Goal: Task Accomplishment & Management: Manage account settings

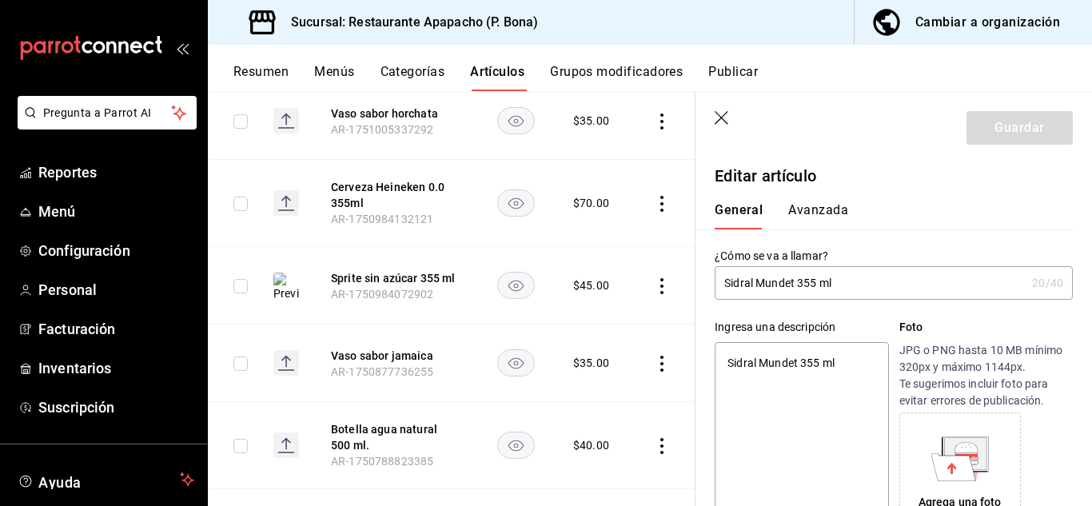
scroll to position [125, 0]
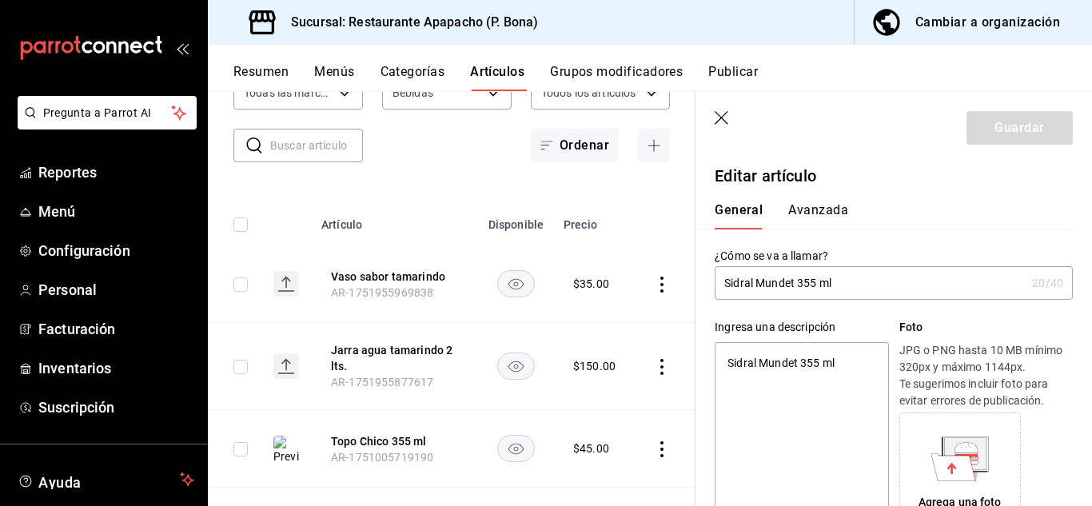
click at [734, 120] on header "Guardar" at bounding box center [894, 125] width 397 height 66
click at [722, 122] on icon "button" at bounding box center [723, 119] width 16 height 16
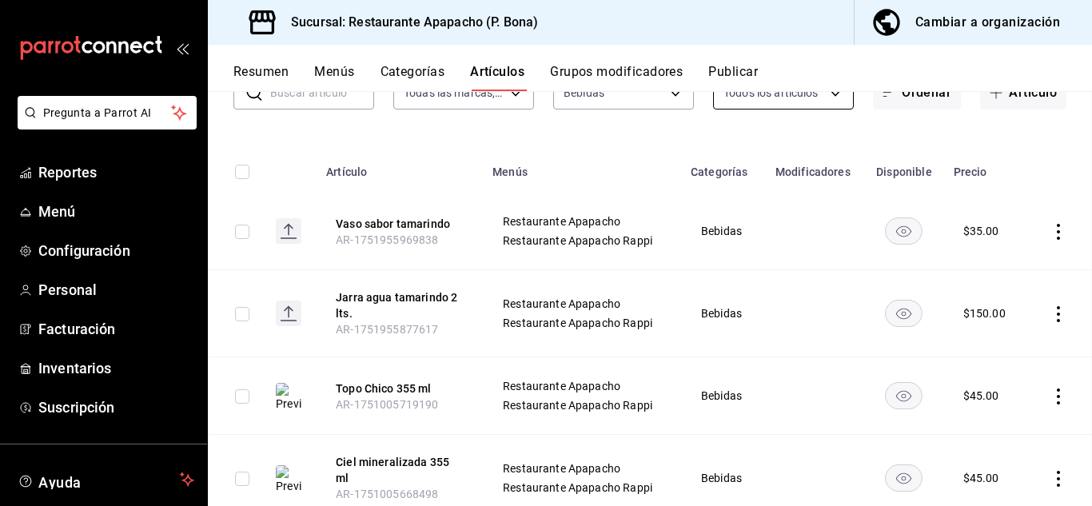
scroll to position [72, 0]
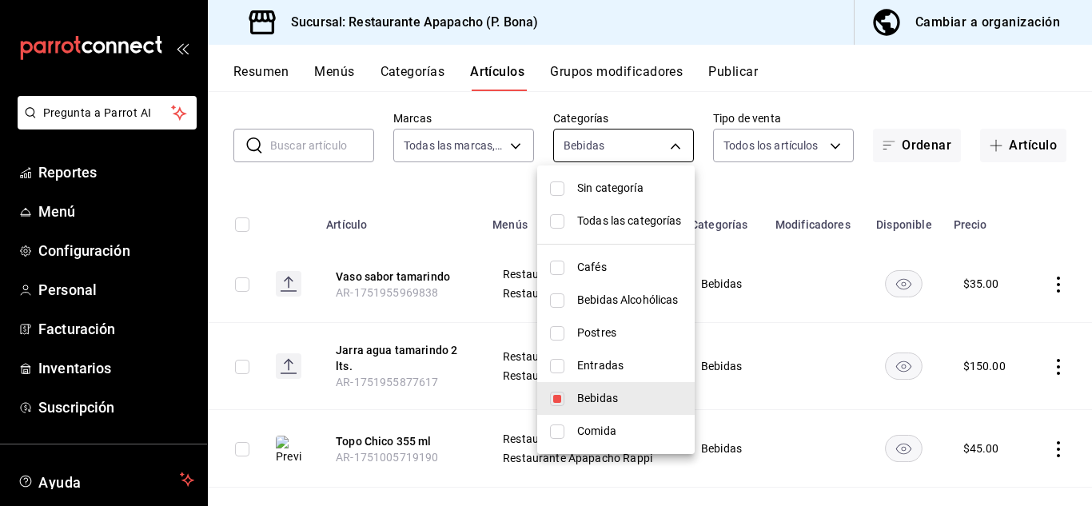
click at [582, 138] on body "Pregunta a Parrot AI Reportes Menú Configuración Personal Facturación Inventari…" at bounding box center [546, 253] width 1092 height 506
click at [586, 335] on span "Postres" at bounding box center [629, 333] width 105 height 17
type input "342502c9-a23f-4e49-88c1-2ec3c3e8bea7,9432eb6c-9c3e-4370-bb6e-e2dc96f54602"
checkbox input "true"
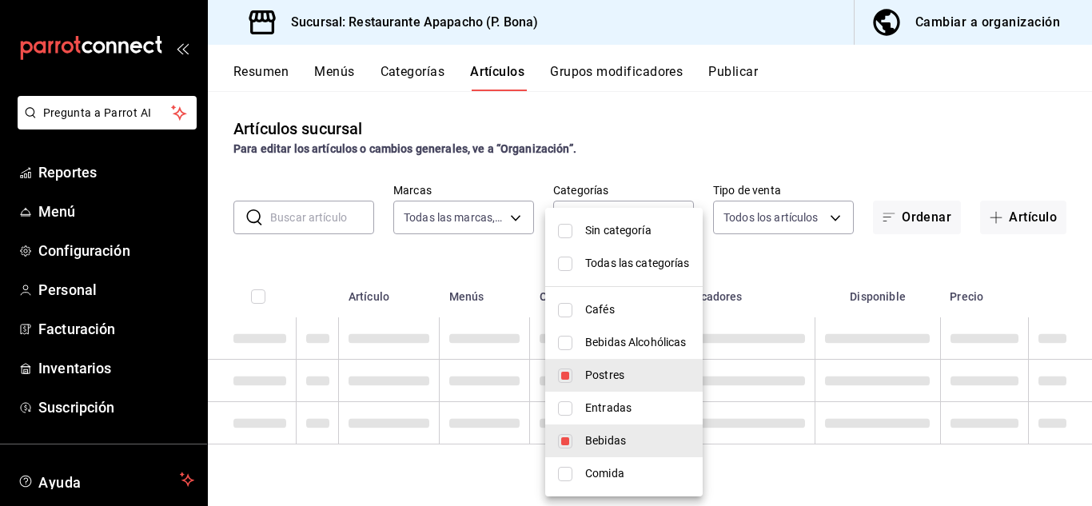
scroll to position [0, 0]
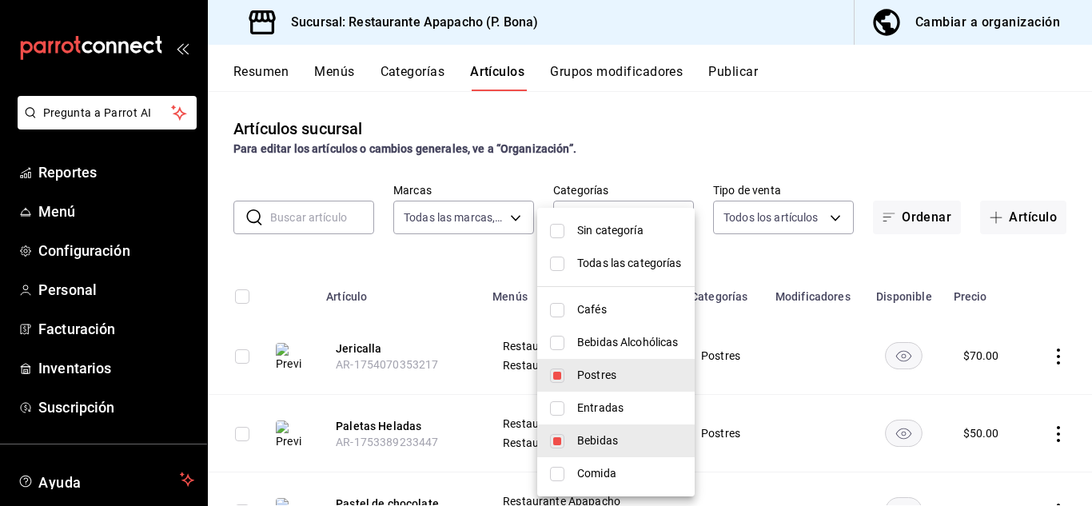
click at [564, 441] on input "checkbox" at bounding box center [557, 441] width 14 height 14
checkbox input "false"
type input "9432eb6c-9c3e-4370-bb6e-e2dc96f54602"
click at [890, 151] on div at bounding box center [546, 253] width 1092 height 506
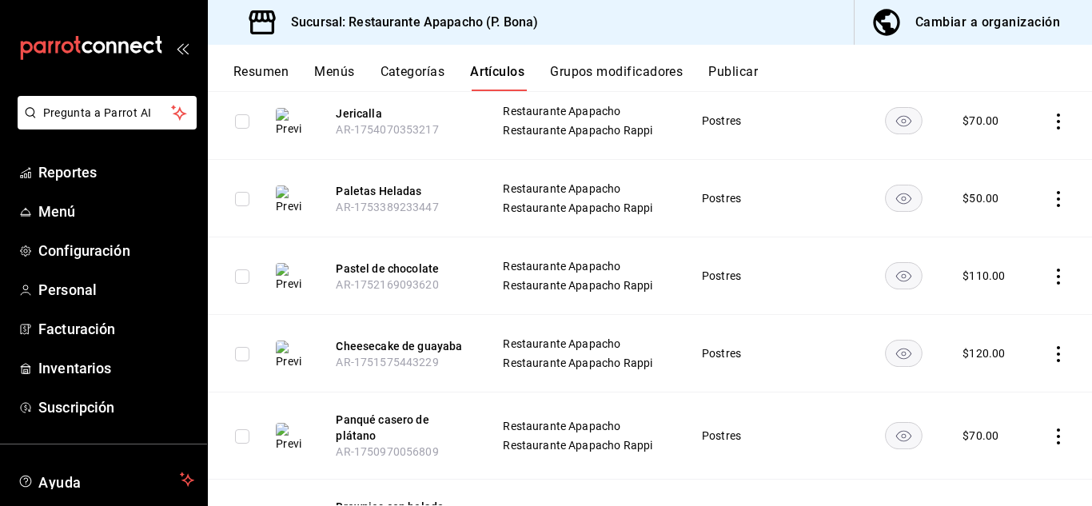
scroll to position [201, 0]
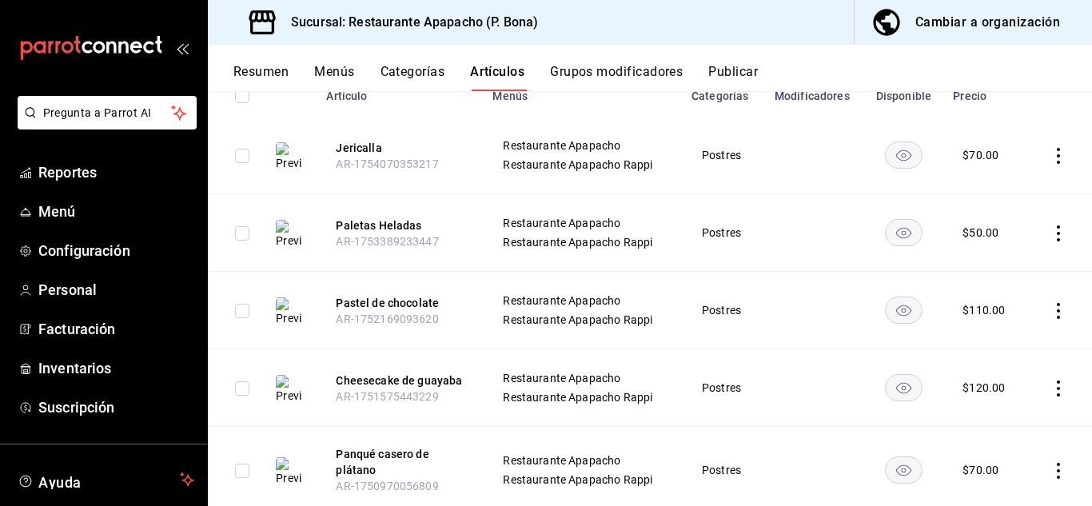
click at [1051, 313] on icon "actions" at bounding box center [1059, 311] width 16 height 16
click at [990, 347] on span "Editar" at bounding box center [999, 347] width 42 height 17
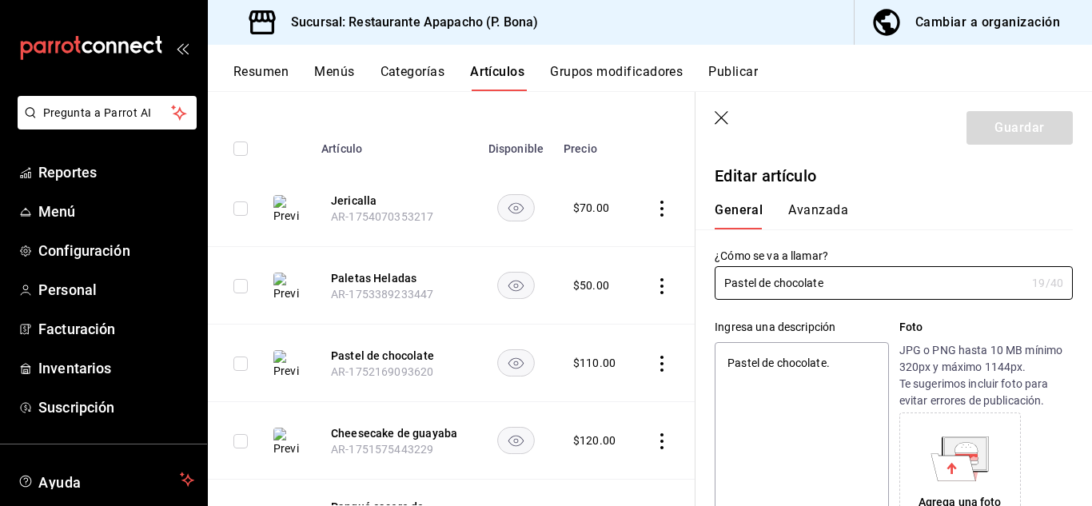
type textarea "x"
type input "$110.00"
radio input "false"
radio input "true"
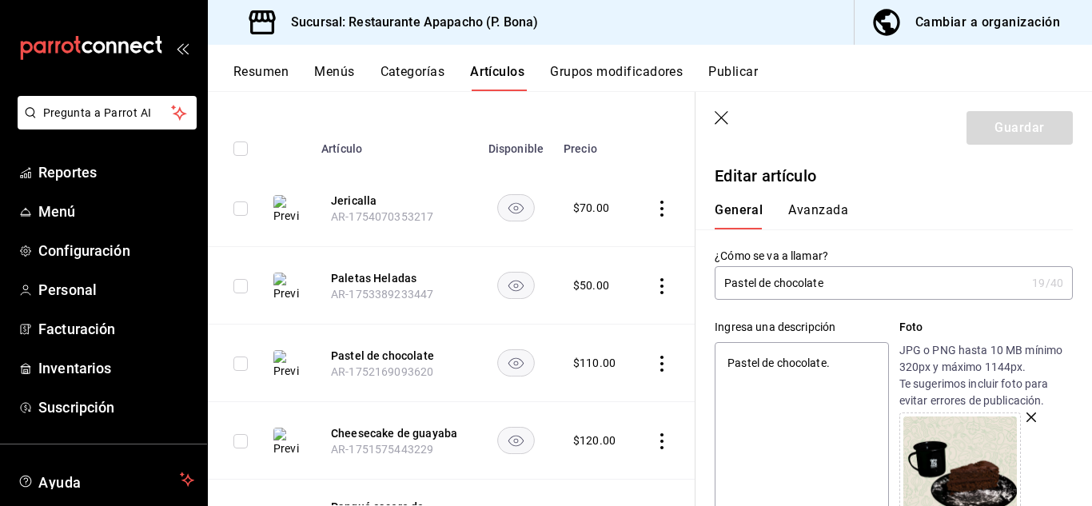
click at [885, 286] on input "Pastel de chocolate" at bounding box center [870, 283] width 311 height 32
type input "Pastel de chocolat"
type textarea "x"
type input "Pastel de chocolate"
type textarea "x"
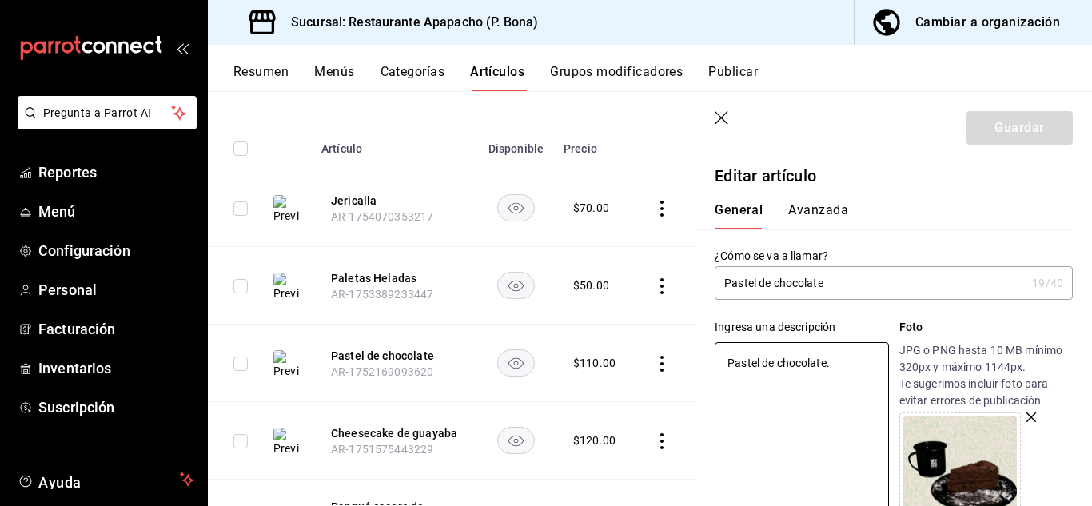
drag, startPoint x: 837, startPoint y: 368, endPoint x: 659, endPoint y: 345, distance: 178.9
click at [659, 345] on main "Artículos sucursal Para editar los artículos o cambios generales, ve a “Organiz…" at bounding box center [650, 298] width 885 height 415
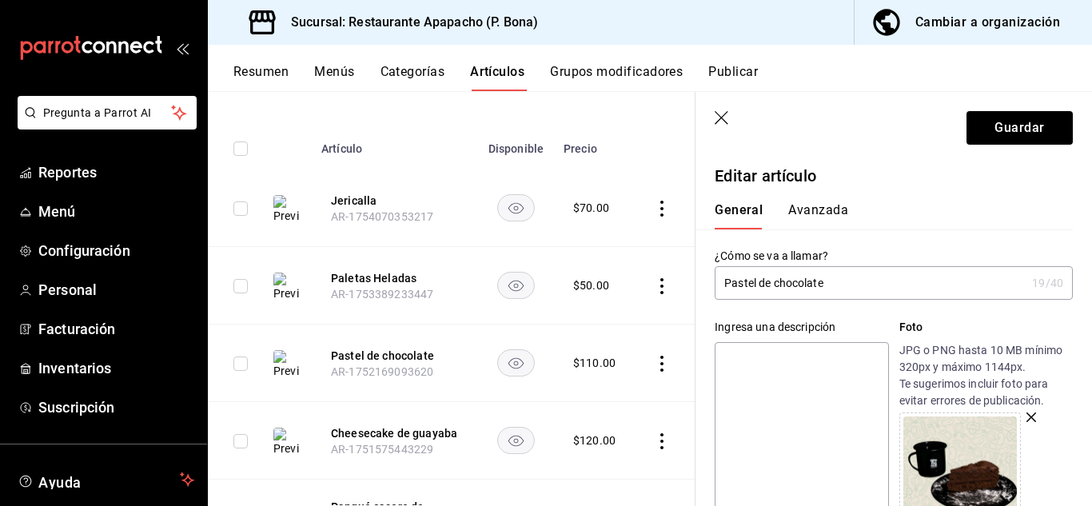
click at [740, 368] on textarea at bounding box center [802, 438] width 174 height 192
paste textarea "húmedo, con el balance perfecto entre dulzor y ese toque intenso de cacao que d…"
type textarea "húmedo, con el balance perfecto entre dulzor y ese toque intenso de cacao que d…"
type textarea "x"
drag, startPoint x: 737, startPoint y: 363, endPoint x: 782, endPoint y: 442, distance: 91.4
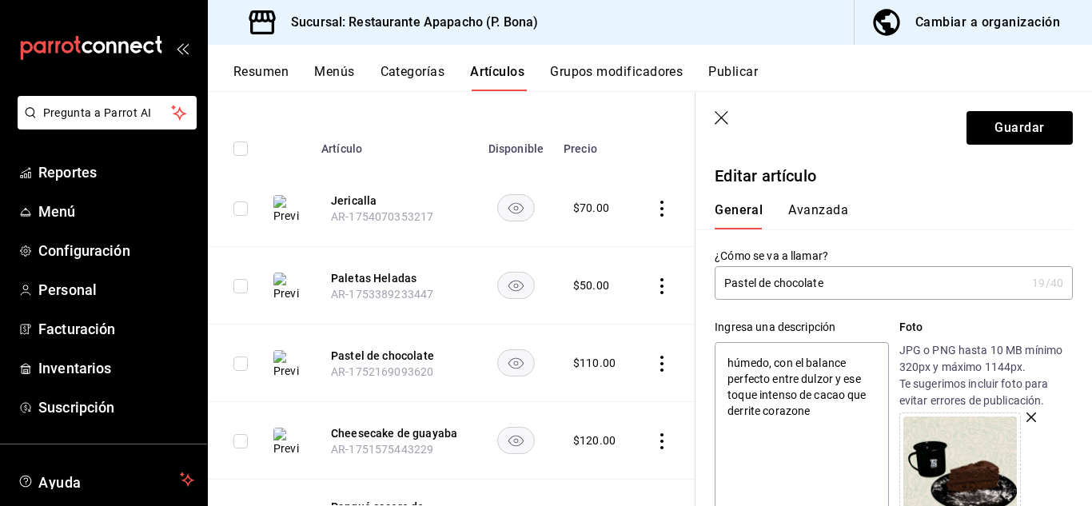
click at [737, 387] on textarea "húmedo, con el balance perfecto entre dulzor y ese toque intenso de cacao que d…" at bounding box center [802, 438] width 174 height 192
type textarea "úmedo, con el balance perfecto entre dulzor y ese toque intenso de cacao que de…"
type textarea "x"
type textarea "Húmedo, con el balance perfecto entre dulzor y ese toque intenso de cacao que d…"
type textarea "x"
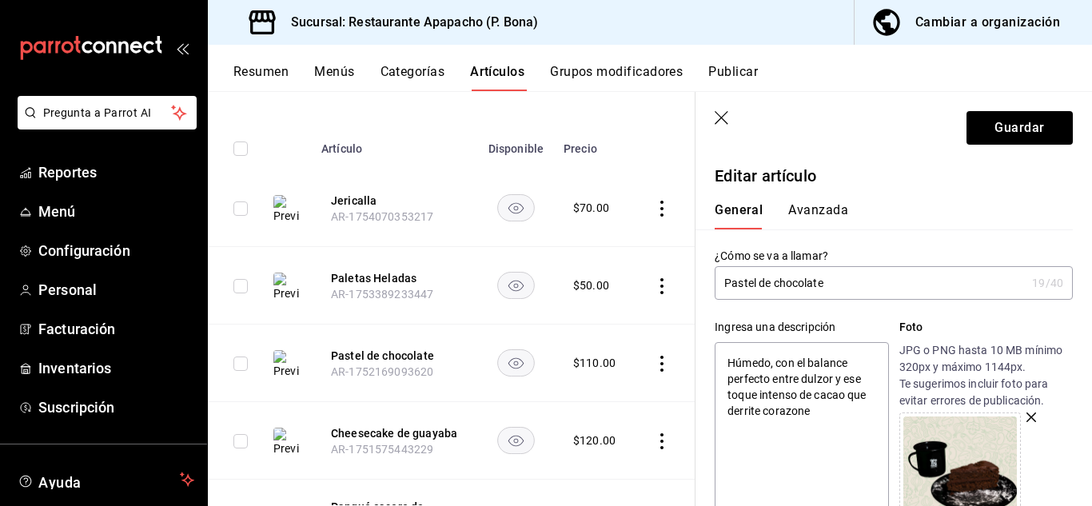
type textarea "Húmedo, con el balance perfecto entre dulzor y ese toque intenso de cacao que d…"
type textarea "x"
type textarea "Húmedo, con el balance perfecto entre dulzor y ese toque intenso de cacao que d…"
type textarea "x"
type textarea "Húmedo, con el balance perfecto entre dulzor y ese toque intenso de cacao que d…"
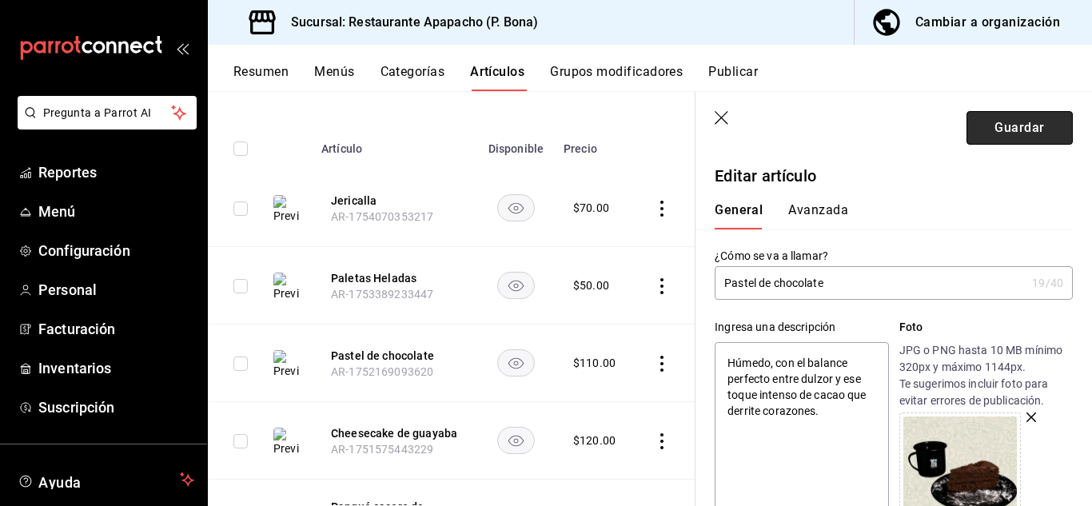
click at [1003, 121] on button "Guardar" at bounding box center [1020, 128] width 106 height 34
type textarea "x"
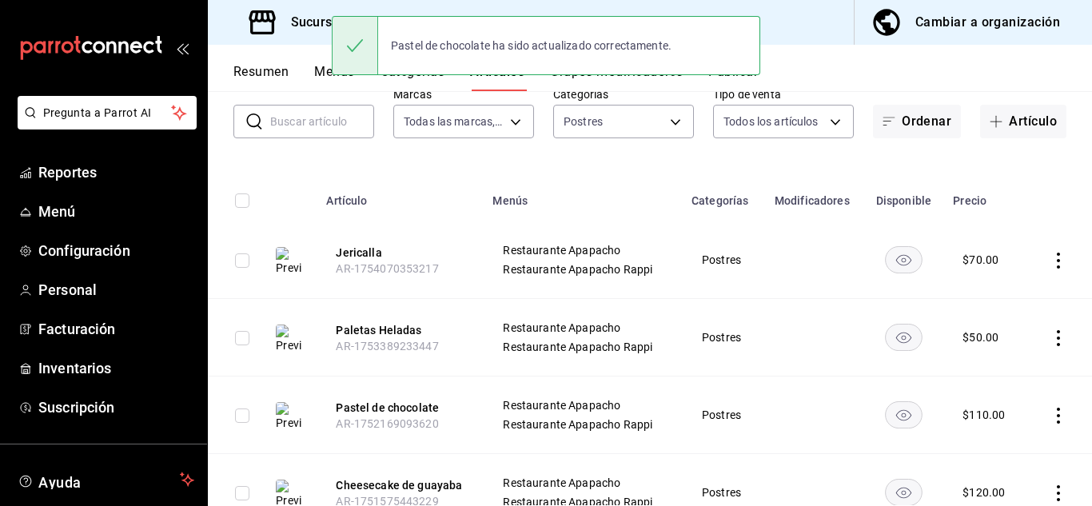
scroll to position [134, 0]
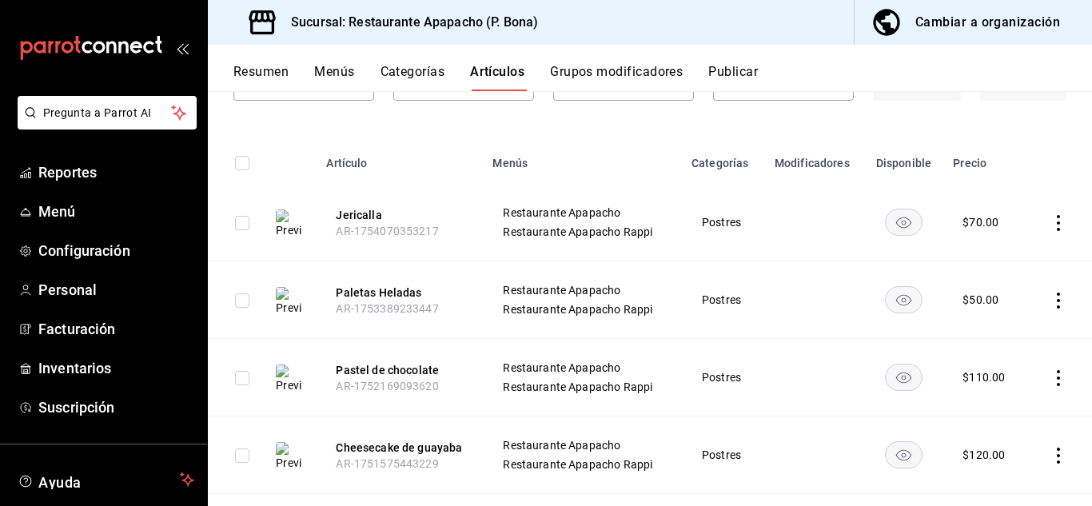
click at [1051, 370] on icon "actions" at bounding box center [1059, 378] width 16 height 16
click at [982, 386] on li "Editar" at bounding box center [984, 398] width 96 height 33
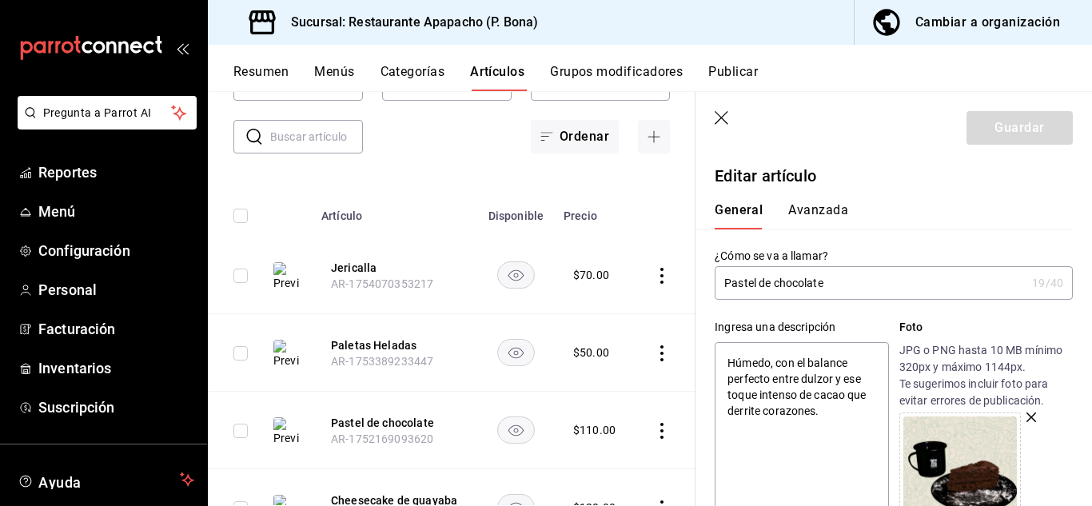
click at [1027, 420] on icon "button" at bounding box center [1032, 418] width 10 height 10
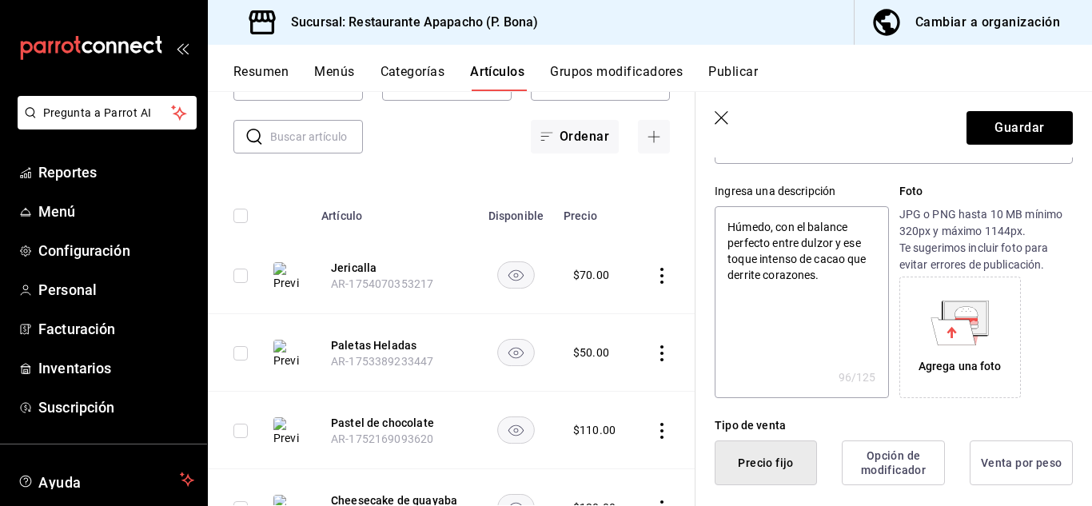
scroll to position [266, 0]
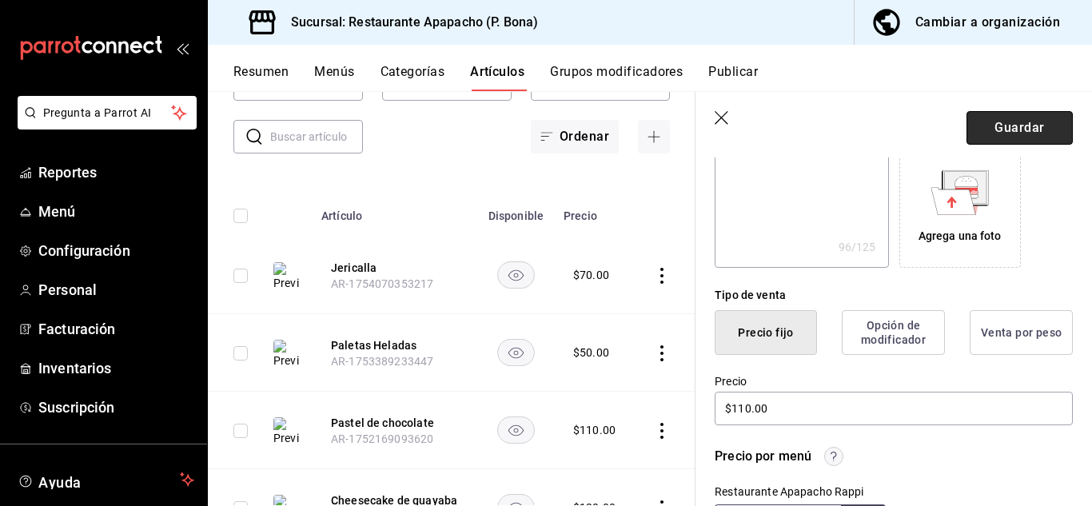
click at [1000, 123] on button "Guardar" at bounding box center [1020, 128] width 106 height 34
type textarea "x"
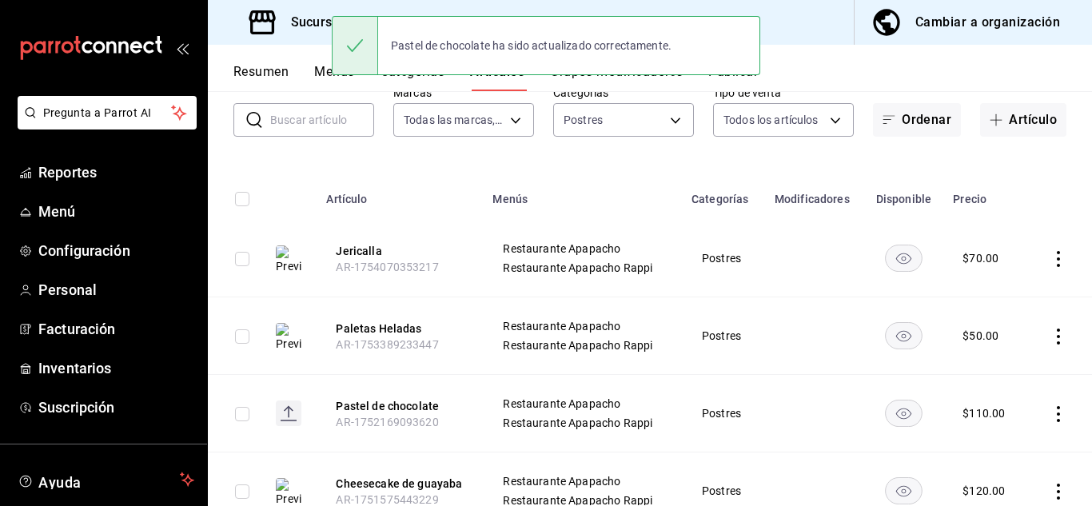
scroll to position [134, 0]
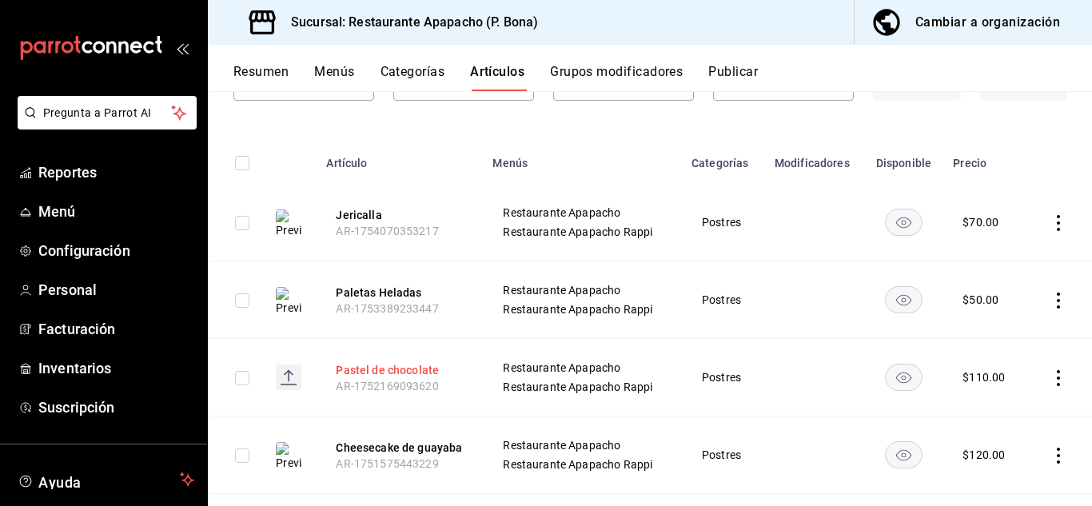
click at [429, 365] on button "Pastel de chocolate" at bounding box center [400, 370] width 128 height 16
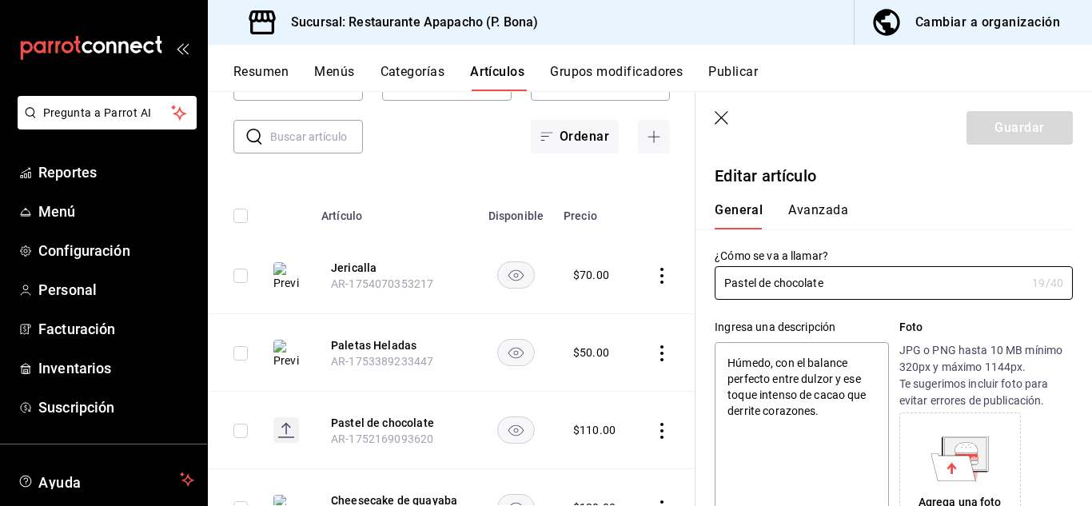
click at [976, 457] on icon at bounding box center [966, 453] width 42 height 32
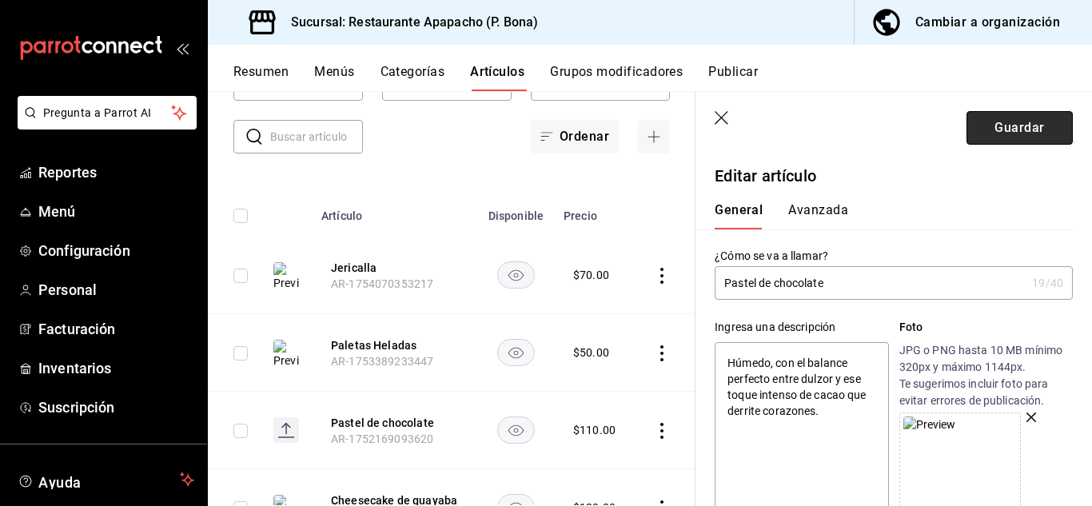
click at [1012, 126] on button "Guardar" at bounding box center [1020, 128] width 106 height 34
type textarea "x"
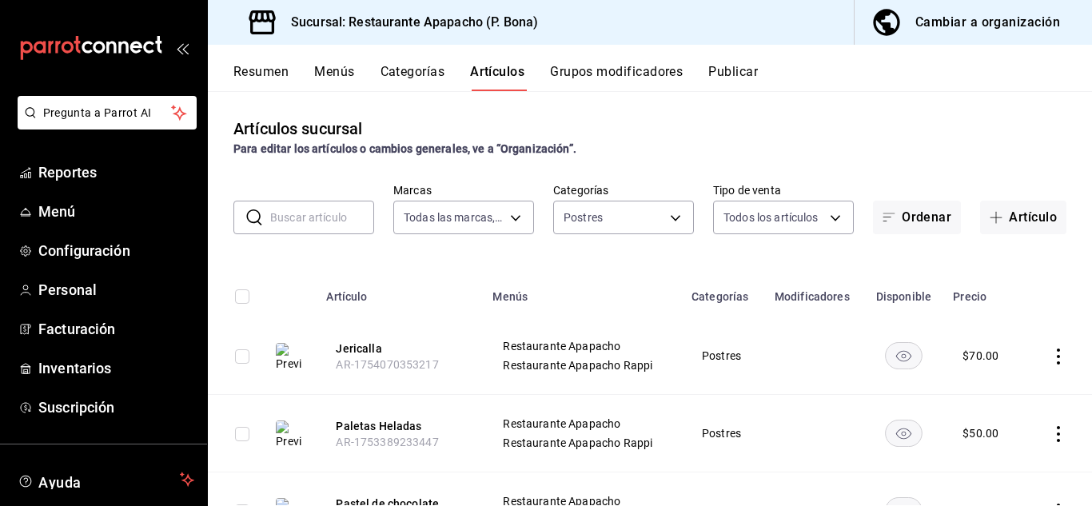
click at [1051, 355] on icon "actions" at bounding box center [1059, 357] width 16 height 16
click at [1002, 395] on span "Editar" at bounding box center [999, 393] width 42 height 17
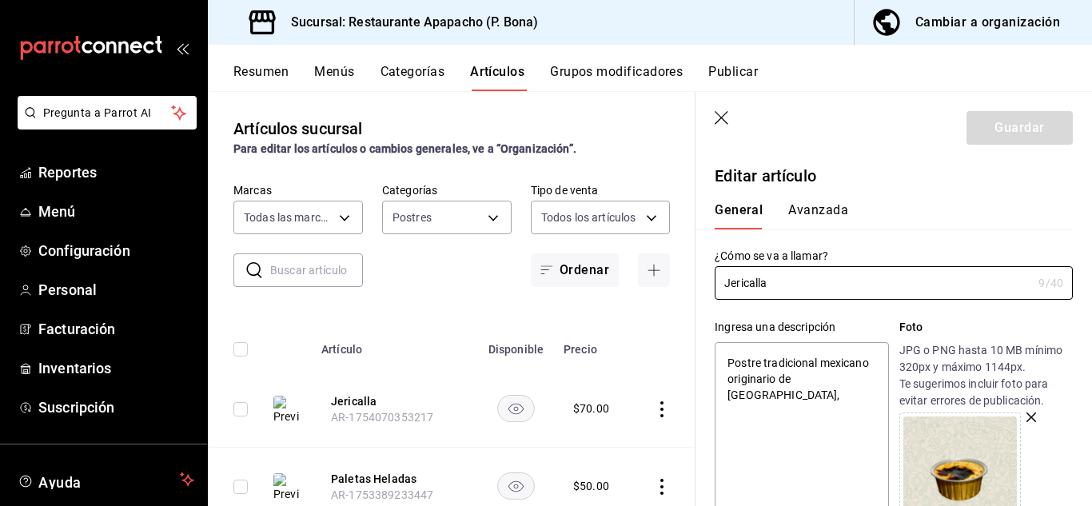
type textarea "x"
drag, startPoint x: 868, startPoint y: 383, endPoint x: 665, endPoint y: 351, distance: 204.8
click at [665, 351] on main "Artículos sucursal Para editar los artículos o cambios generales, ve a “Organiz…" at bounding box center [650, 298] width 885 height 415
paste textarea "El postre clásico de Guadalajara que apapacha el alma. Cremosa, suave y con ese…"
type textarea "El postre clásico de Guadalajara que apapacha el alma. Cremosa, suave y con ese…"
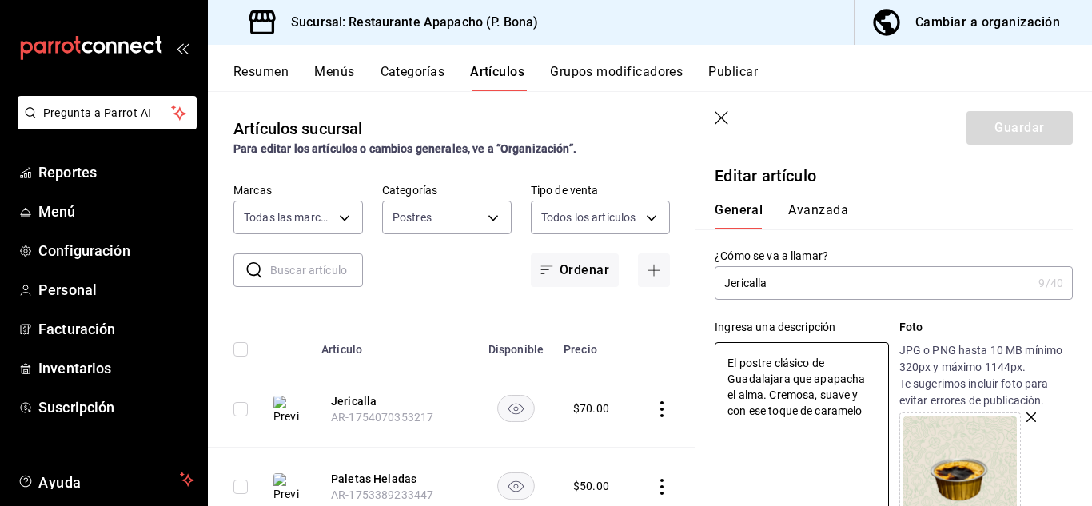
type textarea "x"
type textarea "El postre clásico de Guadalajara que apapacha el alma. Cremosa, suave y con ese…"
type textarea "x"
type textarea "El postre clásico de Guadalajara que apapacha el alma. Cremosa, suave y con ese…"
click at [992, 134] on button "Guardar" at bounding box center [1020, 128] width 106 height 34
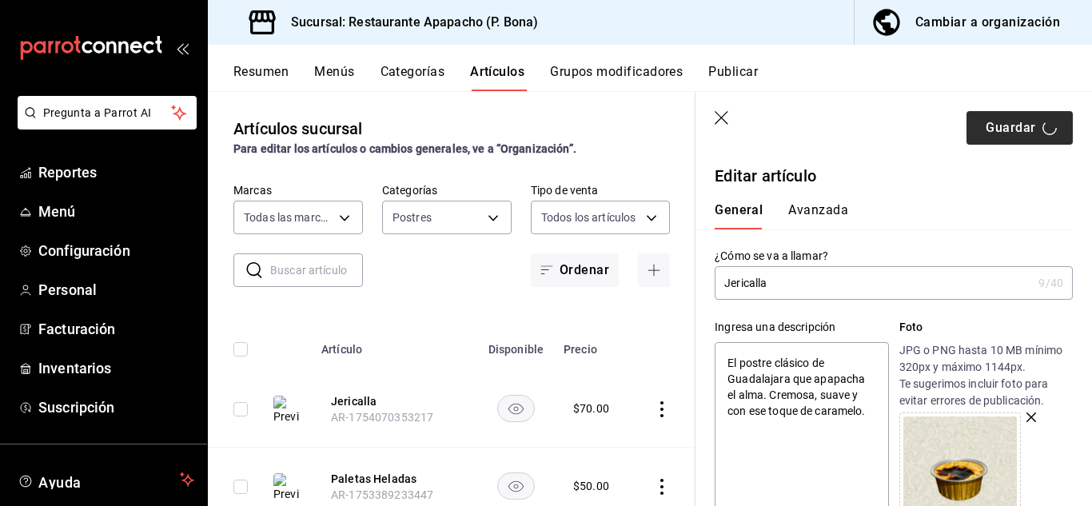
type textarea "x"
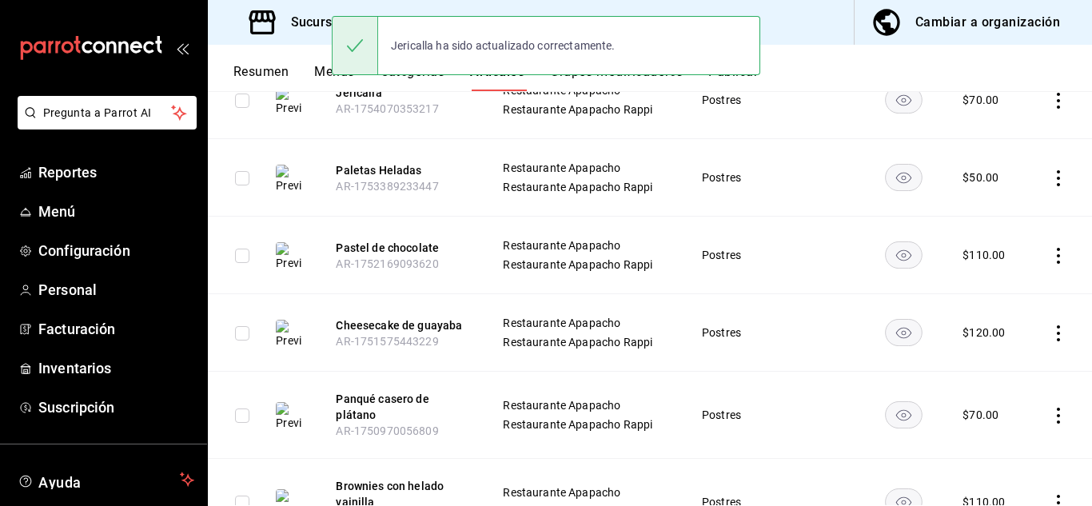
scroll to position [266, 0]
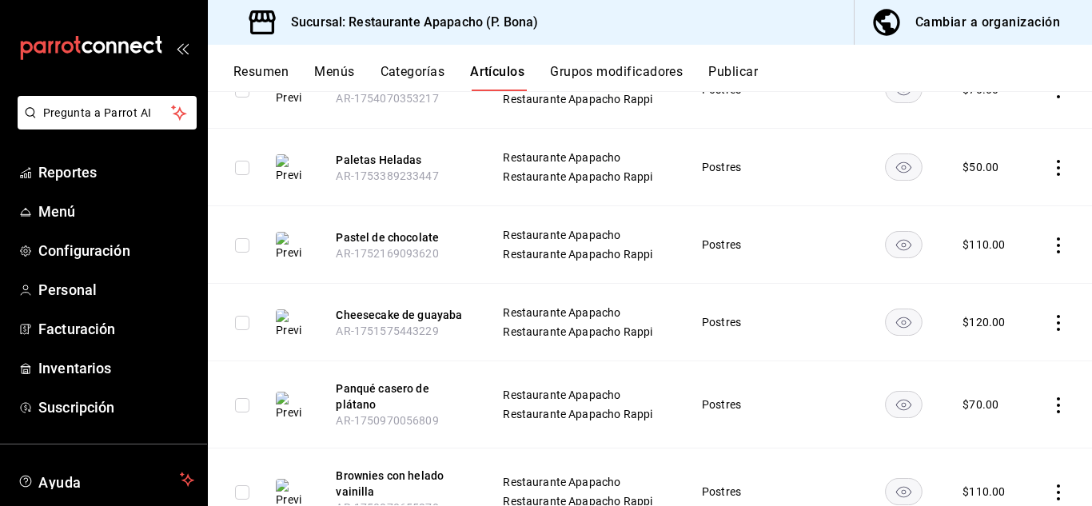
click at [1051, 165] on icon "actions" at bounding box center [1059, 168] width 16 height 16
click at [988, 201] on span "Editar" at bounding box center [999, 204] width 42 height 17
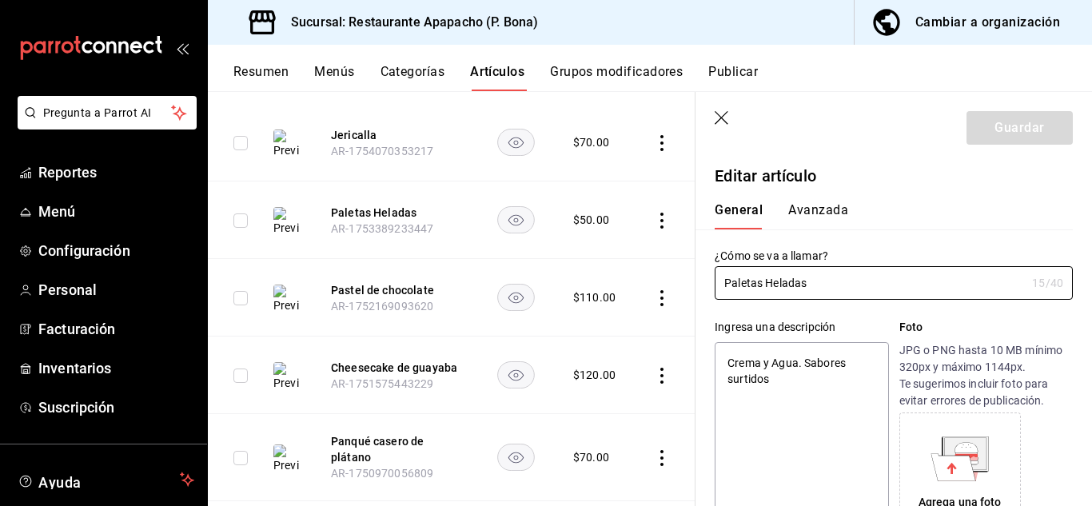
type textarea "x"
type input "$50.00"
radio input "false"
radio input "true"
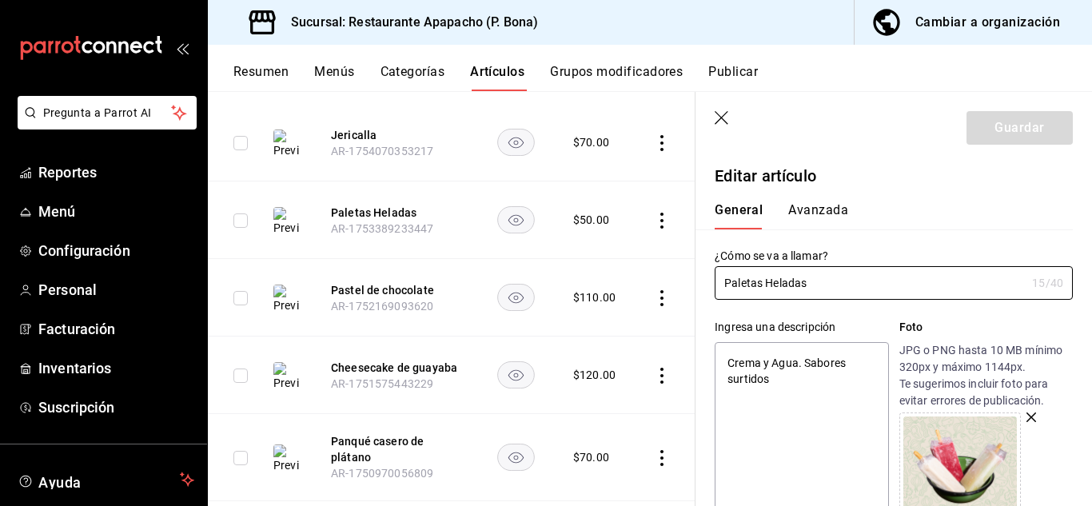
type textarea "x"
drag, startPoint x: 781, startPoint y: 384, endPoint x: 618, endPoint y: 329, distance: 171.5
click at [618, 329] on main "Artículos sucursal Para editar los artículos o cambios generales, ve a “Organiz…" at bounding box center [650, 298] width 885 height 415
paste textarea "Refrescantes, ligeras y llenas de sabor."
type textarea "Refrescantes, ligeras y llenas de sabor."
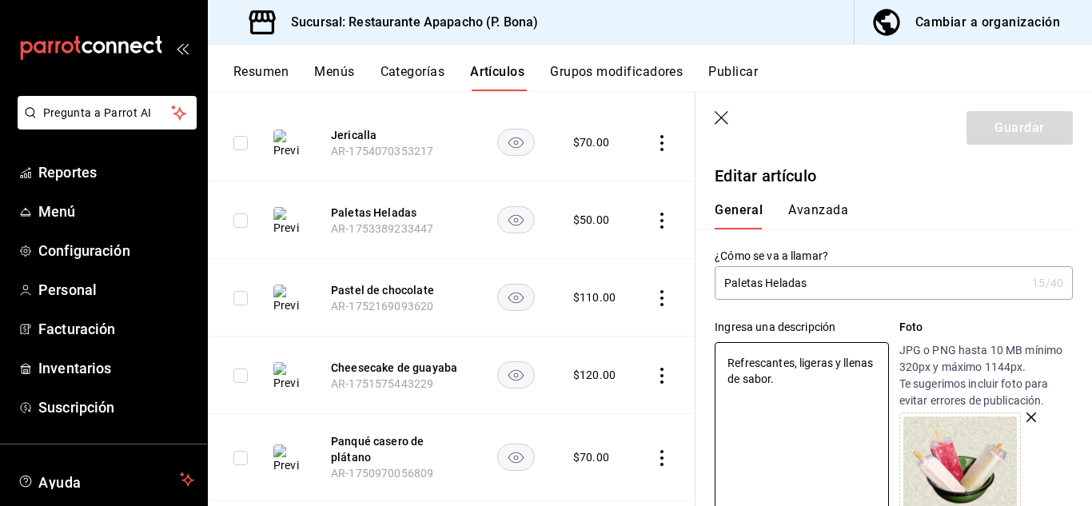
type textarea "x"
type textarea "Refrescantes, ligeras y llenas de sabor."
type textarea "x"
type textarea "Refrescantes, ligeras y llenas de sabor."
type textarea "x"
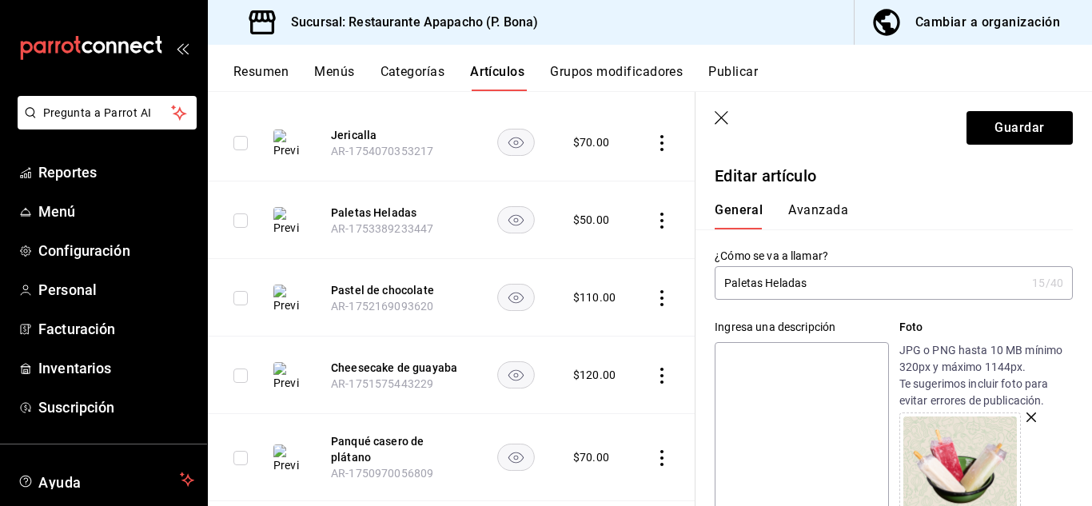
click at [728, 385] on textarea at bounding box center [802, 438] width 174 height 192
paste textarea "Crema Arroz con Leche, Cajeta, Cereza, Fresas con Crema, Oreo.Agua Grosella, [G…"
type textarea "Crema Arroz con Leche, Cajeta, Cereza, Fresas con Crema, Oreo.Agua Grosella, [G…"
type textarea "x"
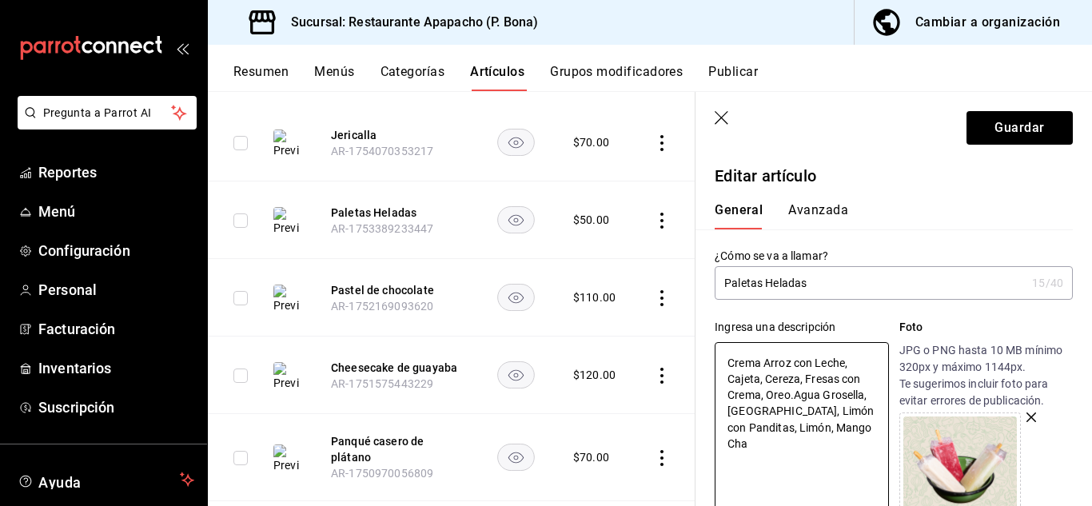
drag, startPoint x: 762, startPoint y: 361, endPoint x: 685, endPoint y: 346, distance: 78.9
click at [685, 346] on main "Artículos sucursal Para editar los artículos o cambios generales, ve a “Organiz…" at bounding box center [650, 298] width 885 height 415
type textarea "Arroz con Leche, Cajeta, Cereza, Fresas con Crema, Oreo.Agua Grosella, [GEOGRAP…"
type textarea "x"
type textarea "Arroz con Leche, Cajeta, Cereza, Fresas con Crema, Oreo.Agua Grosella, [GEOGRAP…"
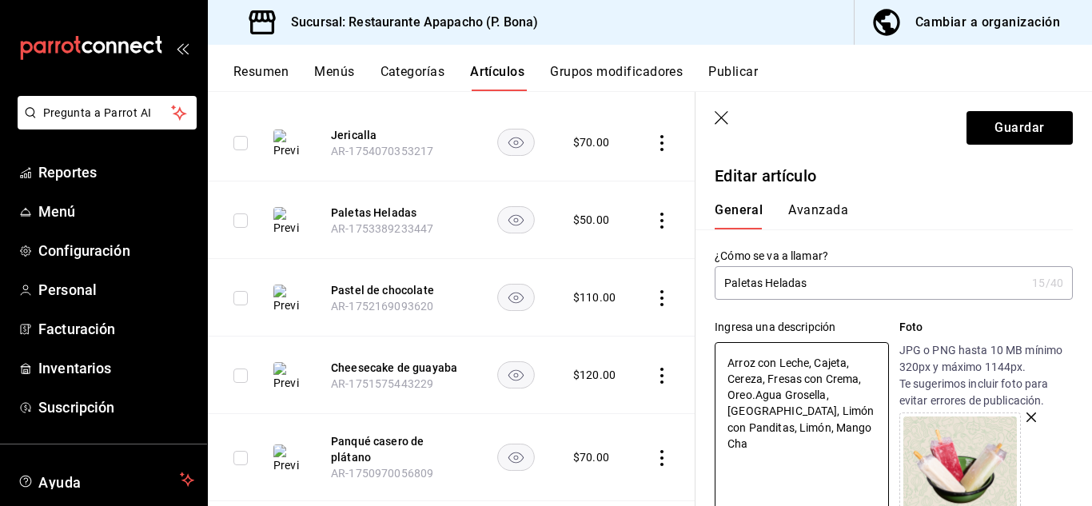
type textarea "x"
type textarea "Arroz con Leche, Cajeta, Cereza, Fresas con Crema, Oreo.Agua Grosella, [GEOGRAP…"
type textarea "x"
type textarea "Arroz con Leche, Cajeta, Cereza, Fresas con Crema, Oreo.Agua Grosella, [GEOGRAP…"
type textarea "x"
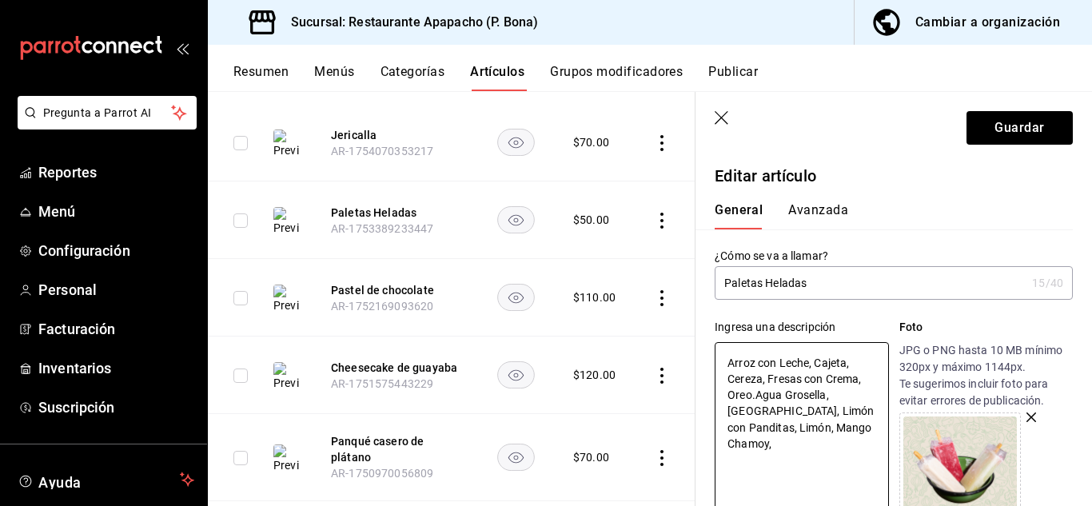
type textarea "Arroz con Leche, Cajeta, Cereza, Fresas con Crema, Oreo.Agua Grosella, [GEOGRAP…"
type textarea "x"
type textarea "Arroz con Leche, Cajeta, Cereza, Fresas con Crema, Oreo.Agua Grosella, [GEOGRAP…"
click at [1035, 127] on button "Guardar" at bounding box center [1020, 128] width 106 height 34
type textarea "x"
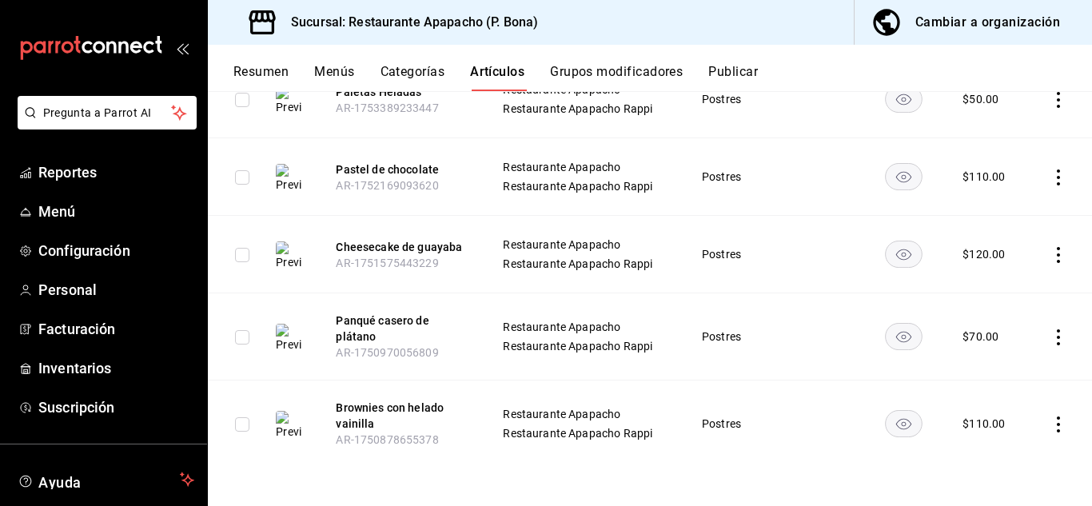
scroll to position [68, 0]
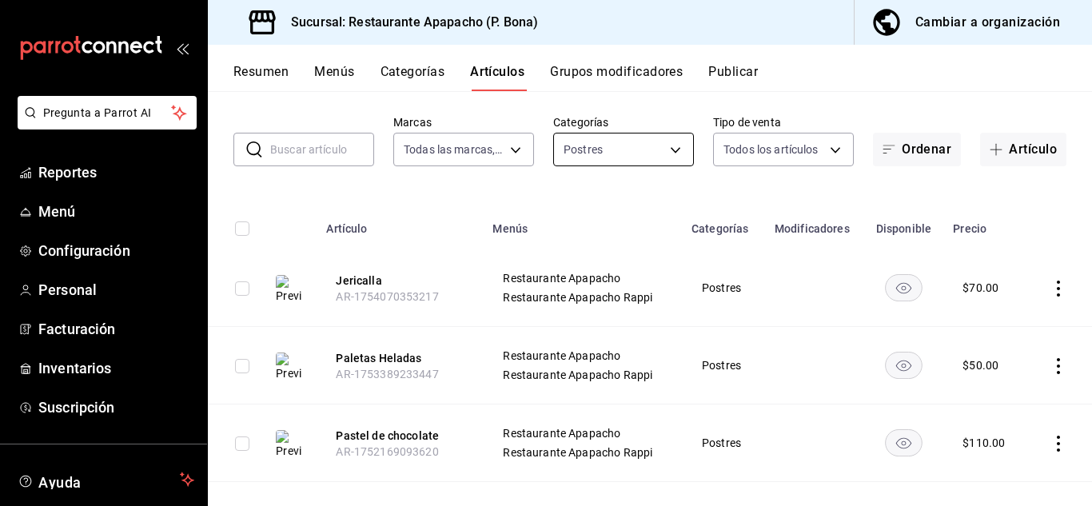
click at [671, 157] on body "Pregunta a Parrot AI Reportes Menú Configuración Personal Facturación Inventari…" at bounding box center [546, 253] width 1092 height 506
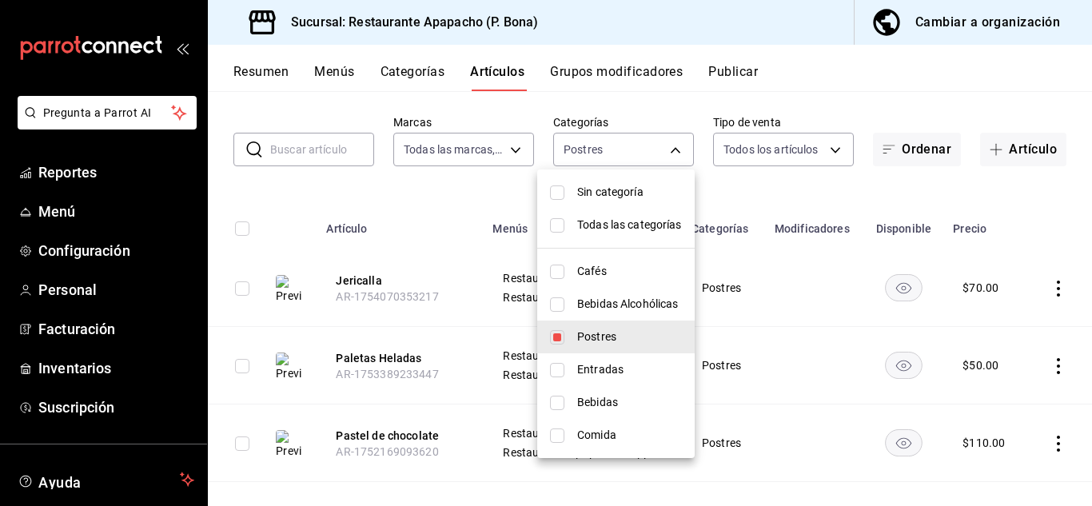
click at [561, 336] on input "checkbox" at bounding box center [557, 337] width 14 height 14
checkbox input "false"
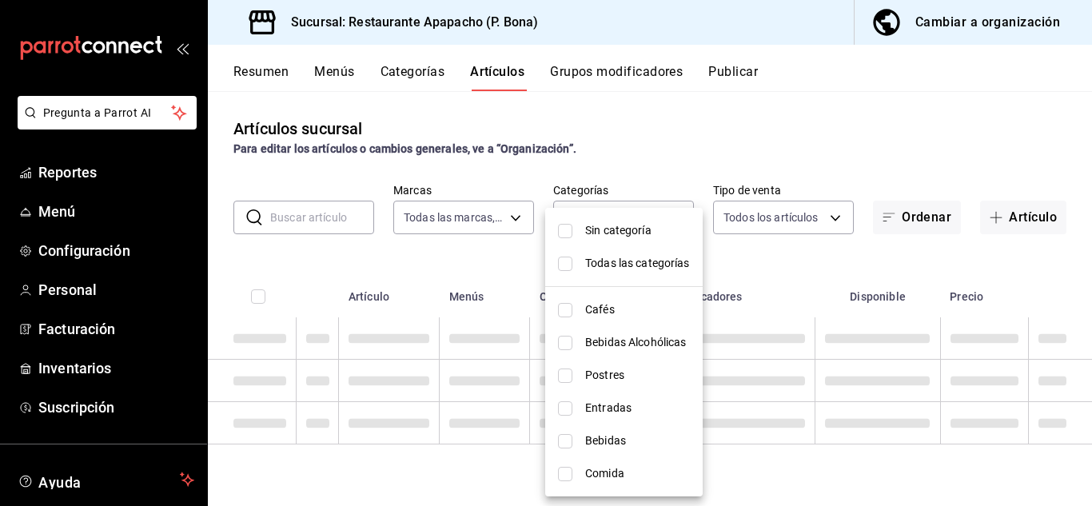
scroll to position [0, 0]
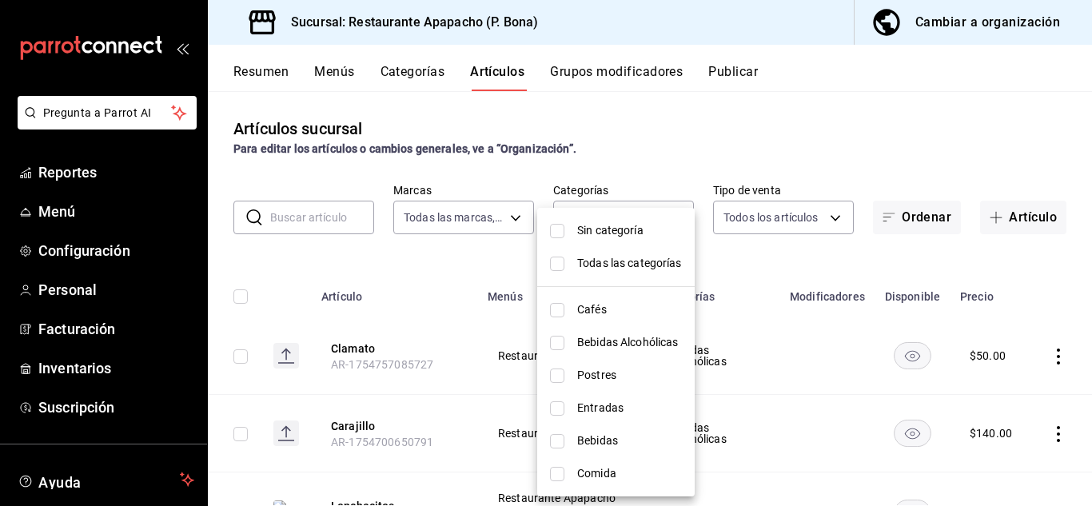
click at [835, 120] on div at bounding box center [546, 253] width 1092 height 506
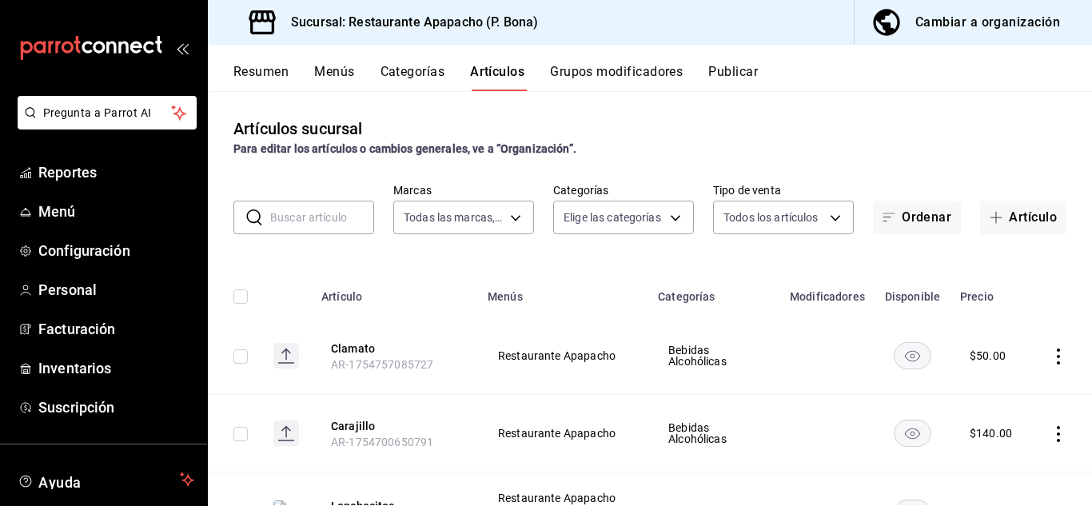
click at [315, 211] on input "text" at bounding box center [322, 218] width 104 height 32
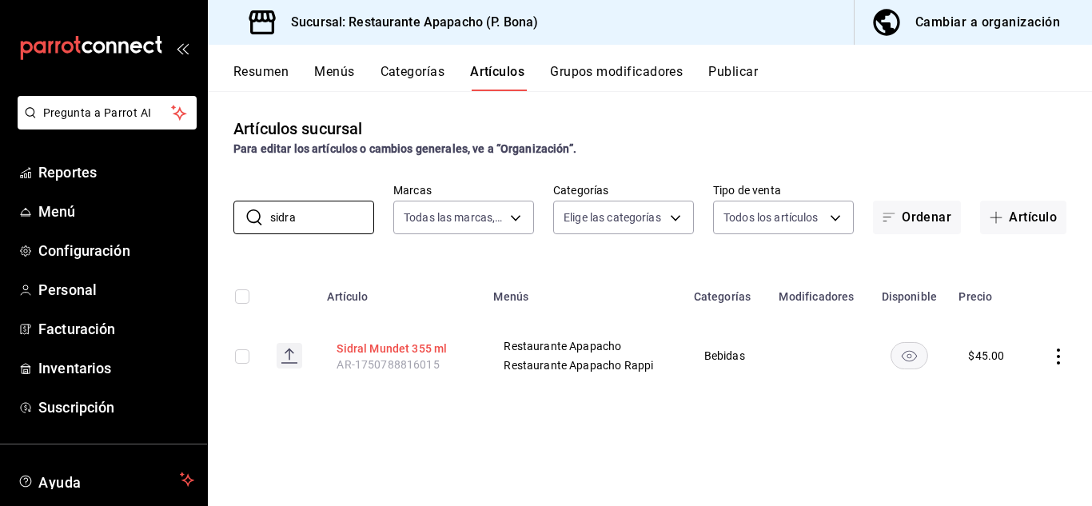
type input "sidra"
click at [393, 349] on button "Sidral Mundet 355 ml" at bounding box center [401, 349] width 128 height 16
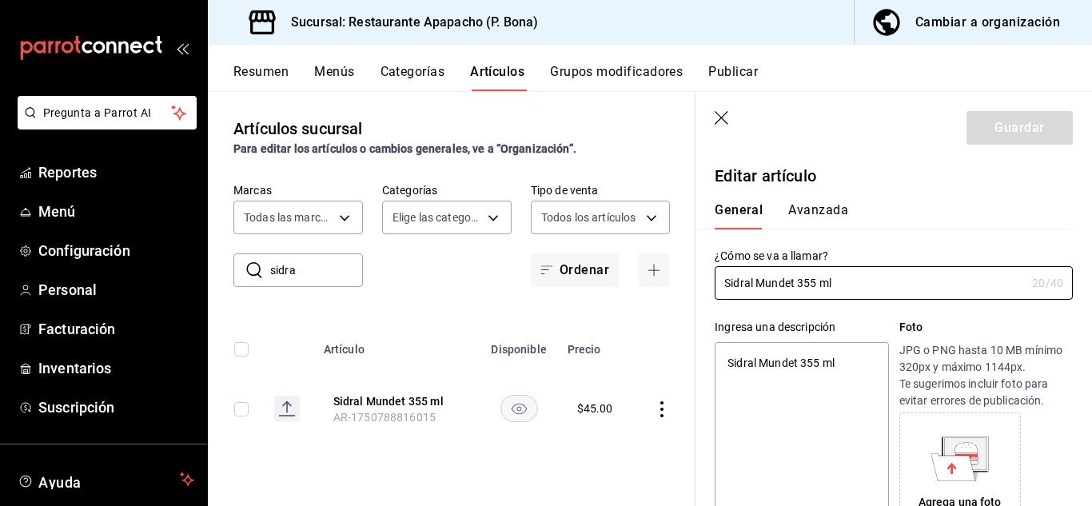
type textarea "x"
type input "$45.00"
radio input "false"
radio input "true"
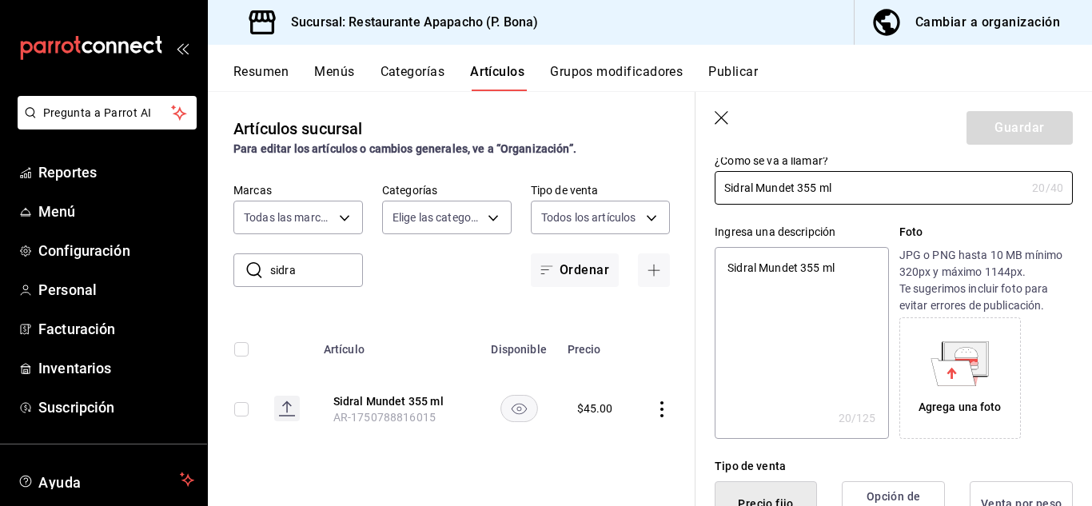
scroll to position [134, 0]
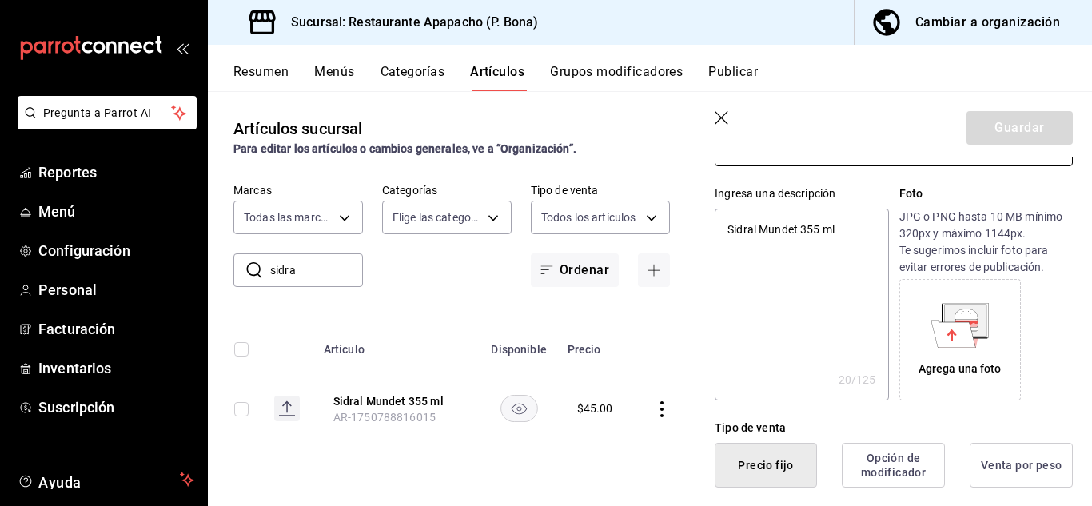
click at [957, 365] on div "Agrega una foto" at bounding box center [960, 369] width 83 height 17
click at [959, 330] on icon at bounding box center [954, 333] width 45 height 27
click at [721, 117] on icon "button" at bounding box center [722, 118] width 14 height 14
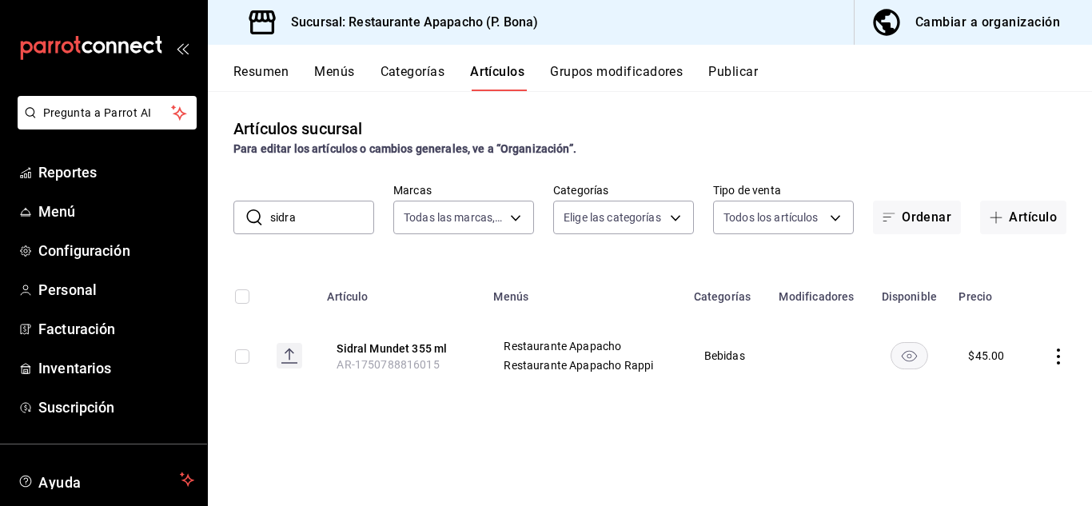
click at [1056, 354] on icon "actions" at bounding box center [1059, 357] width 16 height 16
click at [805, 385] on div at bounding box center [546, 253] width 1092 height 506
click at [489, 64] on button "Artículos" at bounding box center [497, 77] width 54 height 27
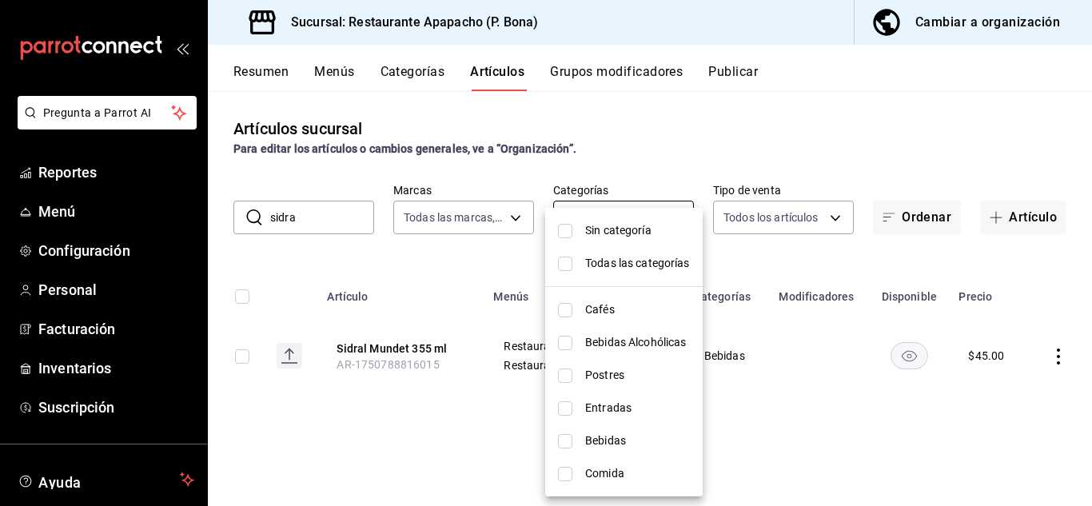
click at [624, 221] on body "Pregunta a Parrot AI Reportes Menú Configuración Personal Facturación Inventari…" at bounding box center [546, 253] width 1092 height 506
click at [603, 403] on span "Entradas" at bounding box center [637, 408] width 105 height 17
type input "e2d3ecea-3957-43a2-834f-732eecbf203c"
checkbox input "true"
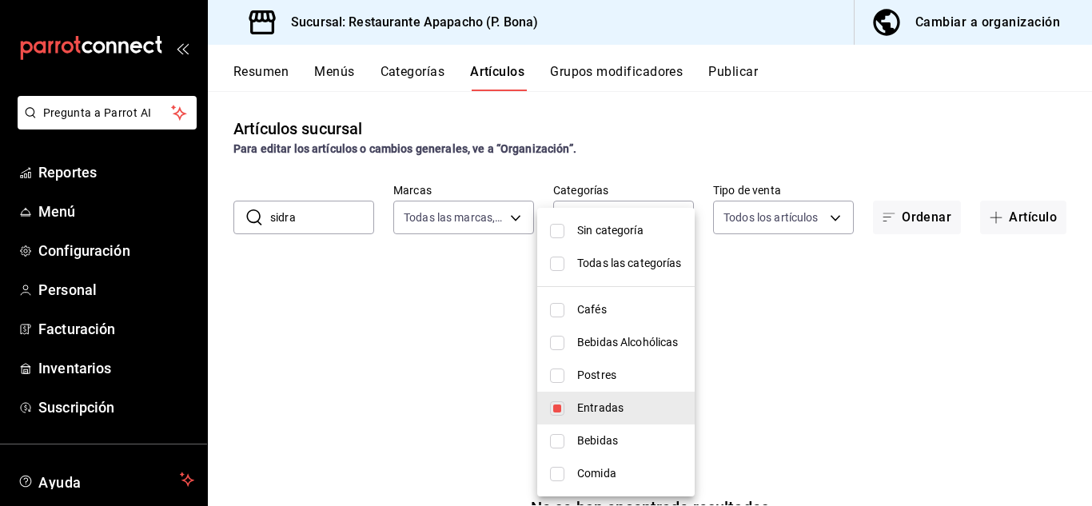
click at [817, 312] on div at bounding box center [546, 253] width 1092 height 506
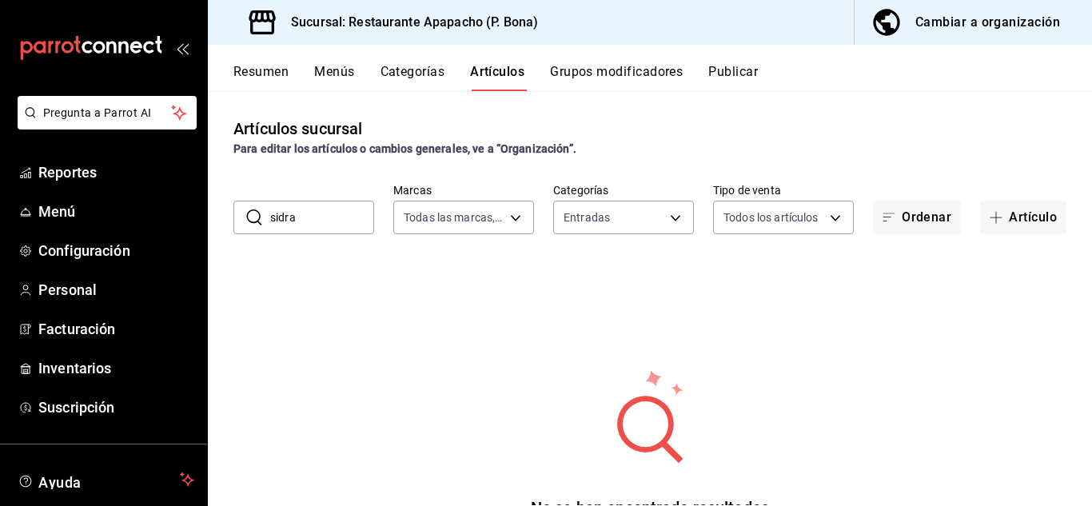
click at [273, 226] on input "sidra" at bounding box center [322, 218] width 104 height 32
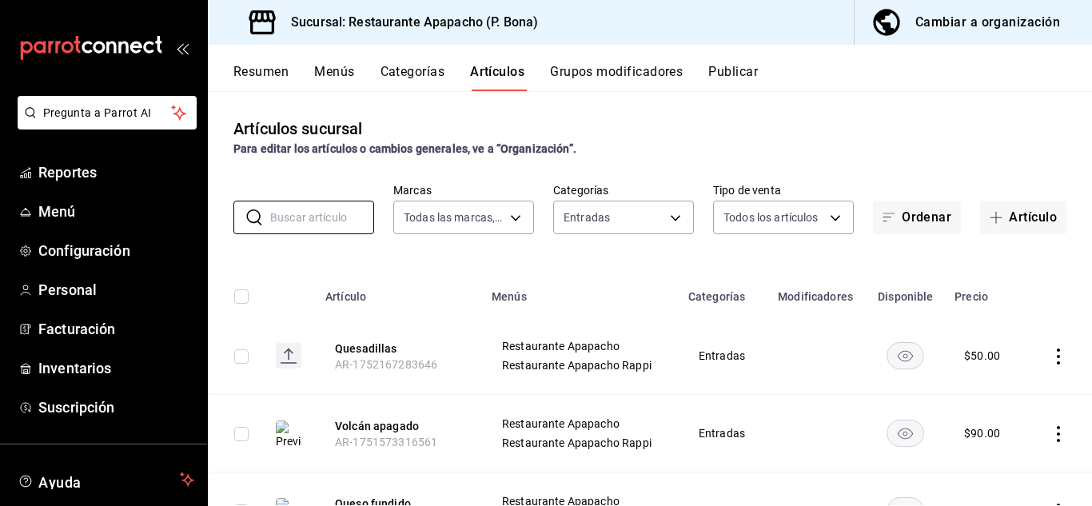
scroll to position [82, 0]
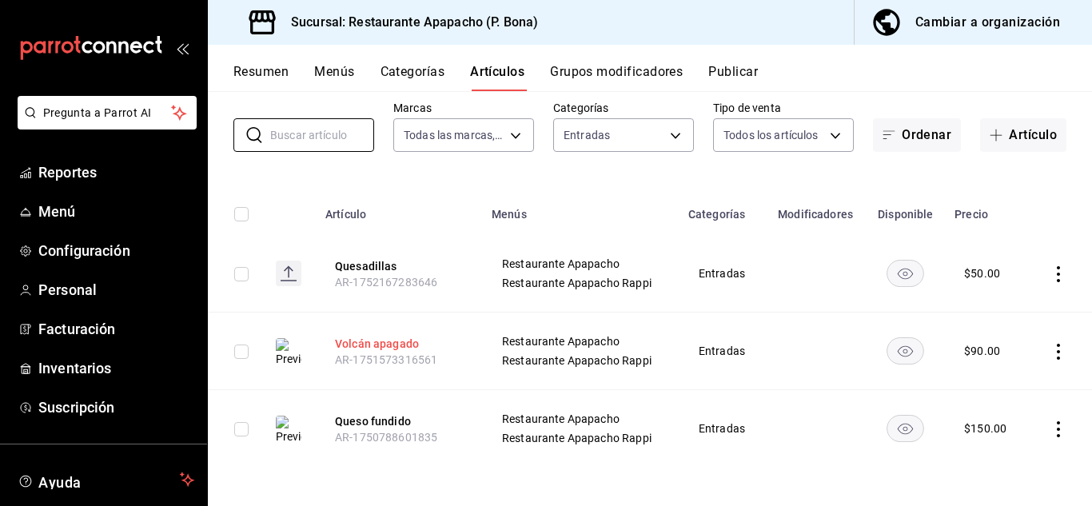
click at [380, 339] on button "Volcán apagado" at bounding box center [399, 344] width 128 height 16
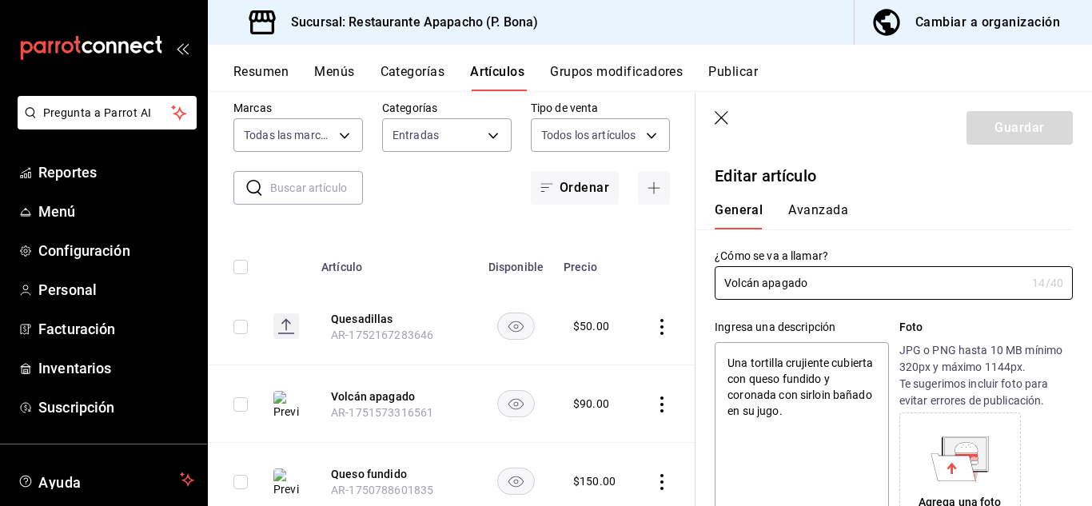
type textarea "x"
type input "$90.00"
radio input "false"
radio input "true"
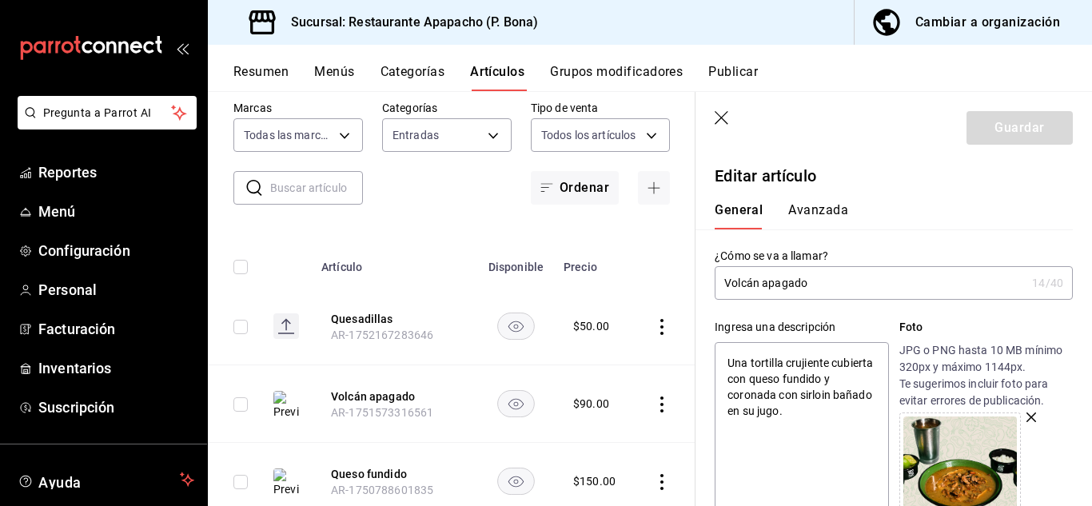
click at [718, 111] on icon "button" at bounding box center [723, 119] width 16 height 16
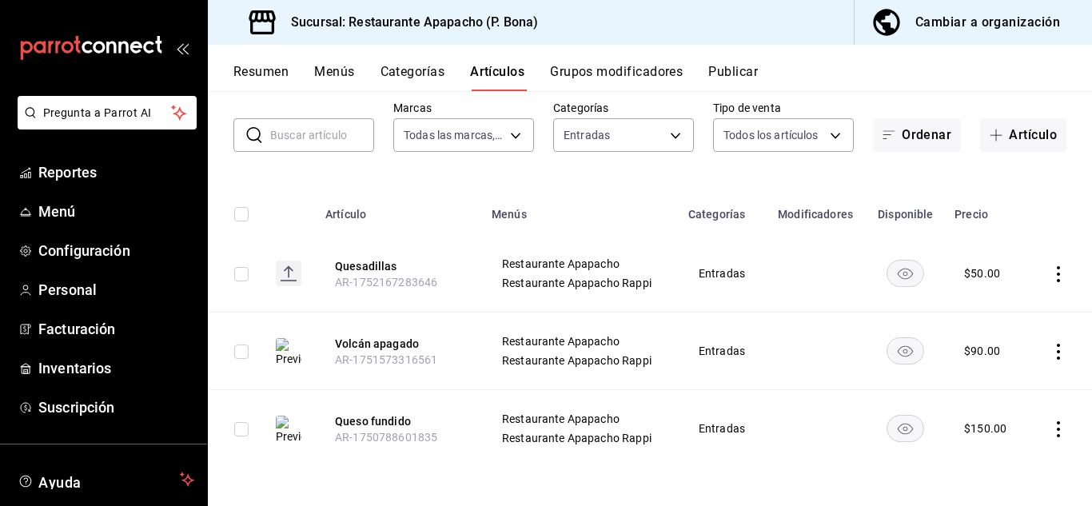
click at [491, 74] on button "Artículos" at bounding box center [497, 77] width 54 height 27
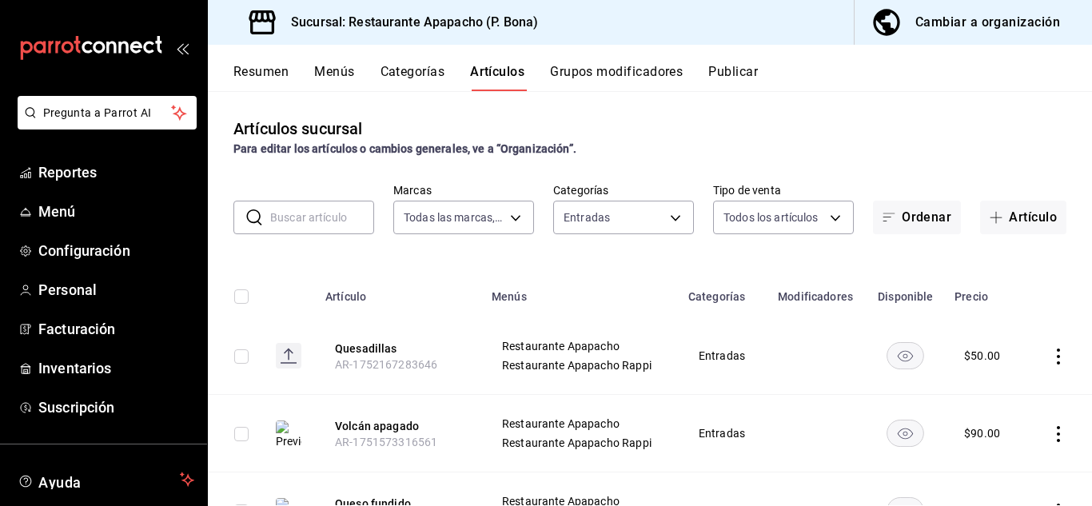
scroll to position [82, 0]
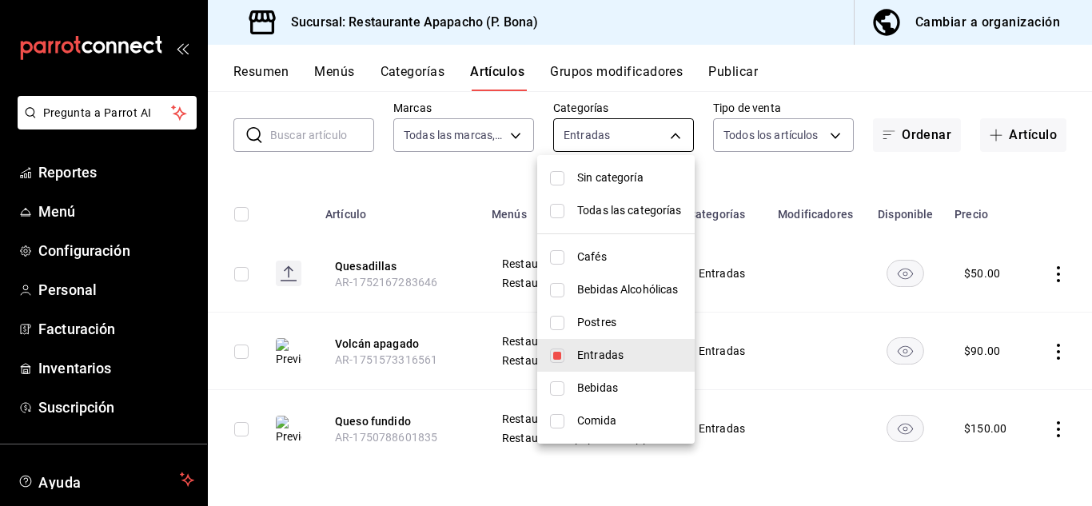
click at [613, 135] on body "Pregunta a Parrot AI Reportes Menú Configuración Personal Facturación Inventari…" at bounding box center [546, 253] width 1092 height 506
click at [558, 361] on input "checkbox" at bounding box center [557, 356] width 14 height 14
checkbox input "false"
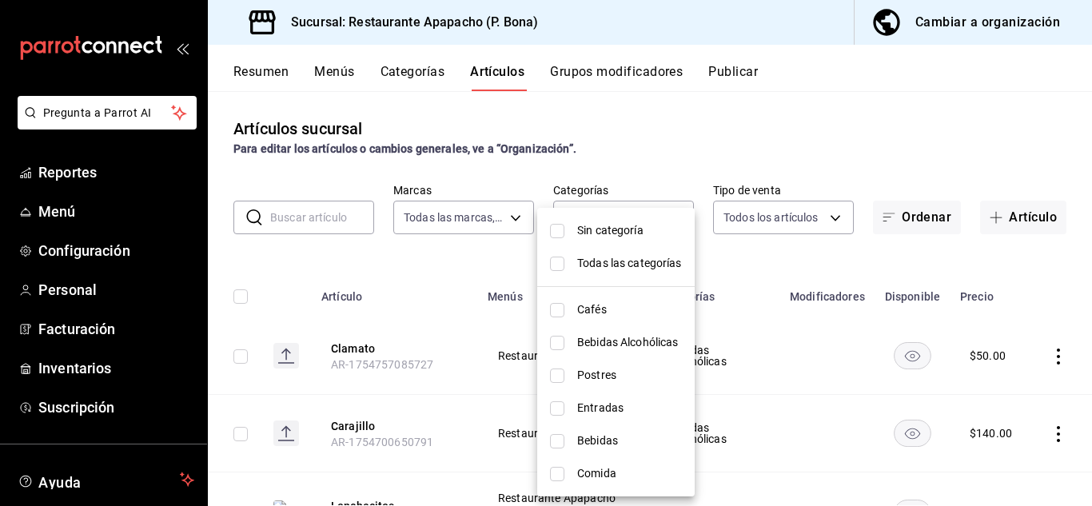
click at [599, 404] on span "Entradas" at bounding box center [629, 408] width 105 height 17
type input "e2d3ecea-3957-43a2-834f-732eecbf203c"
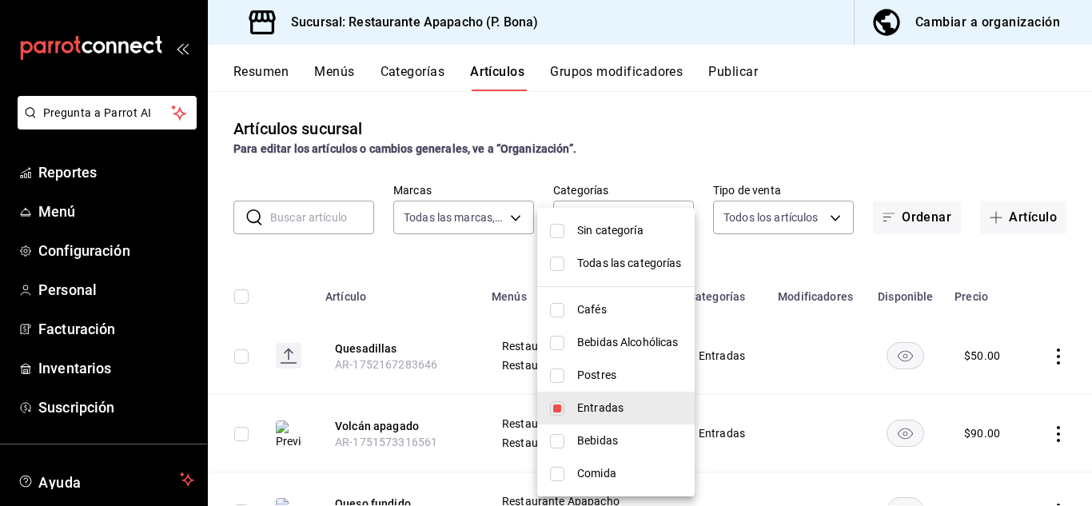
click at [555, 408] on input "checkbox" at bounding box center [557, 408] width 14 height 14
checkbox input "false"
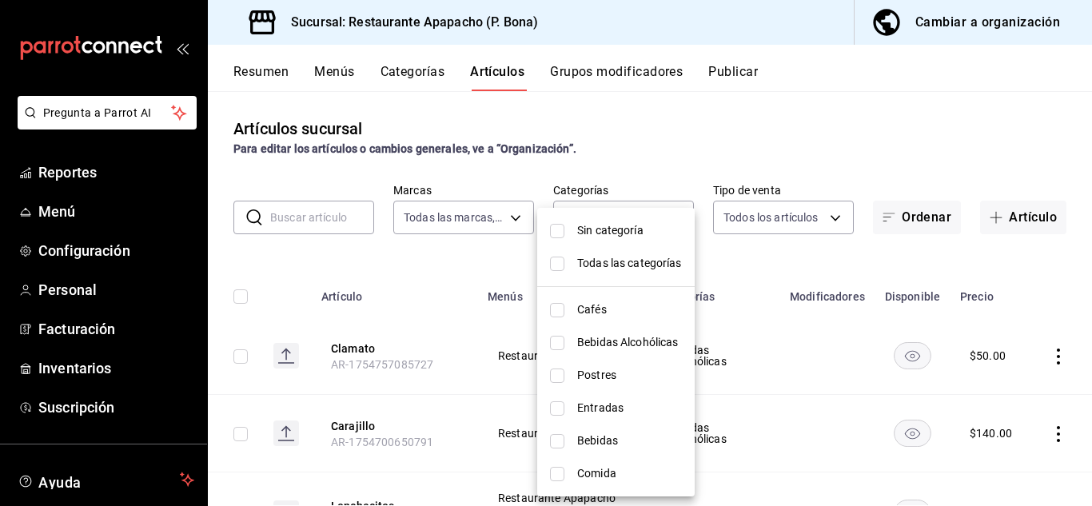
click at [600, 471] on span "Comida" at bounding box center [629, 473] width 105 height 17
type input "fb0be4e7-4102-4de7-91d8-bc66af7c9313"
checkbox input "true"
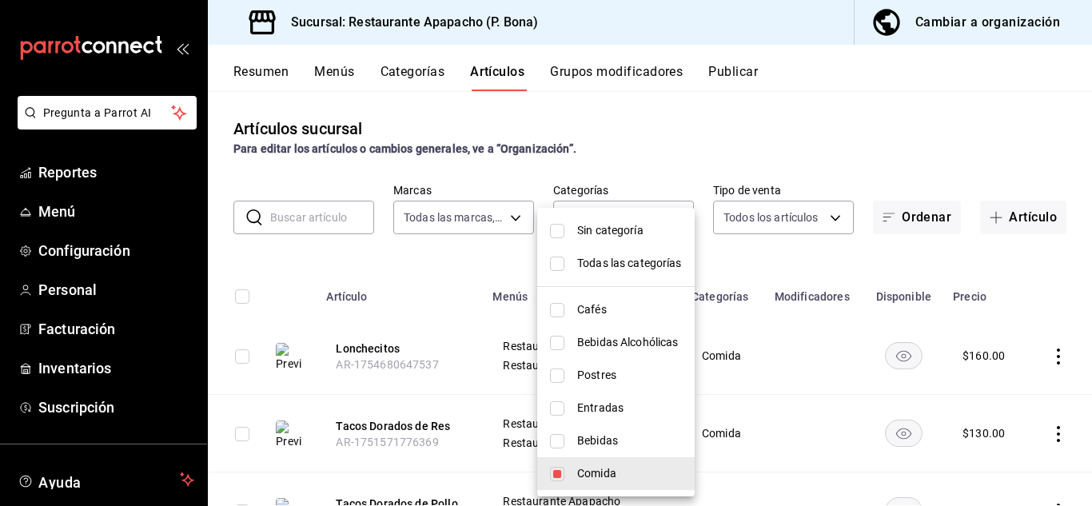
click at [368, 345] on div at bounding box center [546, 253] width 1092 height 506
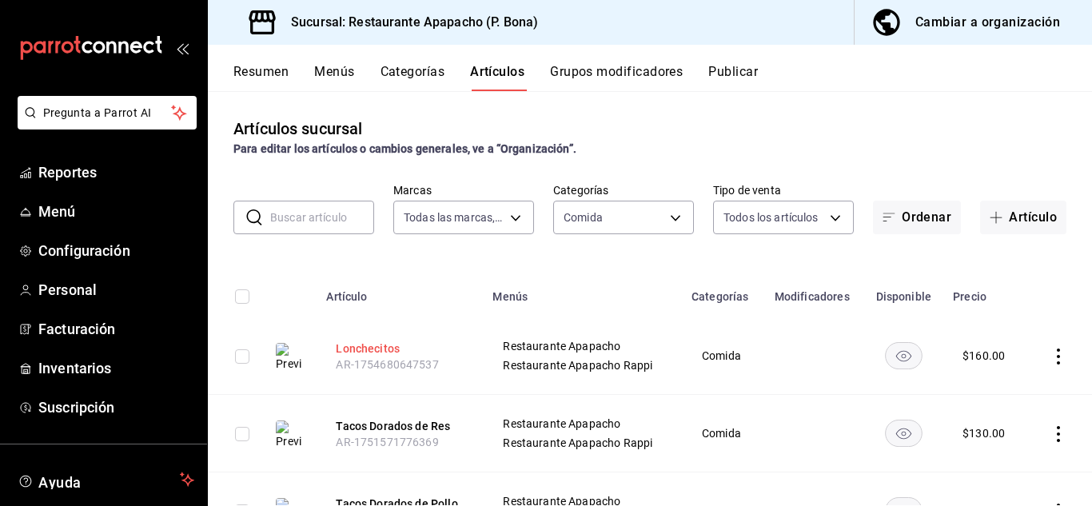
click at [370, 345] on button "Lonchecitos" at bounding box center [400, 349] width 128 height 16
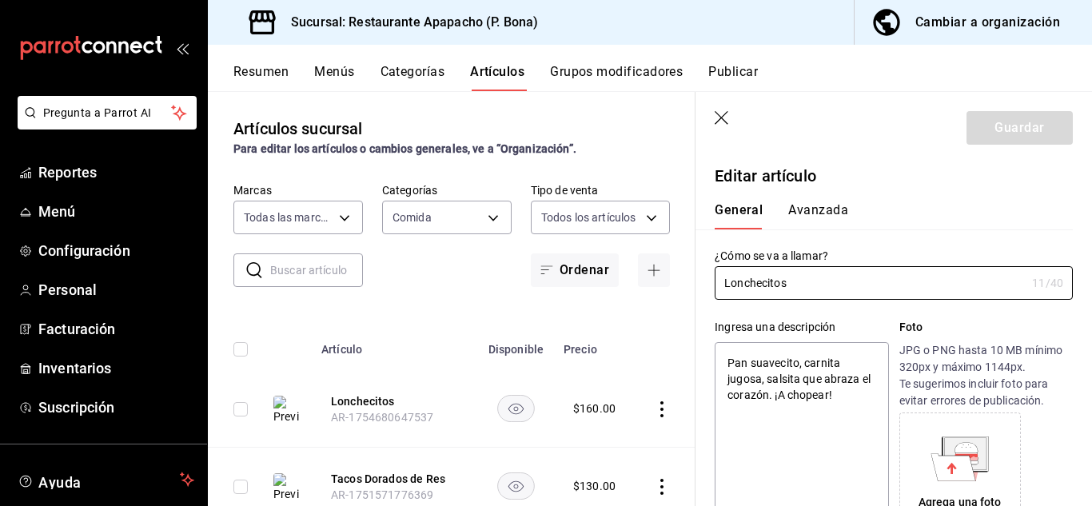
type textarea "x"
type input "$160.00"
radio input "false"
radio input "true"
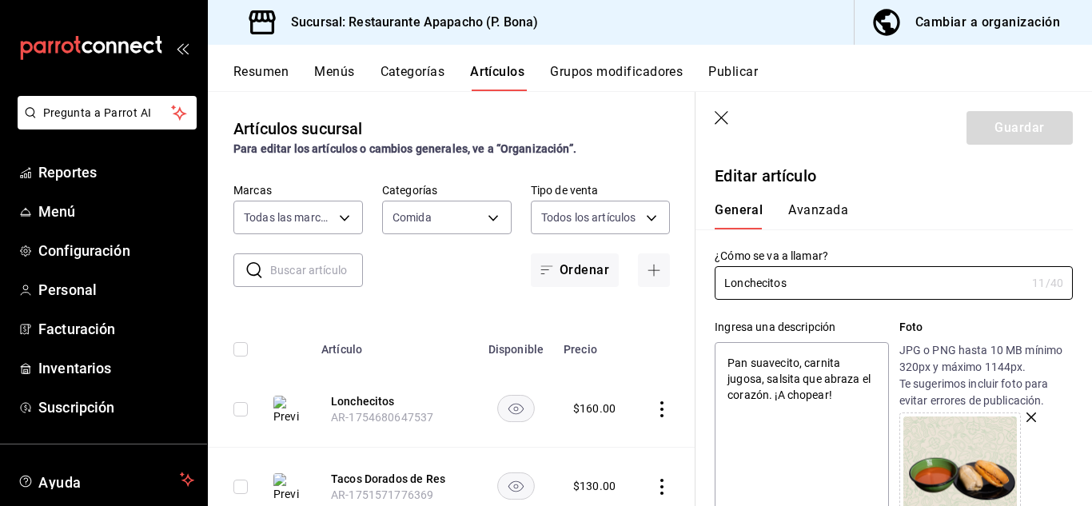
click at [721, 119] on icon "button" at bounding box center [722, 118] width 14 height 14
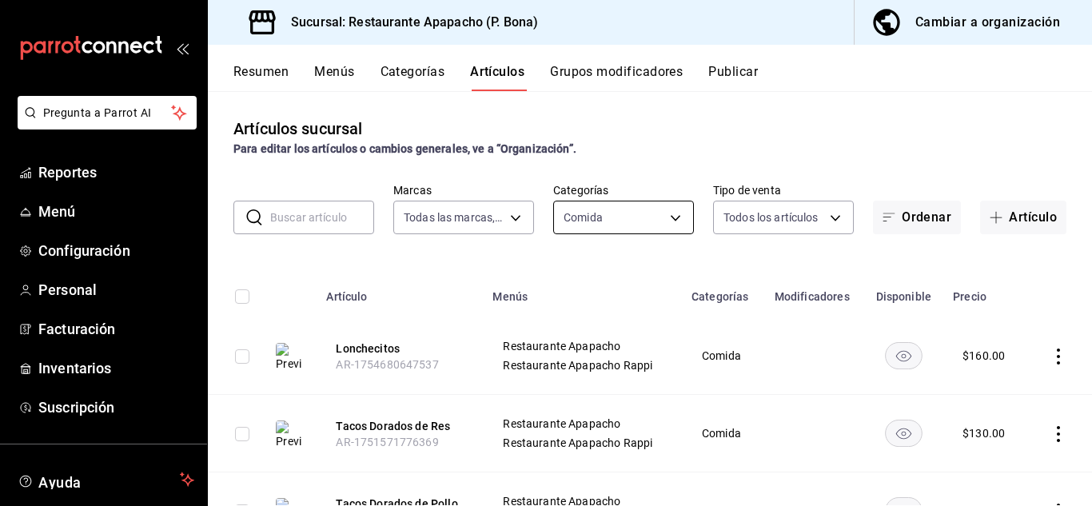
click at [632, 208] on body "Pregunta a Parrot AI Reportes Menú Configuración Personal Facturación Inventari…" at bounding box center [546, 253] width 1092 height 506
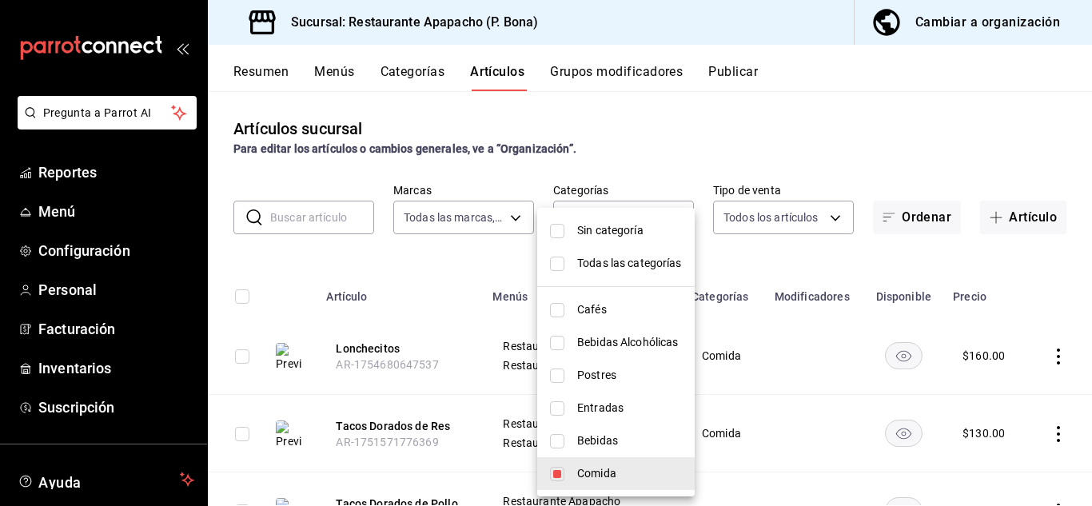
click at [609, 370] on span "Postres" at bounding box center [629, 375] width 105 height 17
type input "fb0be4e7-4102-4de7-91d8-bc66af7c9313,9432eb6c-9c3e-4370-bb6e-e2dc96f54602"
checkbox input "true"
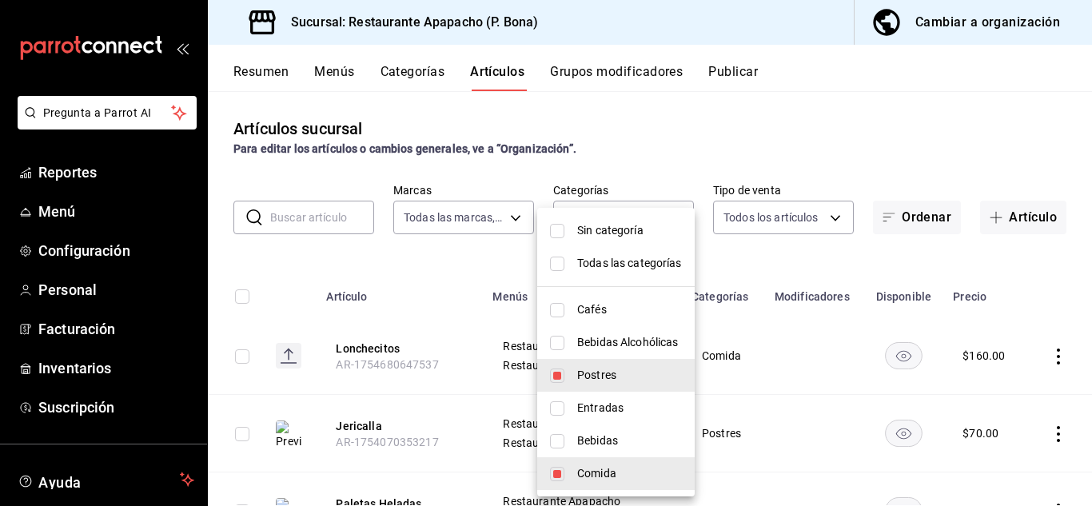
click at [581, 469] on span "Comida" at bounding box center [629, 473] width 105 height 17
type input "9432eb6c-9c3e-4370-bb6e-e2dc96f54602"
checkbox input "false"
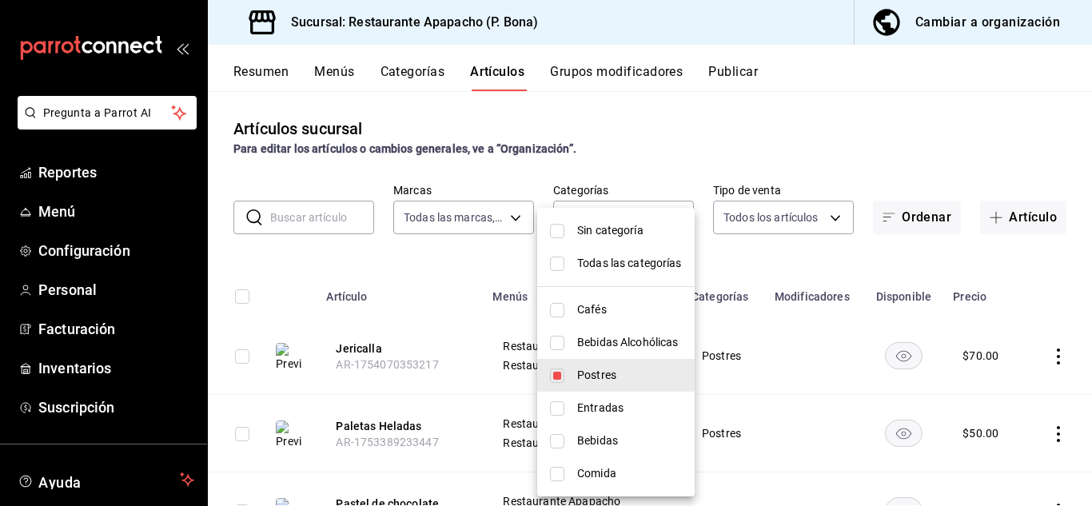
click at [764, 278] on div at bounding box center [546, 253] width 1092 height 506
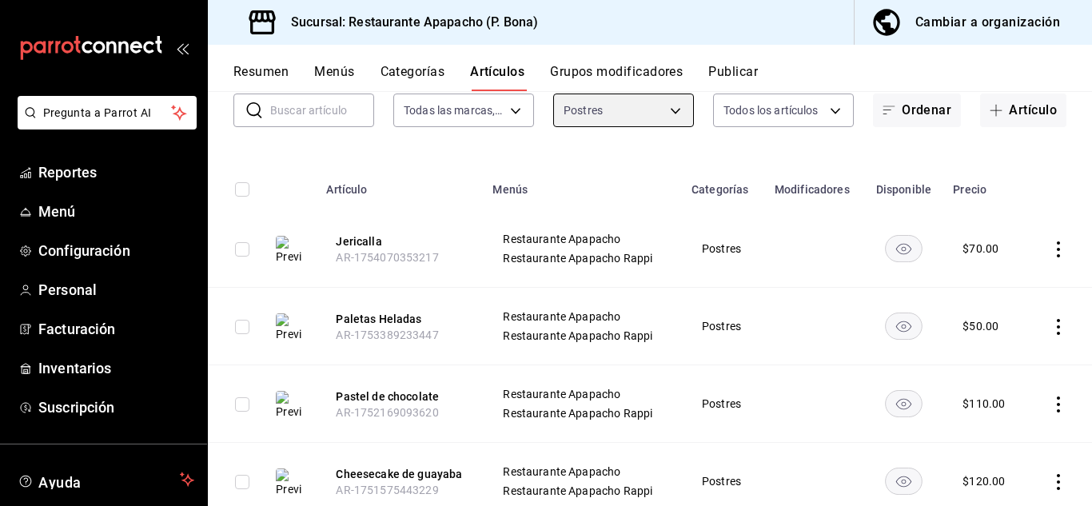
scroll to position [266, 0]
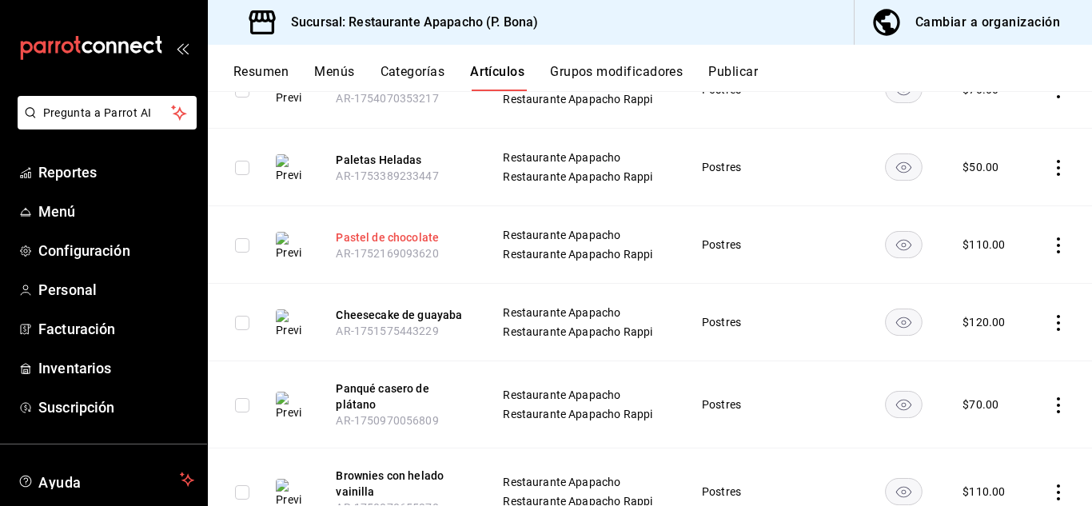
click at [421, 234] on button "Pastel de chocolate" at bounding box center [400, 238] width 128 height 16
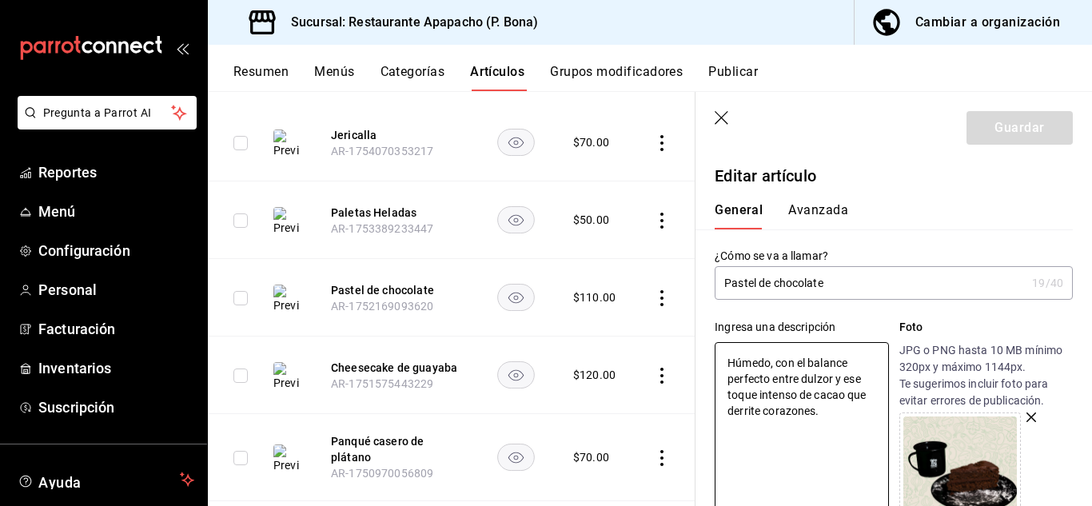
drag, startPoint x: 844, startPoint y: 425, endPoint x: 665, endPoint y: 351, distance: 193.7
click at [665, 357] on main "Artículos sucursal Para editar los artículos o cambios generales, ve a “Organiz…" at bounding box center [650, 298] width 885 height 415
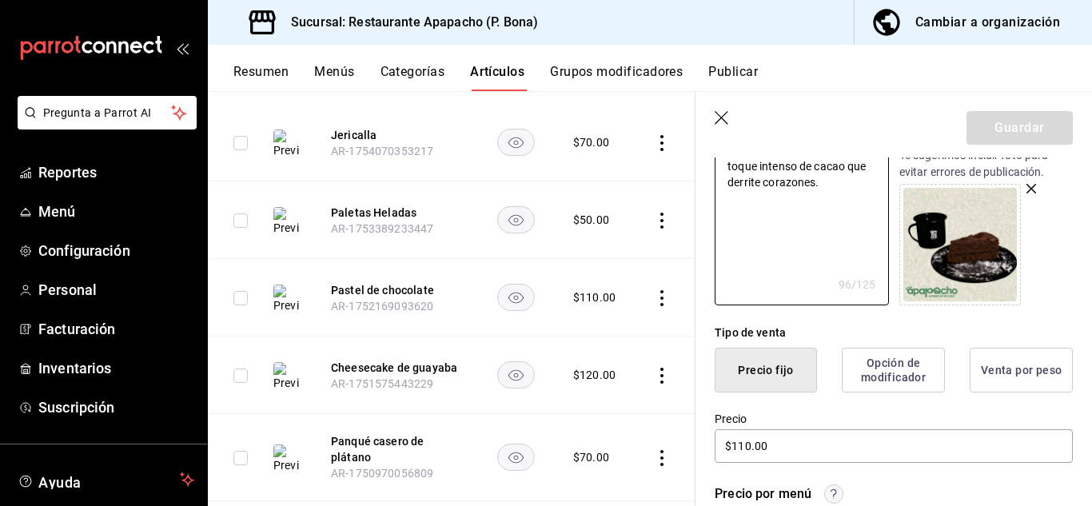
scroll to position [266, 0]
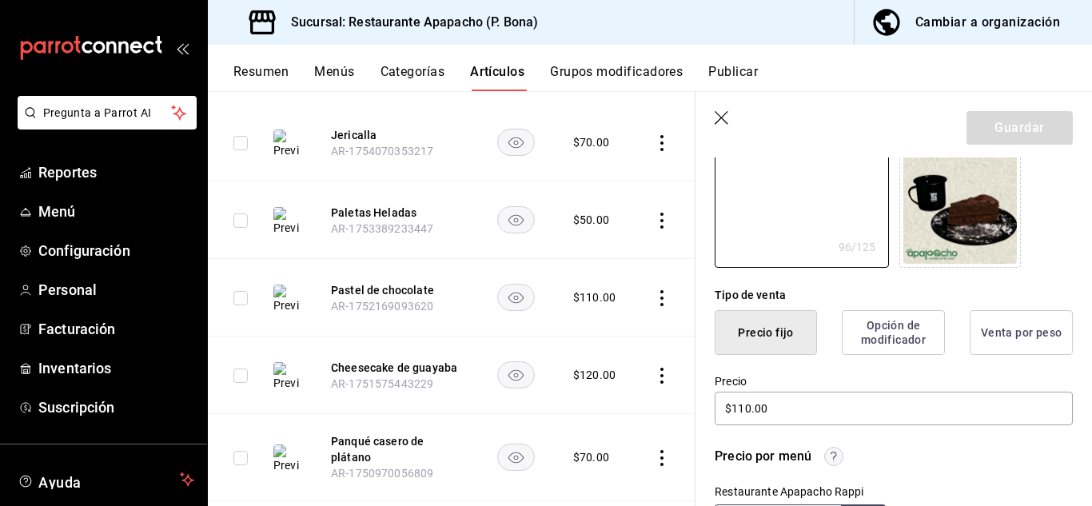
type textarea "x"
click at [716, 121] on icon "button" at bounding box center [723, 119] width 16 height 16
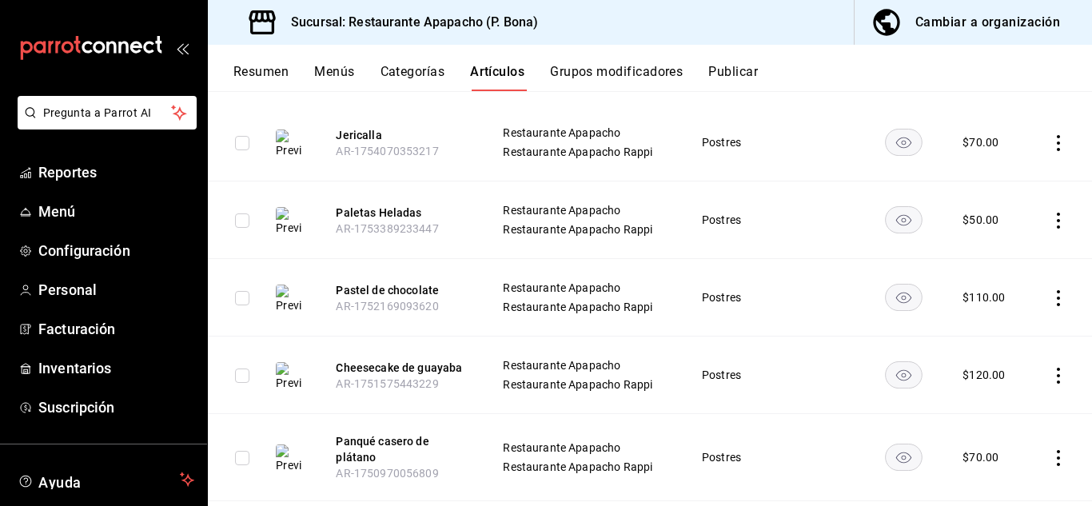
click at [1051, 296] on icon "actions" at bounding box center [1059, 298] width 16 height 16
click at [999, 396] on span "Eliminar" at bounding box center [998, 399] width 41 height 13
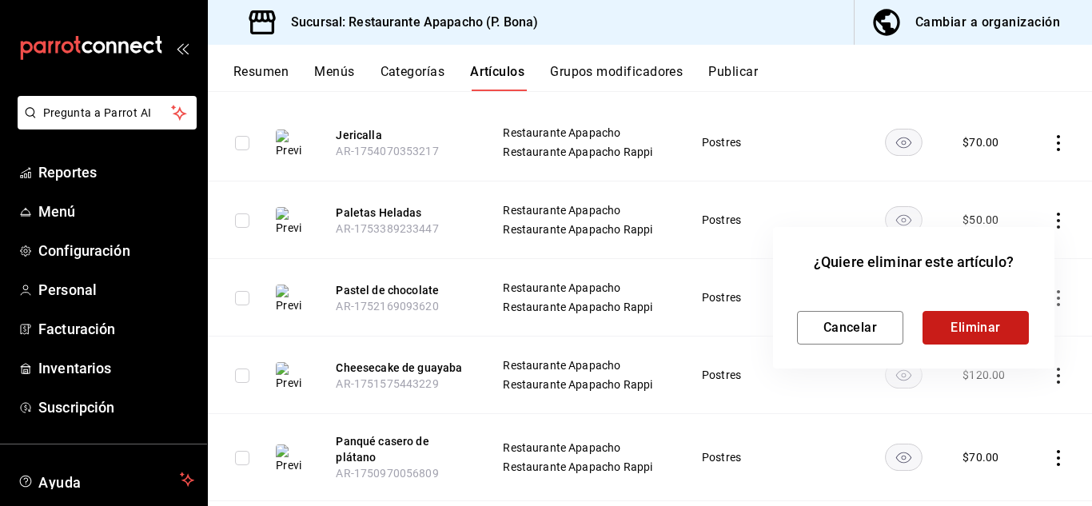
click at [964, 325] on button "Eliminar" at bounding box center [976, 328] width 106 height 34
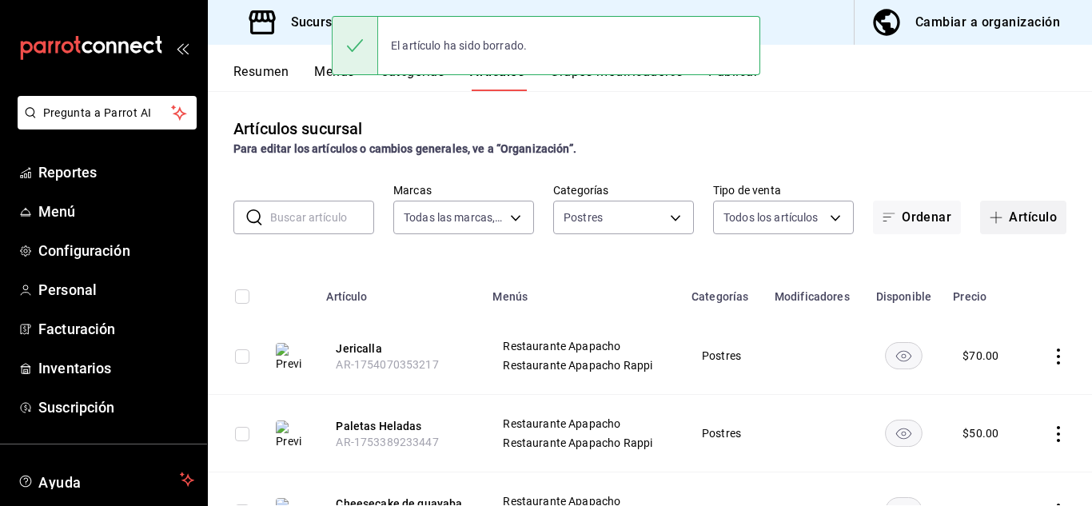
click at [996, 220] on span "button" at bounding box center [999, 217] width 19 height 13
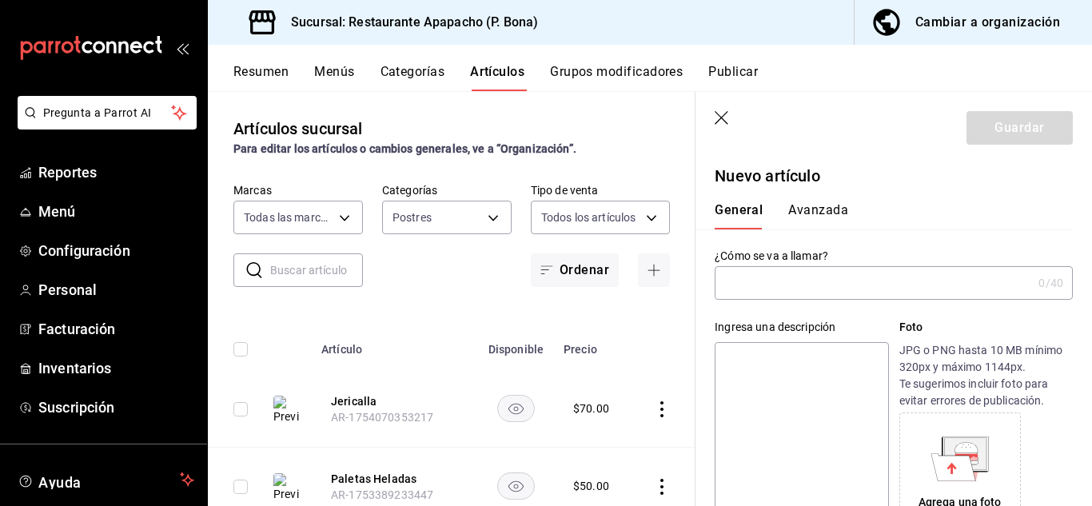
click at [811, 281] on input "text" at bounding box center [873, 283] width 317 height 32
type input "Paste de chocolate"
click at [753, 381] on textarea at bounding box center [802, 438] width 174 height 192
paste textarea "Húmedo, con el balance perfecto entre dulzor y ese toque intenso de cacao que d…"
type textarea "Húmedo, con el balance perfecto entre dulzor y ese toque intenso de cacao que d…"
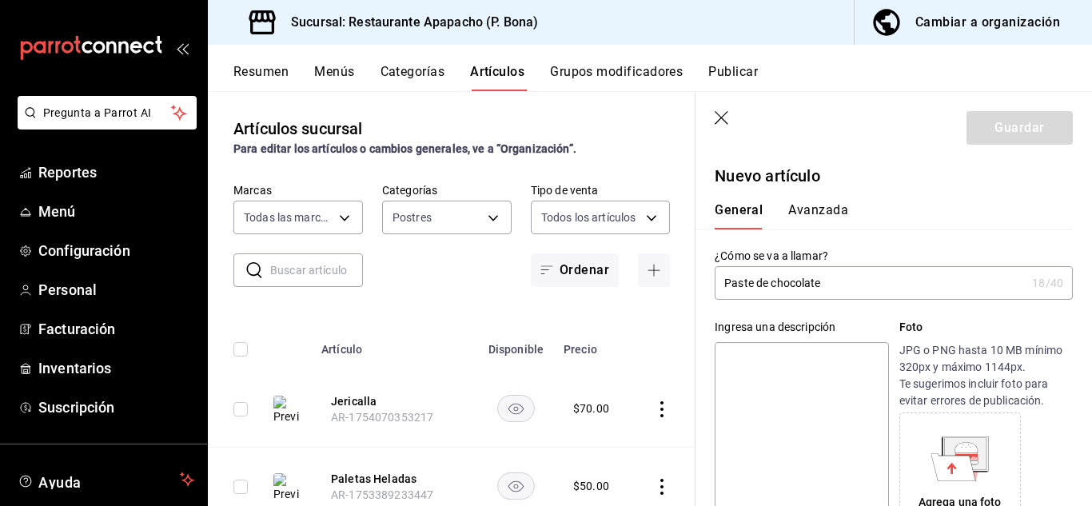
type textarea "x"
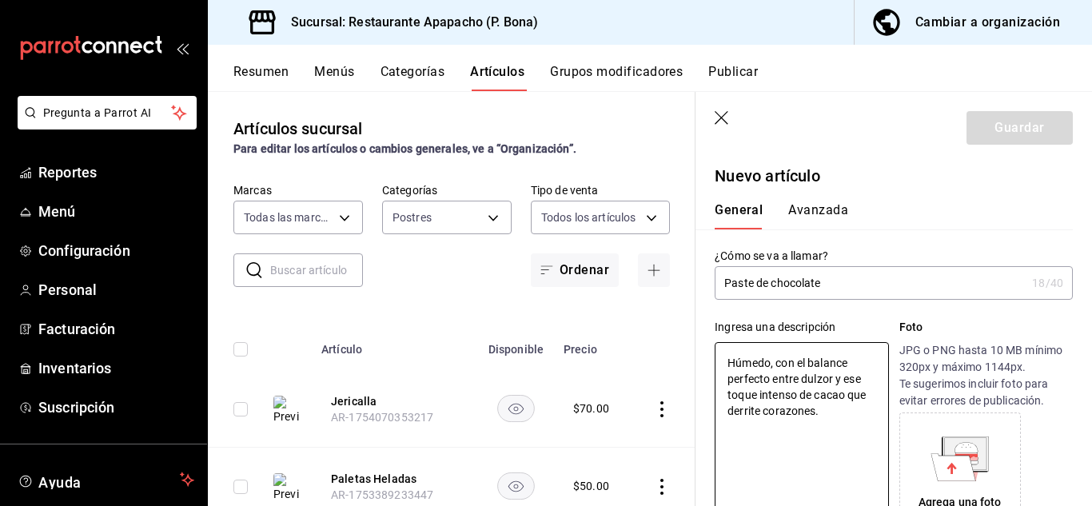
type textarea "Húmedo, con el balance perfecto entre dulzor y ese toque intenso de cacao que d…"
click at [972, 464] on icon at bounding box center [966, 463] width 23 height 4
type textarea "x"
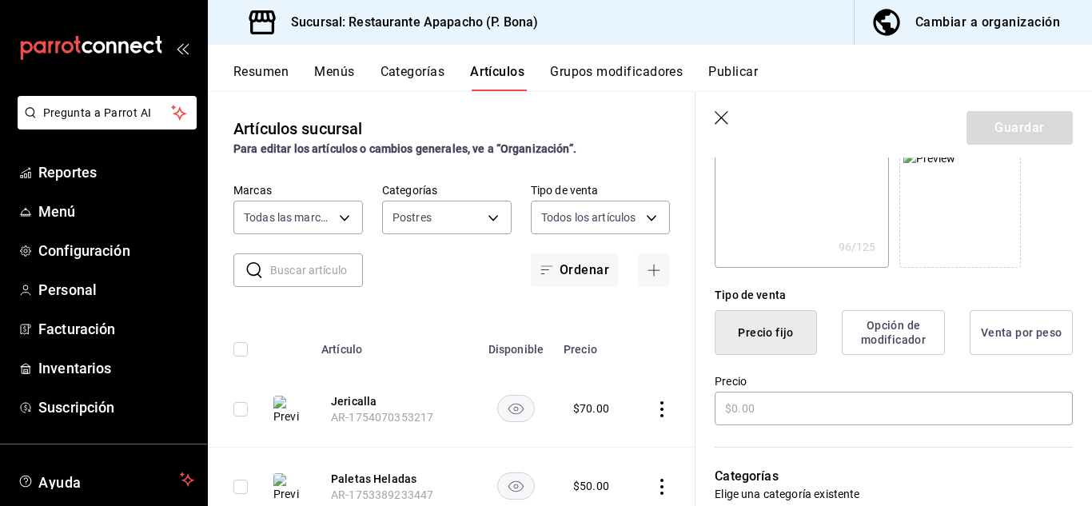
scroll to position [400, 0]
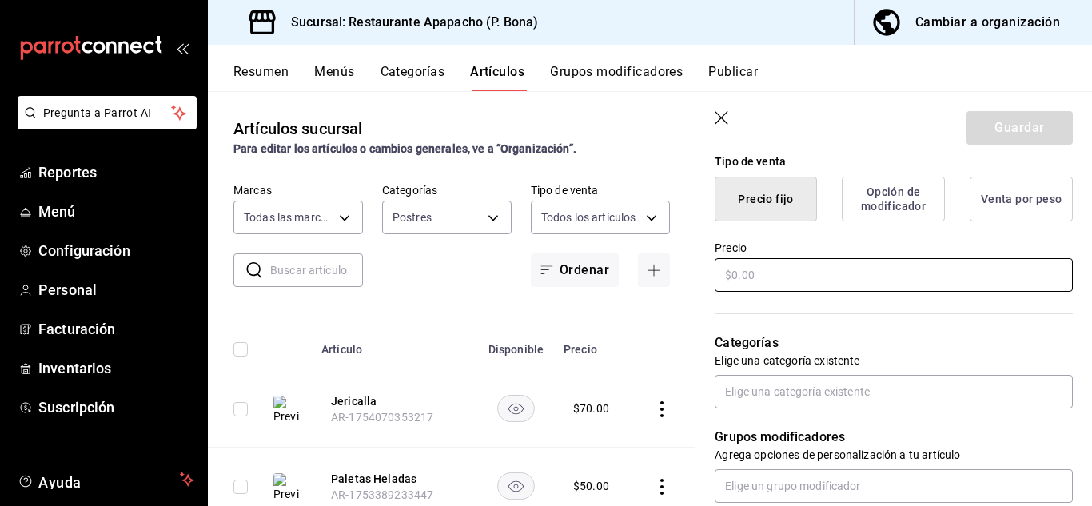
click at [754, 280] on input "text" at bounding box center [894, 275] width 358 height 34
type input "$1.00"
type textarea "x"
type input "$11.00"
type textarea "x"
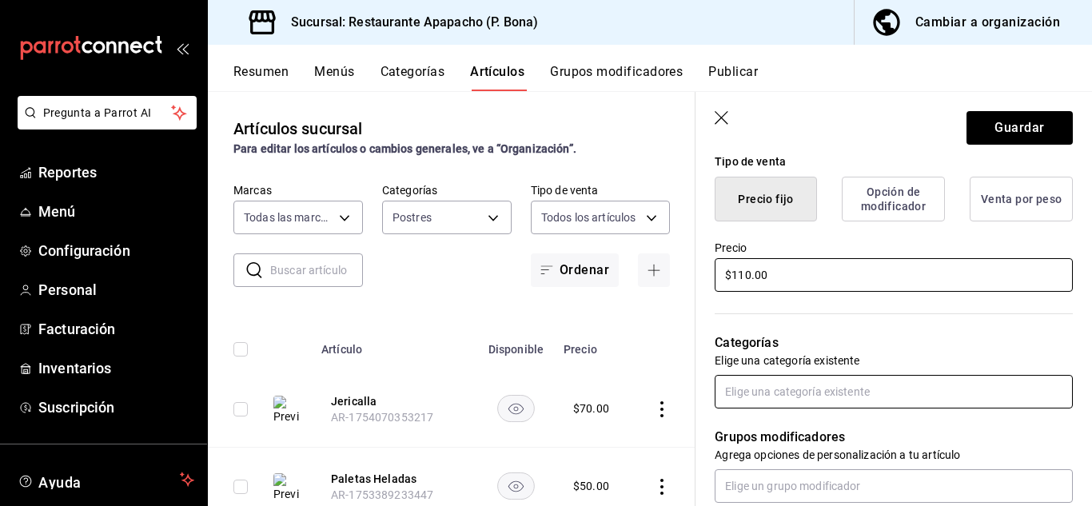
type input "$110.00"
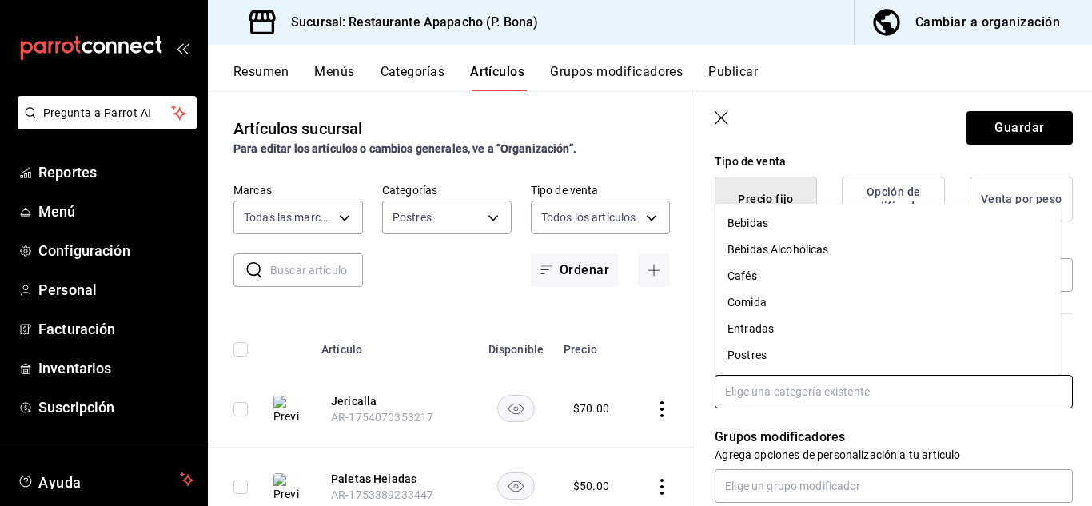
click at [769, 389] on input "text" at bounding box center [894, 392] width 358 height 34
click at [753, 353] on li "Postres" at bounding box center [888, 355] width 346 height 26
type textarea "x"
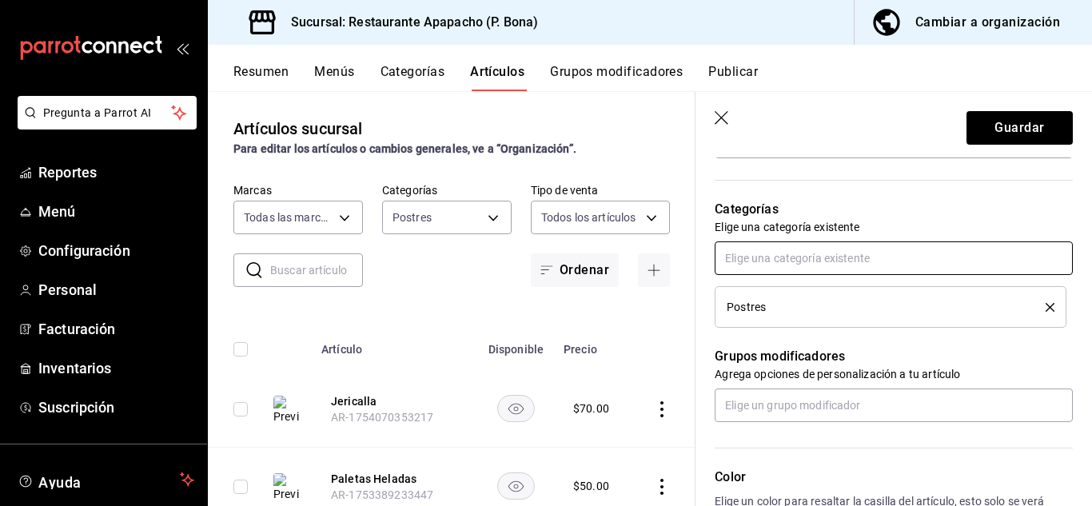
scroll to position [800, 0]
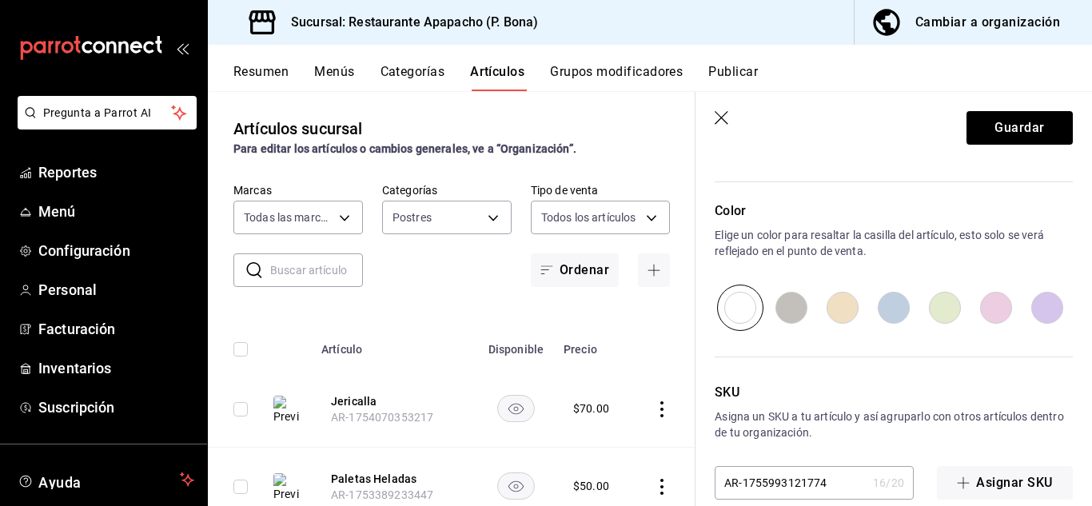
click at [1001, 311] on input "radio" at bounding box center [996, 308] width 51 height 46
radio input "true"
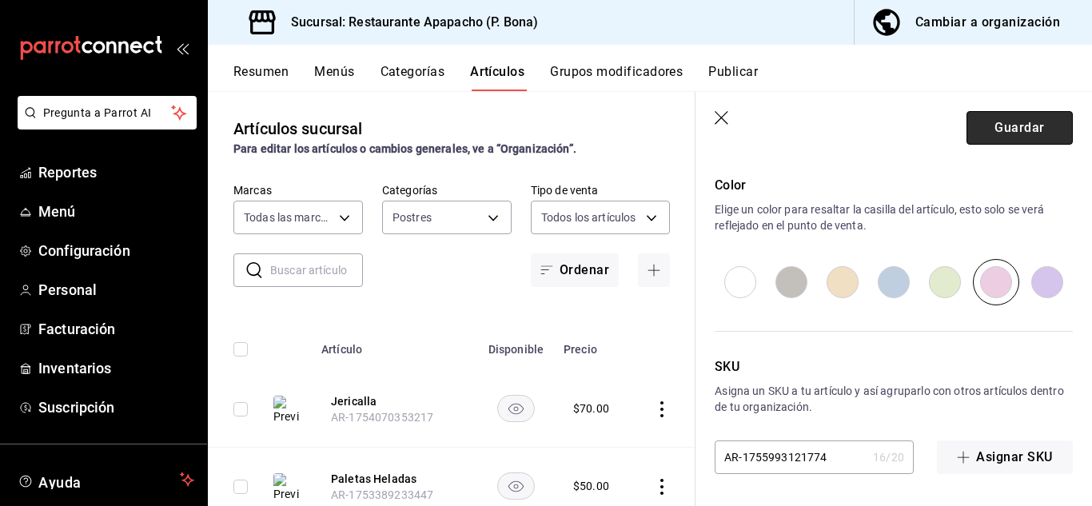
click at [1004, 124] on button "Guardar" at bounding box center [1020, 128] width 106 height 34
type textarea "x"
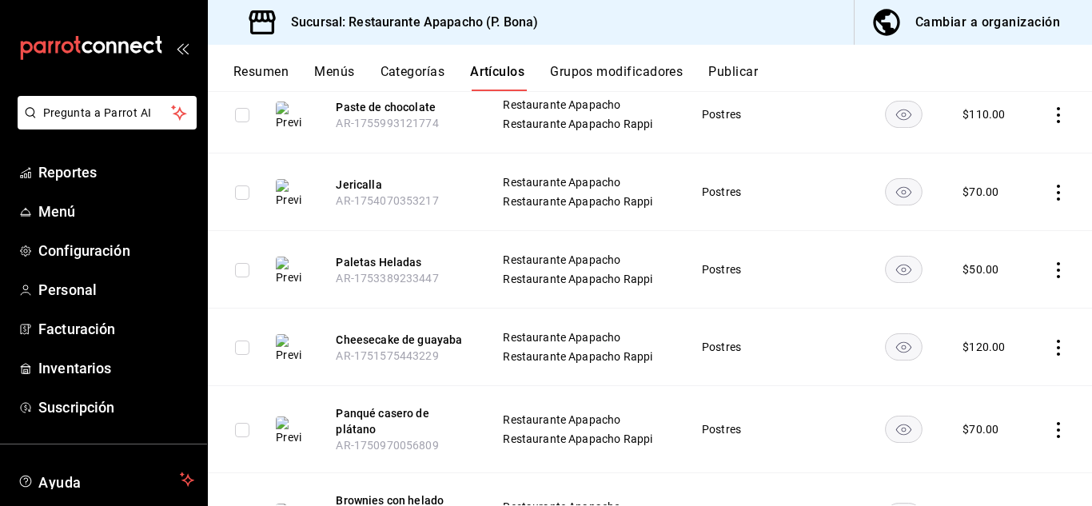
scroll to position [334, 0]
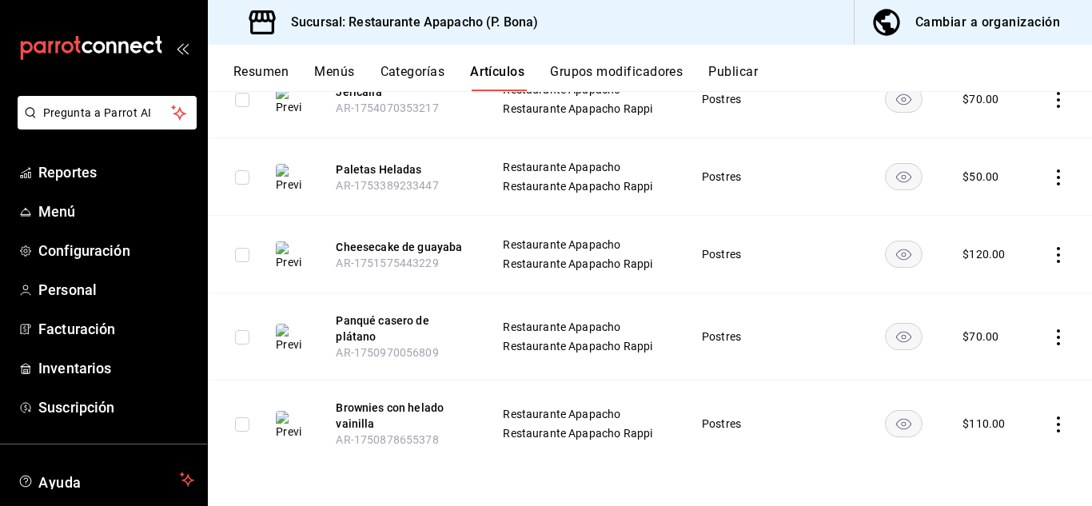
click at [738, 74] on button "Publicar" at bounding box center [734, 77] width 50 height 27
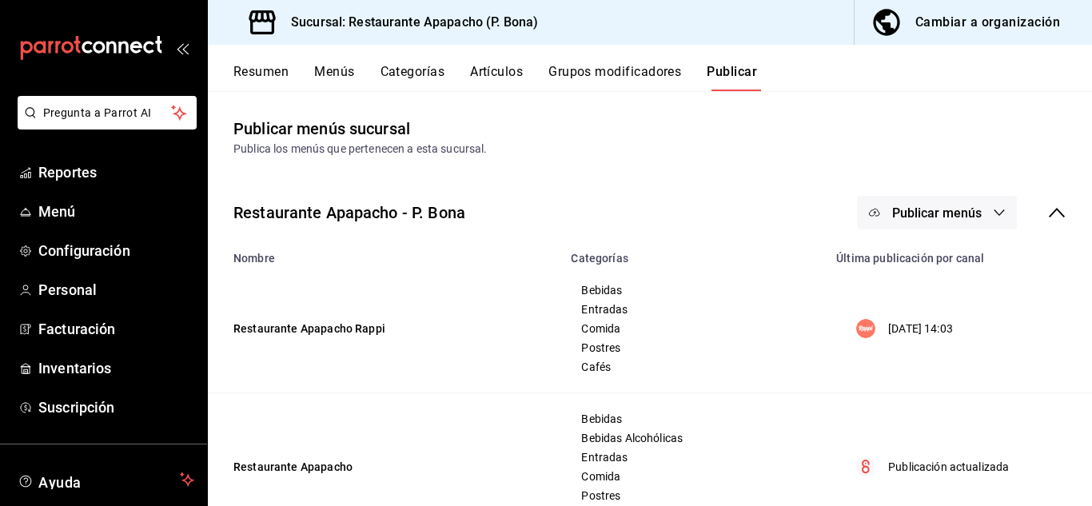
click at [939, 214] on span "Publicar menús" at bounding box center [938, 213] width 90 height 15
click at [924, 264] on span "Rappi" at bounding box center [948, 265] width 77 height 17
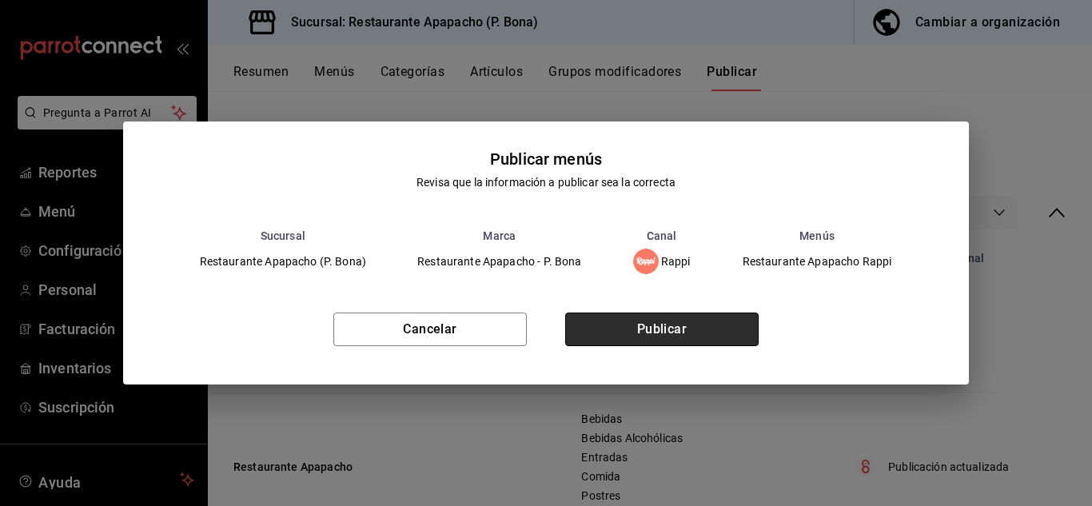
click at [665, 327] on button "Publicar" at bounding box center [662, 330] width 194 height 34
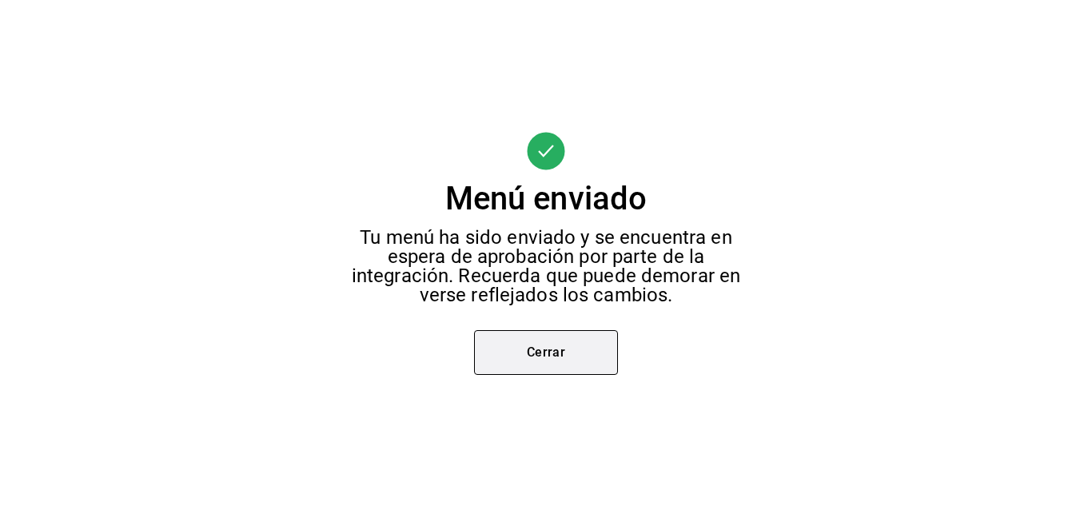
click at [573, 347] on button "Cerrar" at bounding box center [546, 352] width 144 height 45
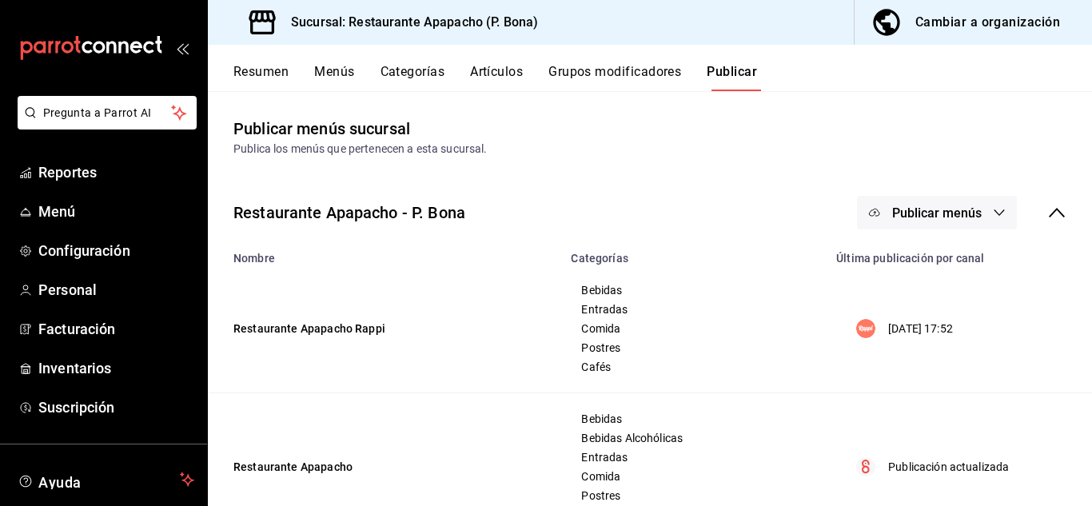
click at [975, 214] on button "Publicar menús" at bounding box center [937, 213] width 160 height 34
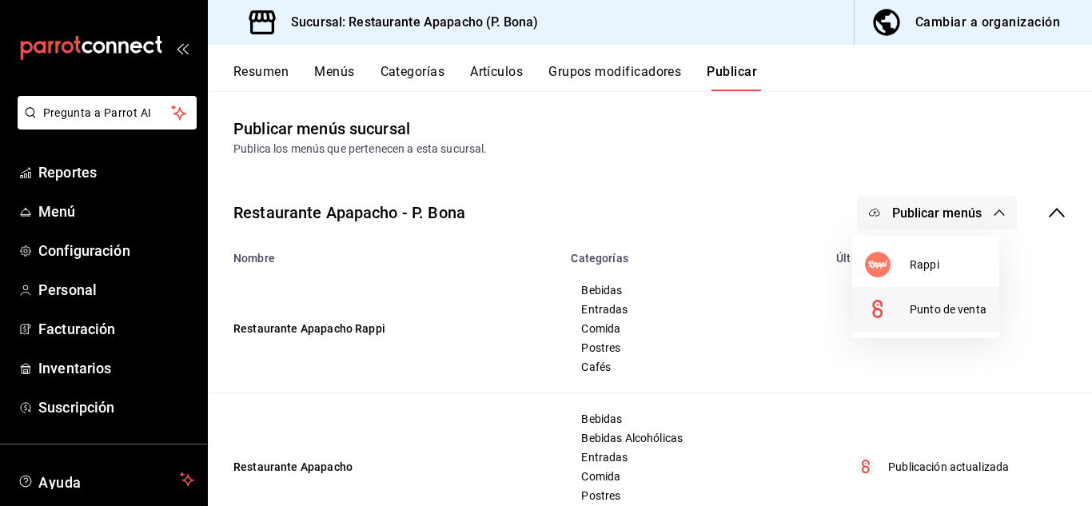
click at [966, 310] on span "Punto de venta" at bounding box center [948, 310] width 77 height 17
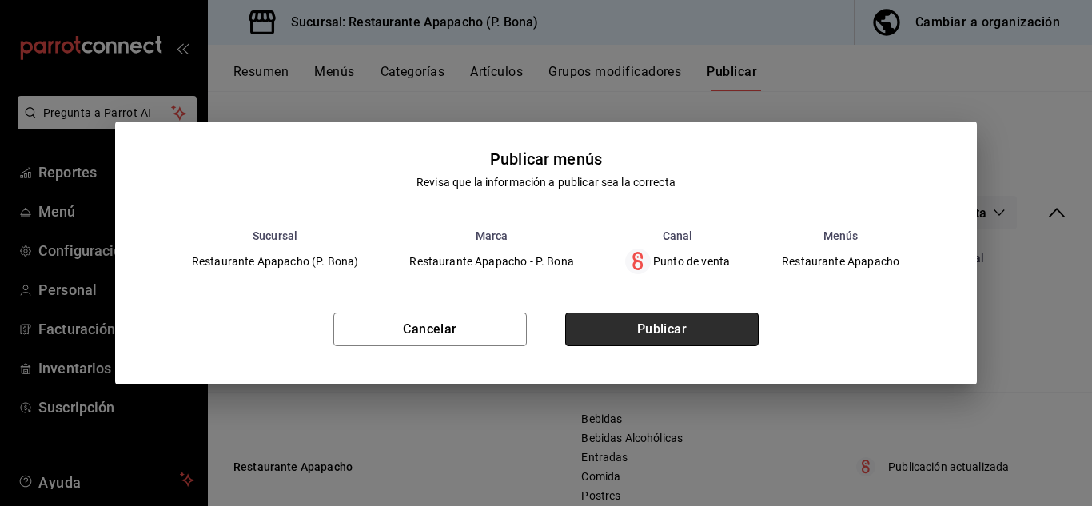
click at [696, 325] on button "Publicar" at bounding box center [662, 330] width 194 height 34
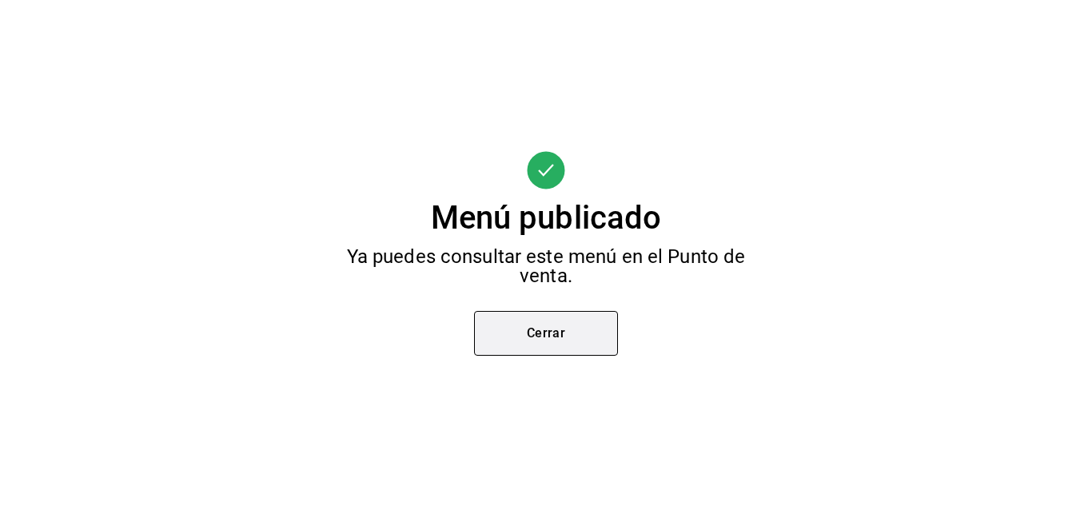
click at [564, 320] on button "Cerrar" at bounding box center [546, 333] width 144 height 45
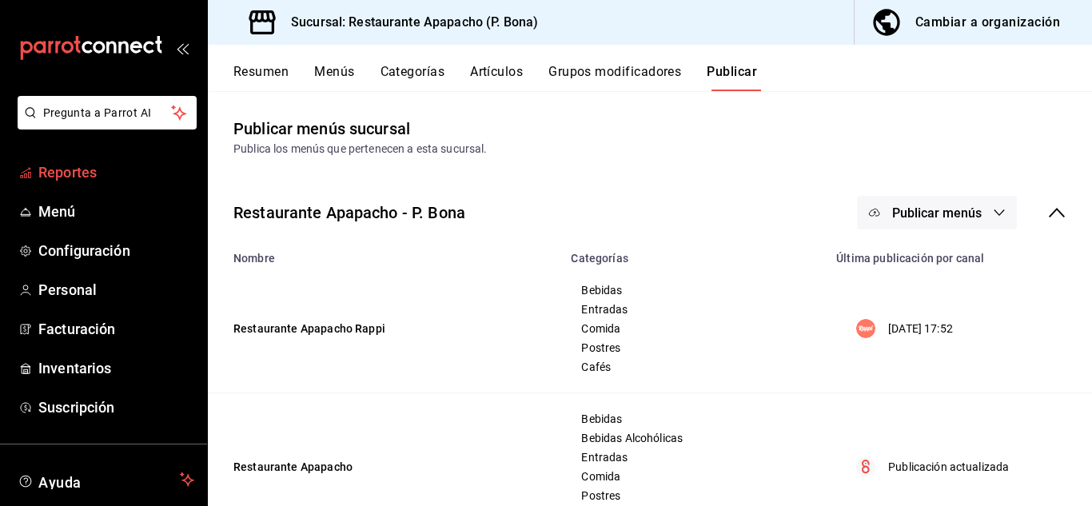
click at [53, 170] on span "Reportes" at bounding box center [116, 173] width 156 height 22
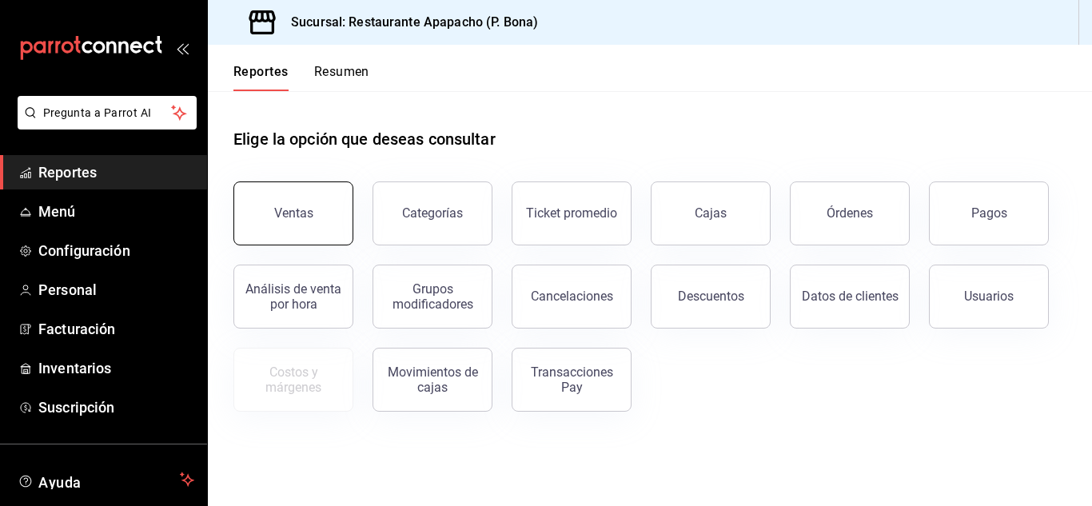
click at [288, 224] on button "Ventas" at bounding box center [294, 214] width 120 height 64
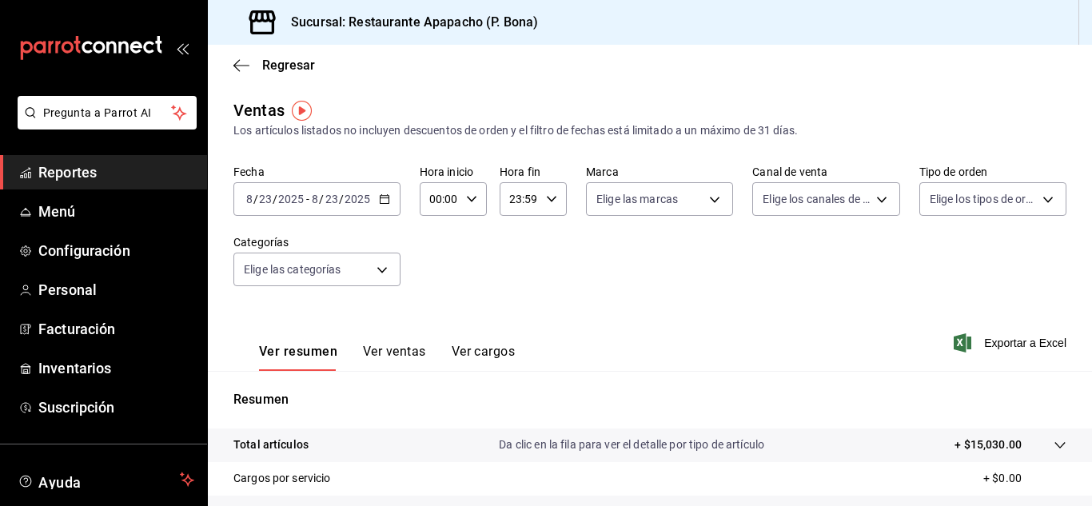
click at [385, 198] on icon "button" at bounding box center [384, 199] width 11 height 11
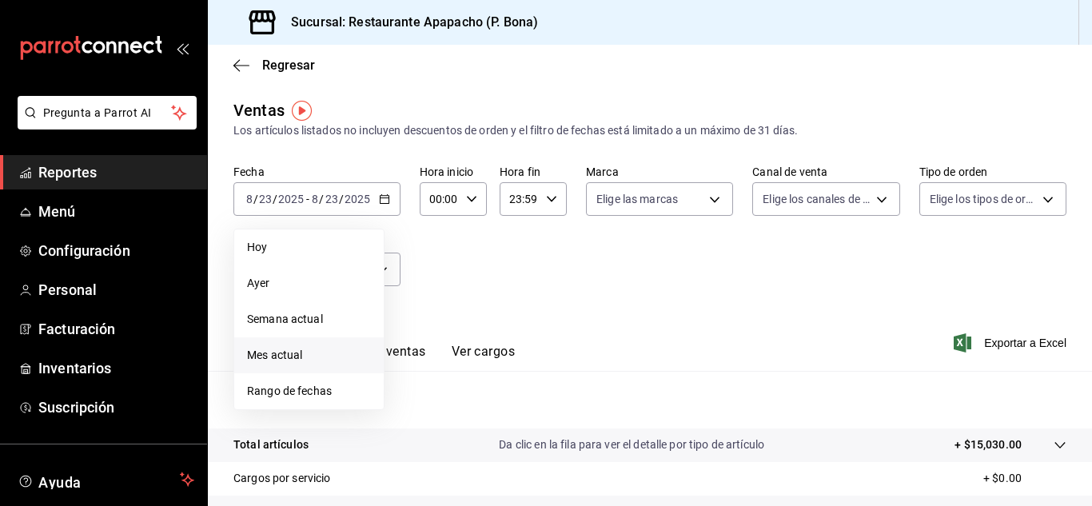
click at [280, 354] on span "Mes actual" at bounding box center [309, 355] width 124 height 17
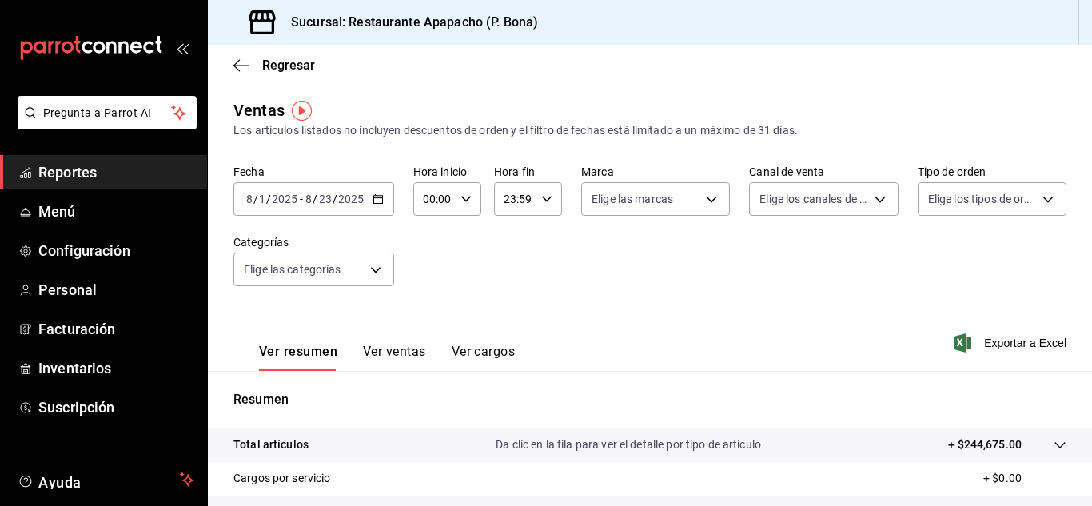
click at [410, 347] on button "Ver ventas" at bounding box center [394, 357] width 63 height 27
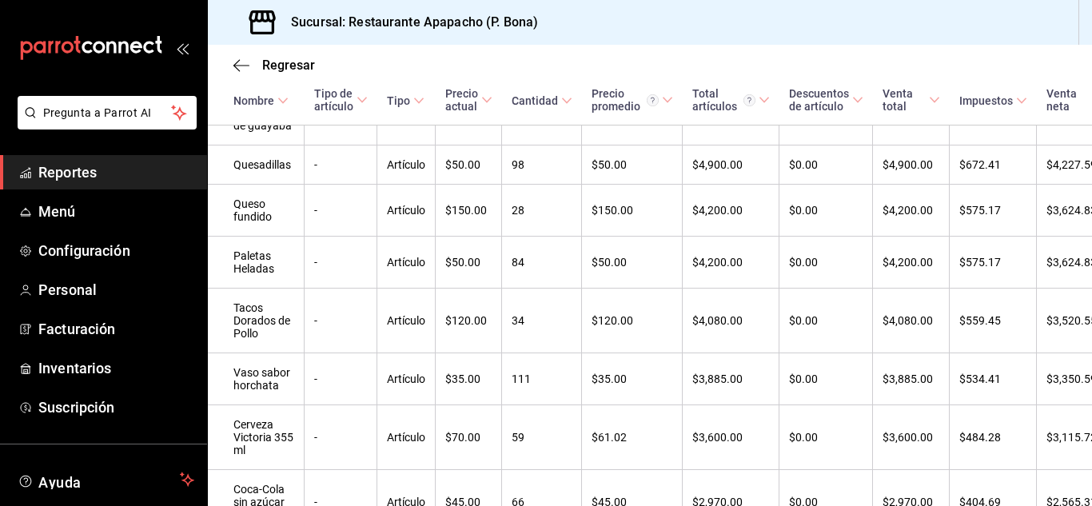
scroll to position [485, 0]
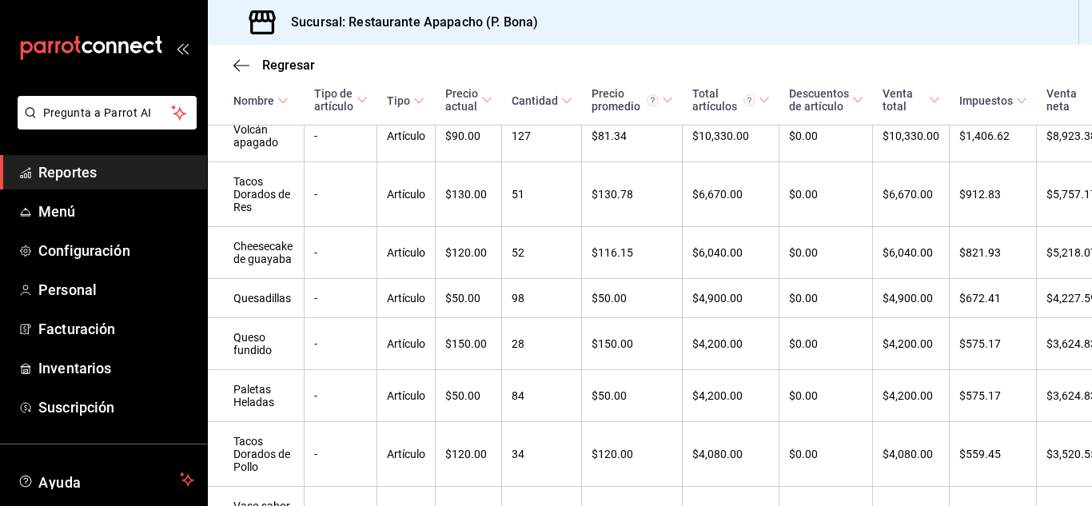
click at [536, 94] on div "Cantidad" at bounding box center [535, 100] width 46 height 13
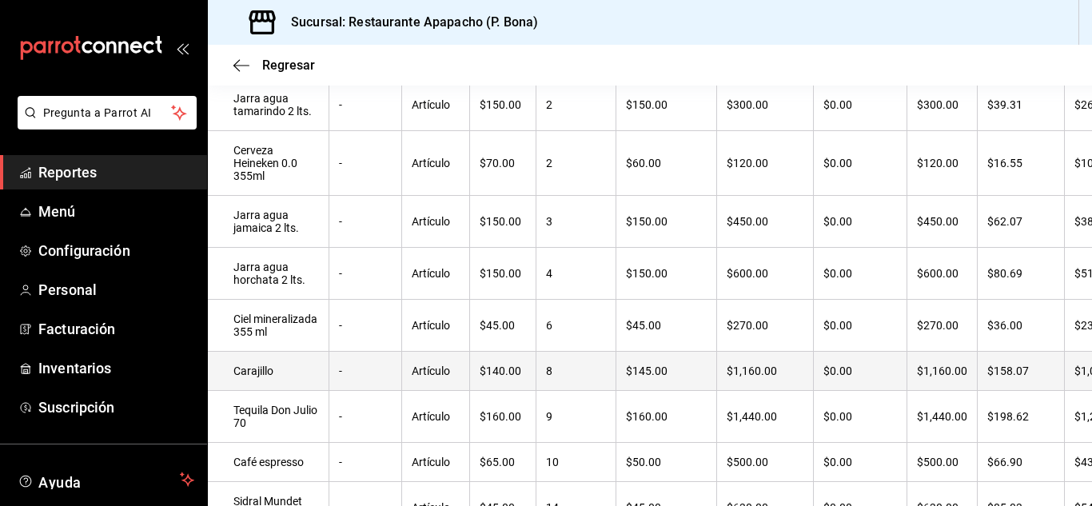
scroll to position [218, 0]
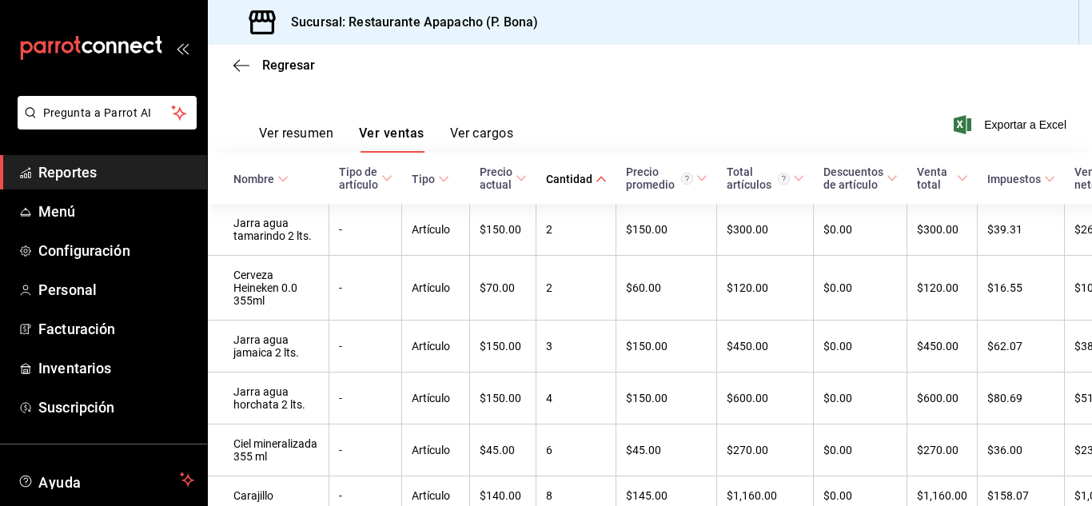
click at [560, 175] on div "Cantidad" at bounding box center [569, 179] width 46 height 13
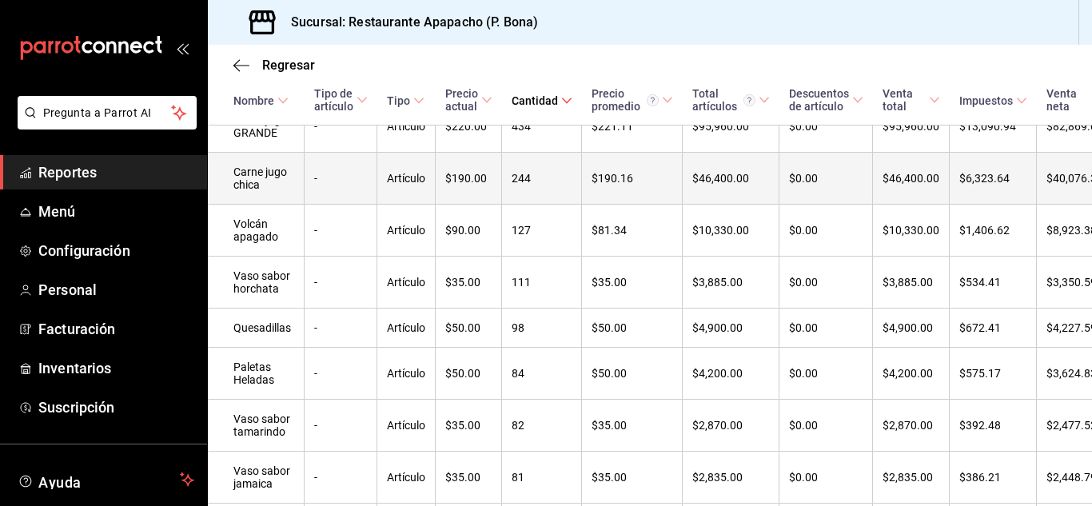
scroll to position [485, 0]
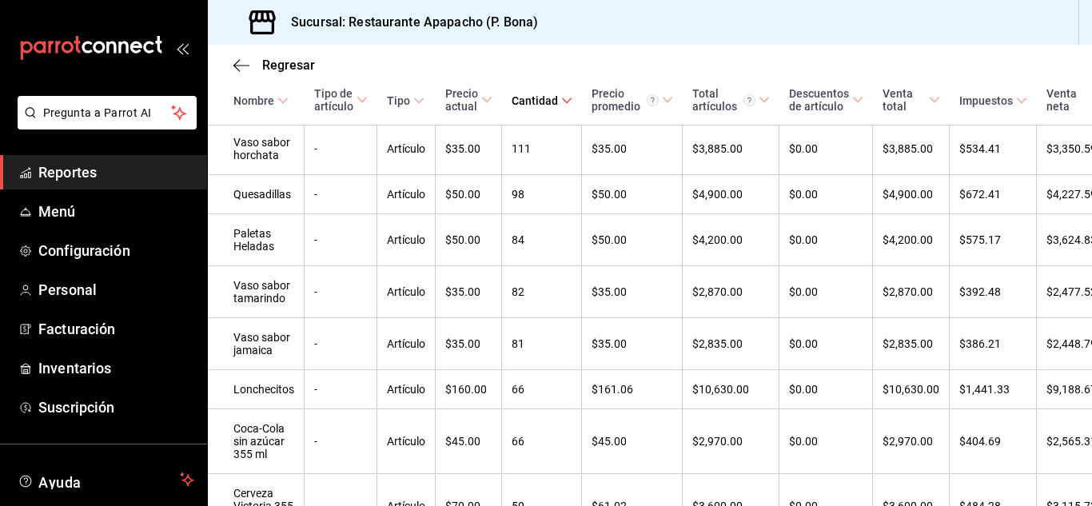
click at [705, 103] on div "Total artículos" at bounding box center [724, 100] width 63 height 26
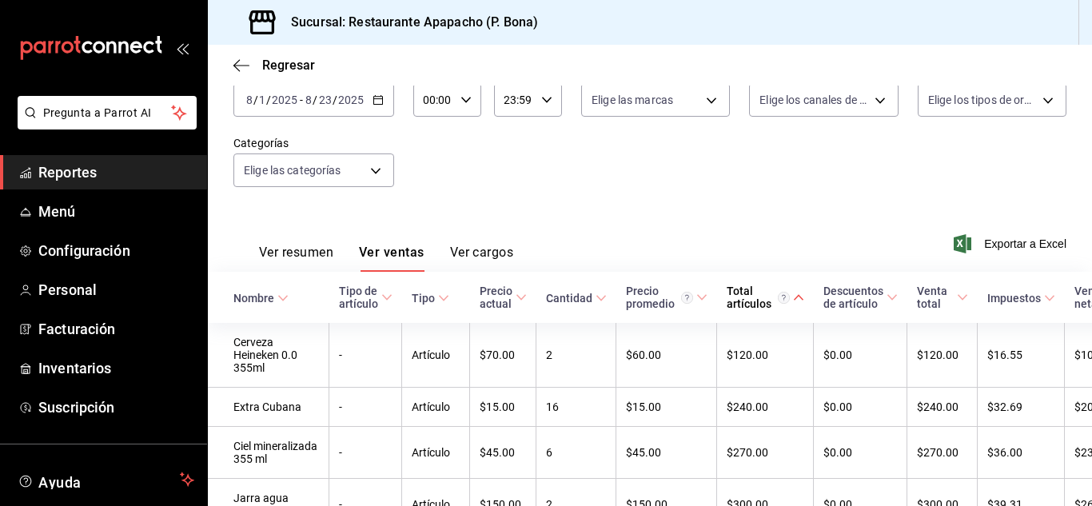
scroll to position [134, 0]
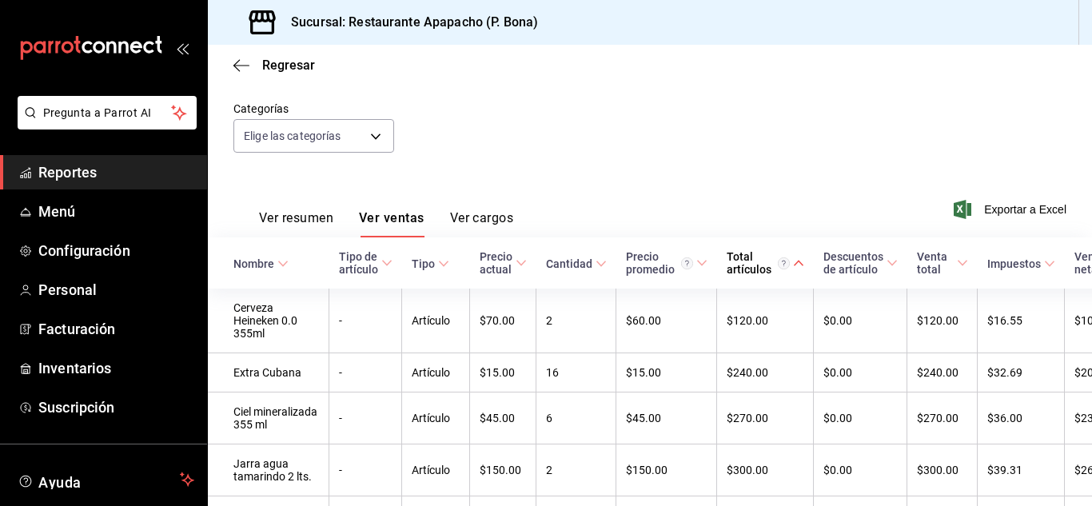
click at [727, 258] on div "Total artículos" at bounding box center [758, 263] width 63 height 26
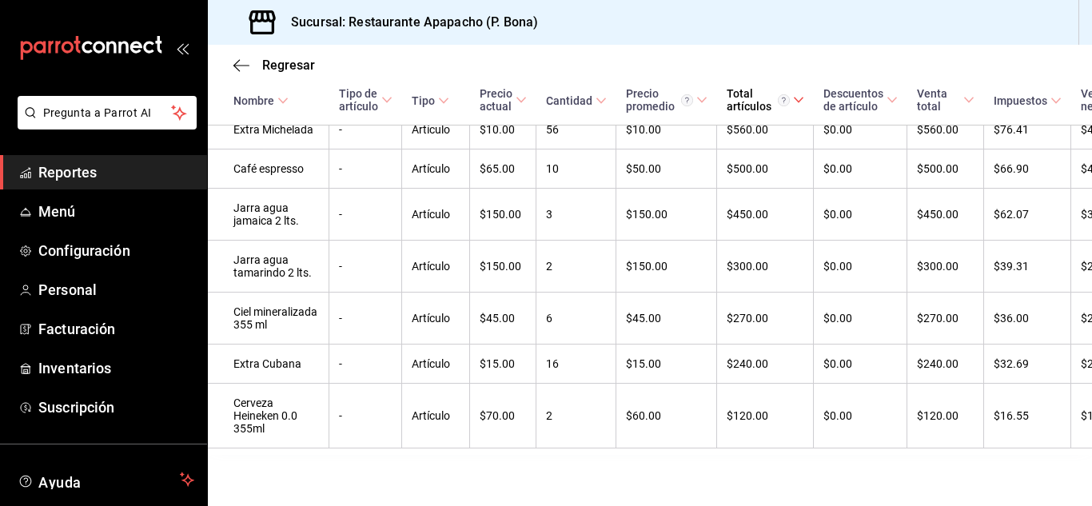
scroll to position [2444, 0]
click at [66, 210] on span "Menú" at bounding box center [116, 212] width 156 height 22
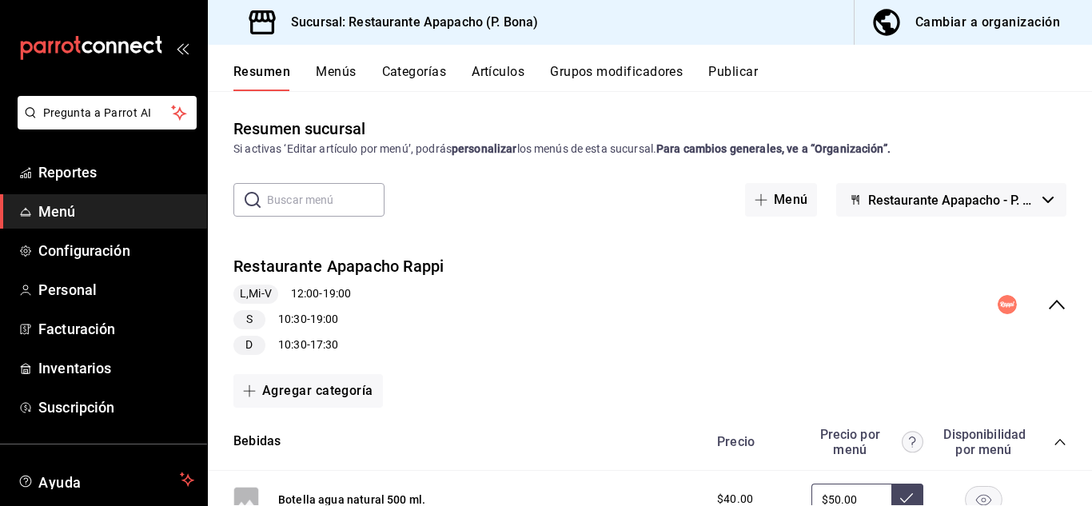
click at [507, 74] on button "Artículos" at bounding box center [498, 77] width 53 height 27
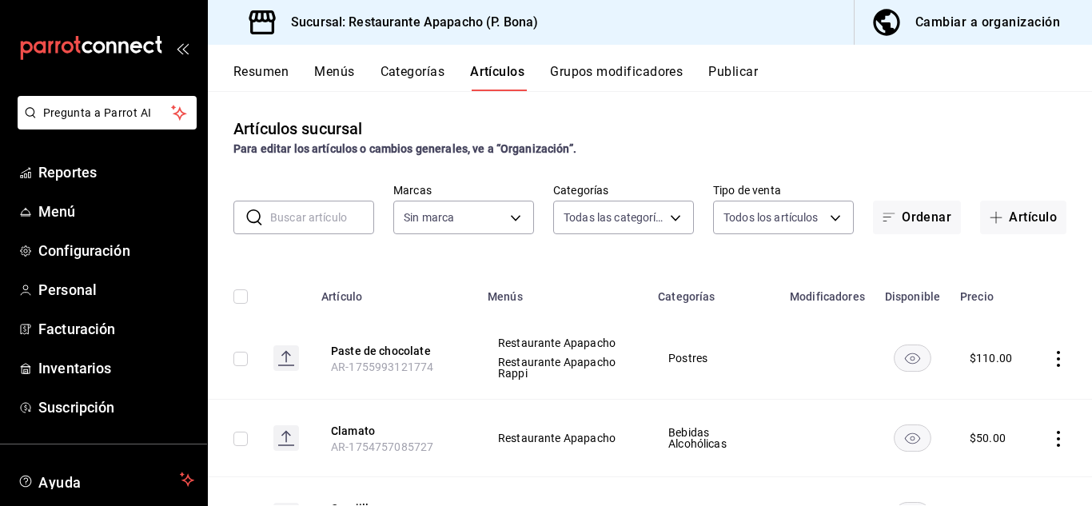
type input "5d720cb7-0a05-4963-9aea-63cfd9829d86,bac7ea99-5405-41b5-9f18-3f0f9af16b27,9432e…"
type input "17ef9b2f-93a0-4517-9203-4f940e40e8eb"
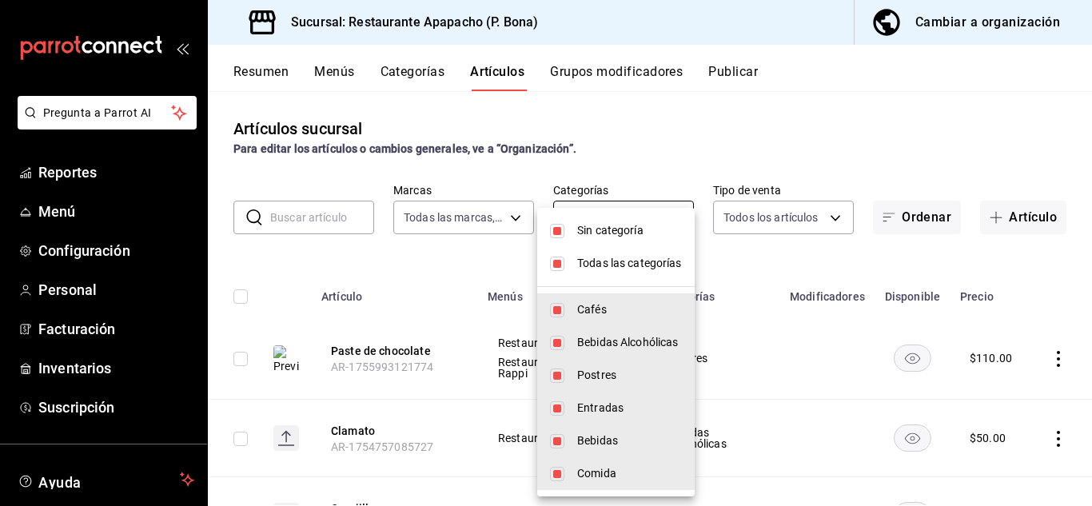
click at [632, 218] on body "Pregunta a Parrot AI Reportes Menú Configuración Personal Facturación Inventari…" at bounding box center [546, 253] width 1092 height 506
click at [554, 226] on input "checkbox" at bounding box center [557, 231] width 14 height 14
checkbox input "false"
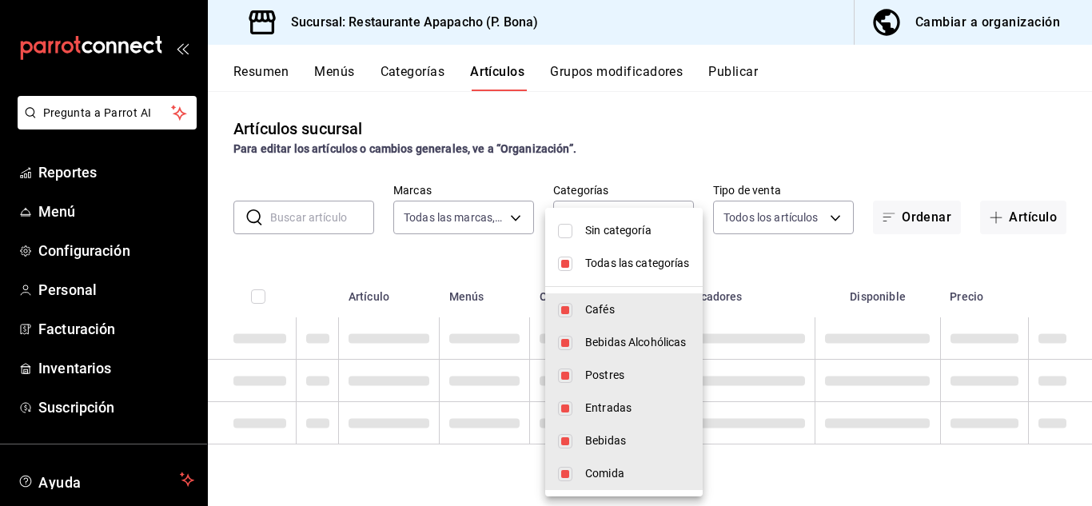
click at [565, 266] on li "Todas las categorías" at bounding box center [624, 263] width 158 height 33
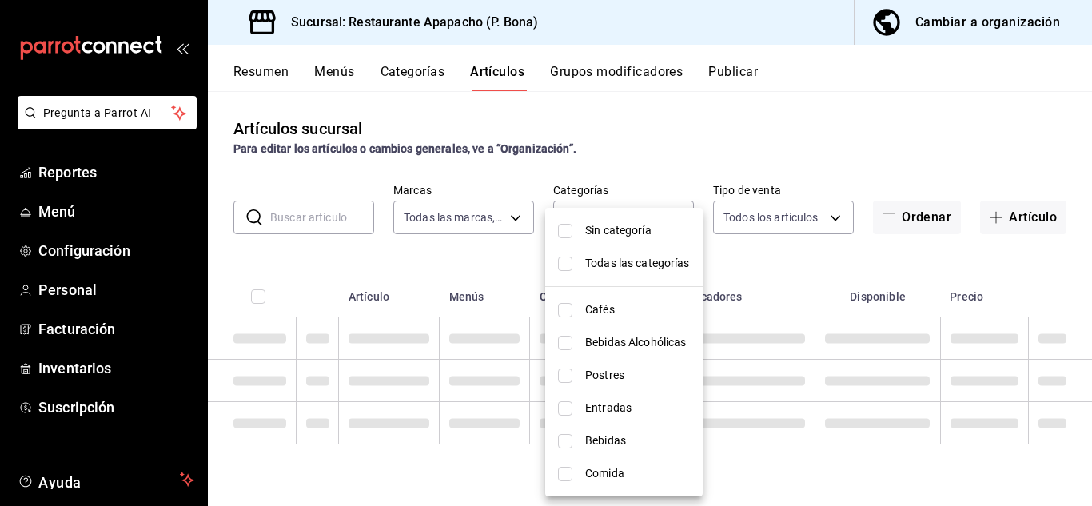
checkbox input "false"
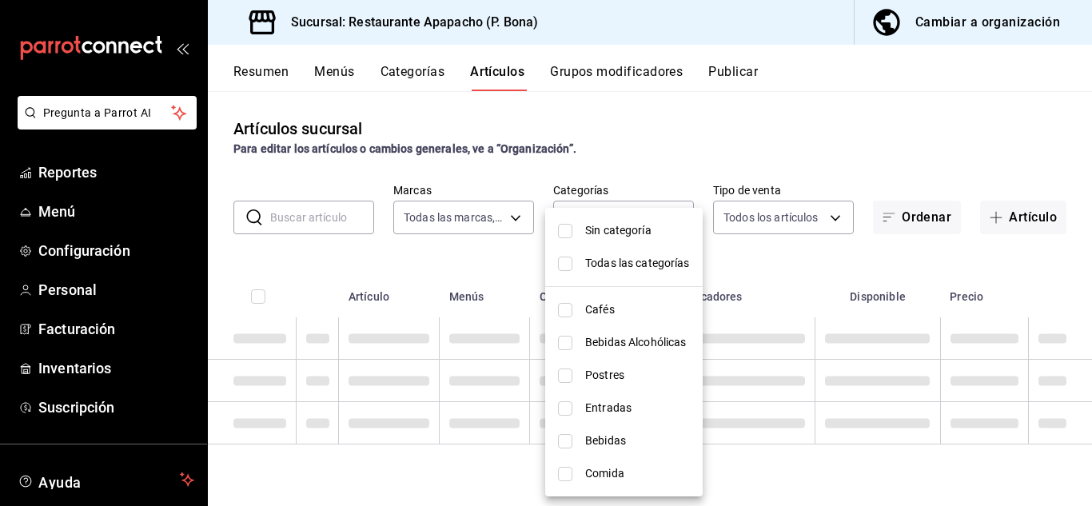
checkbox input "false"
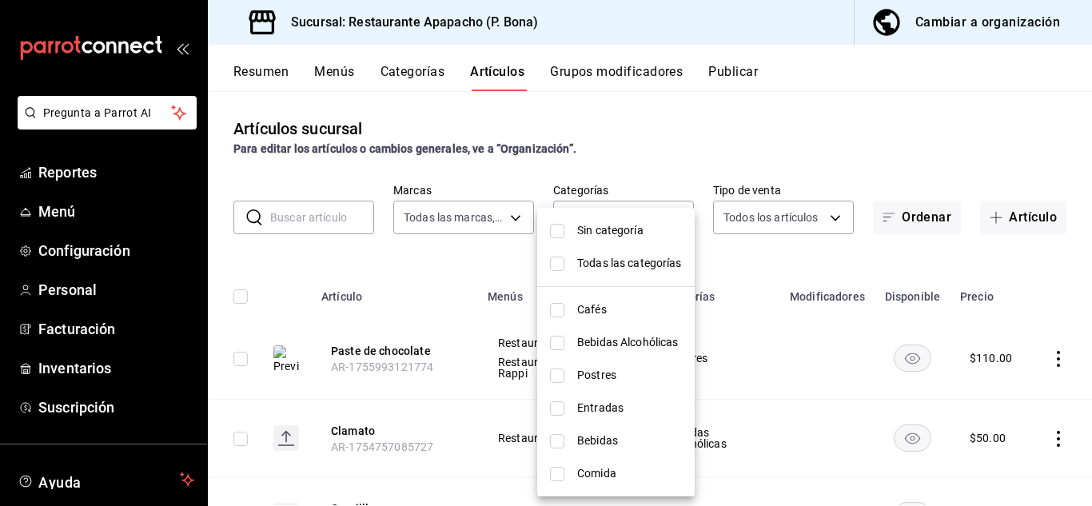
click at [600, 473] on span "Comida" at bounding box center [629, 473] width 105 height 17
type input "fb0be4e7-4102-4de7-91d8-bc66af7c9313"
checkbox input "true"
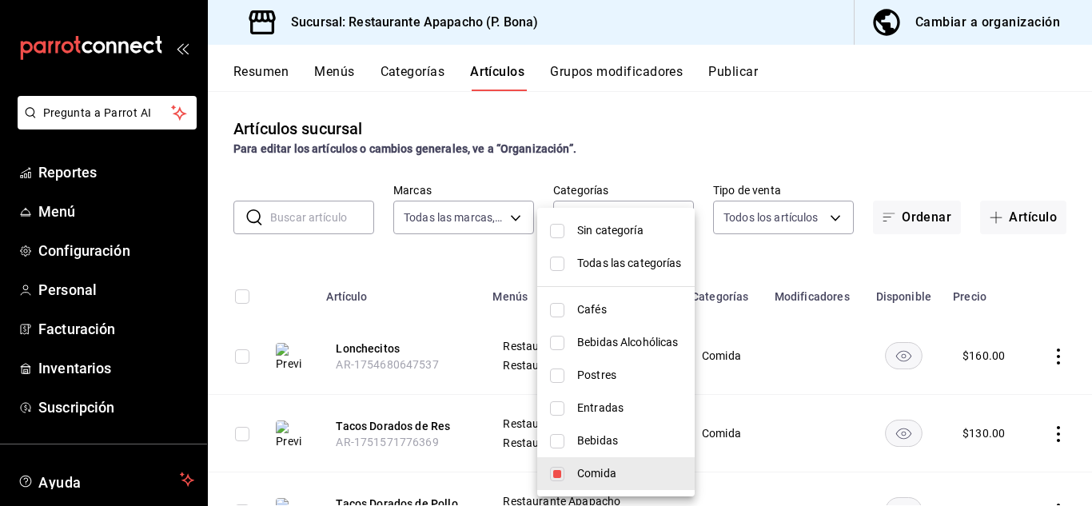
click at [378, 337] on div at bounding box center [546, 253] width 1092 height 506
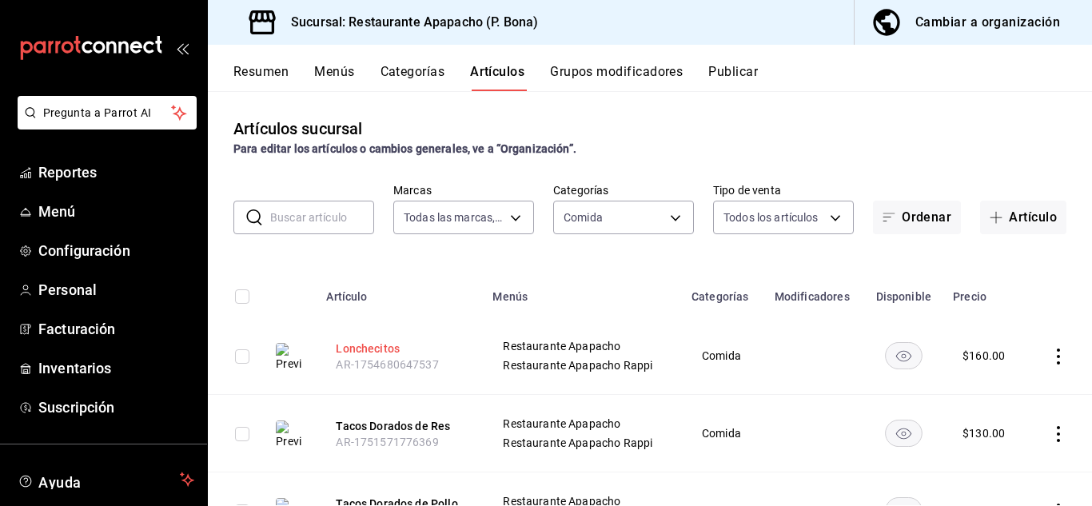
click at [377, 348] on button "Lonchecitos" at bounding box center [400, 349] width 128 height 16
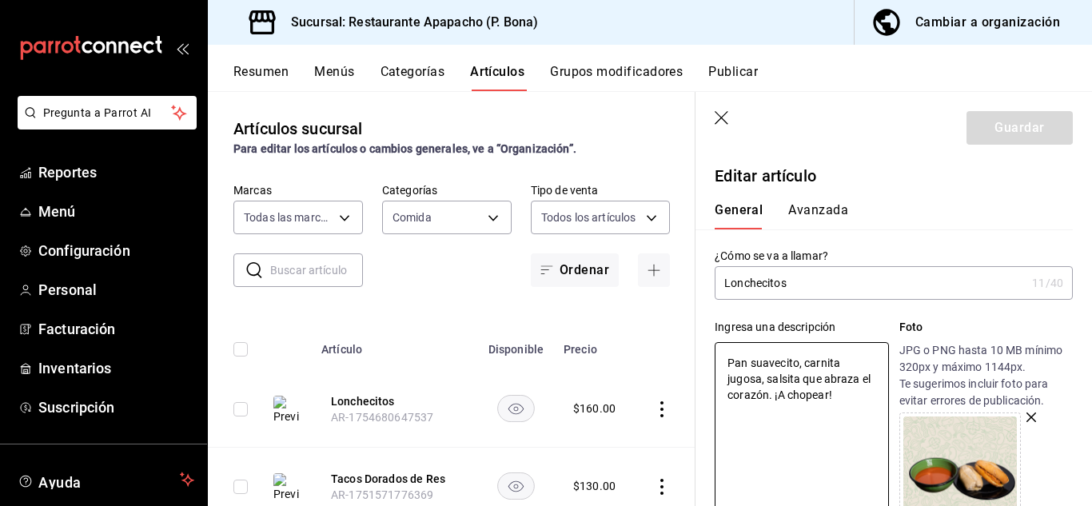
drag, startPoint x: 857, startPoint y: 403, endPoint x: 686, endPoint y: 354, distance: 177.2
click at [686, 354] on main "Artículos sucursal Para editar los artículos o cambios generales, ve a “Organiz…" at bounding box center [650, 298] width 885 height 415
type textarea "x"
click at [731, 114] on icon "button" at bounding box center [723, 119] width 16 height 16
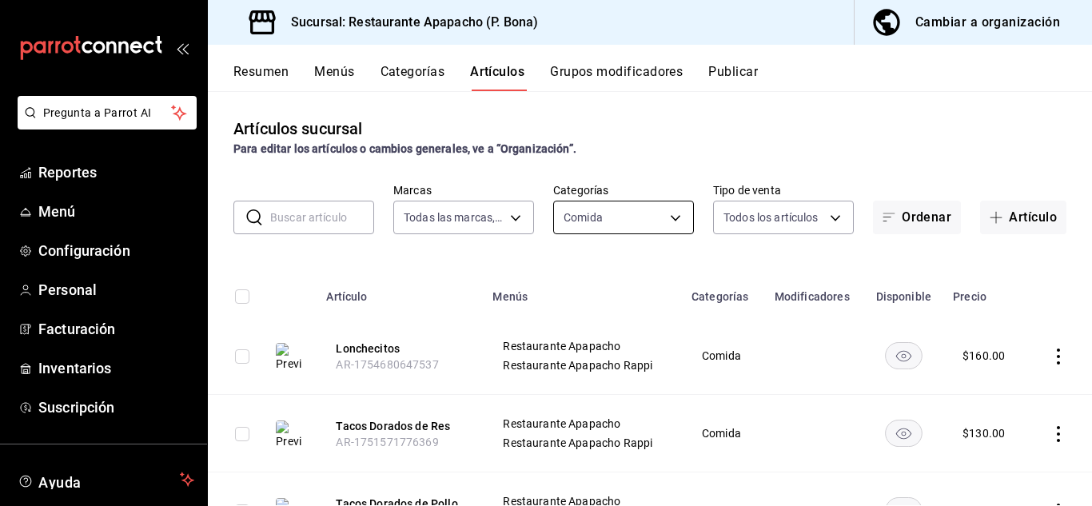
click at [587, 215] on body "Pregunta a Parrot AI Reportes Menú Configuración Personal Facturación Inventari…" at bounding box center [546, 253] width 1092 height 506
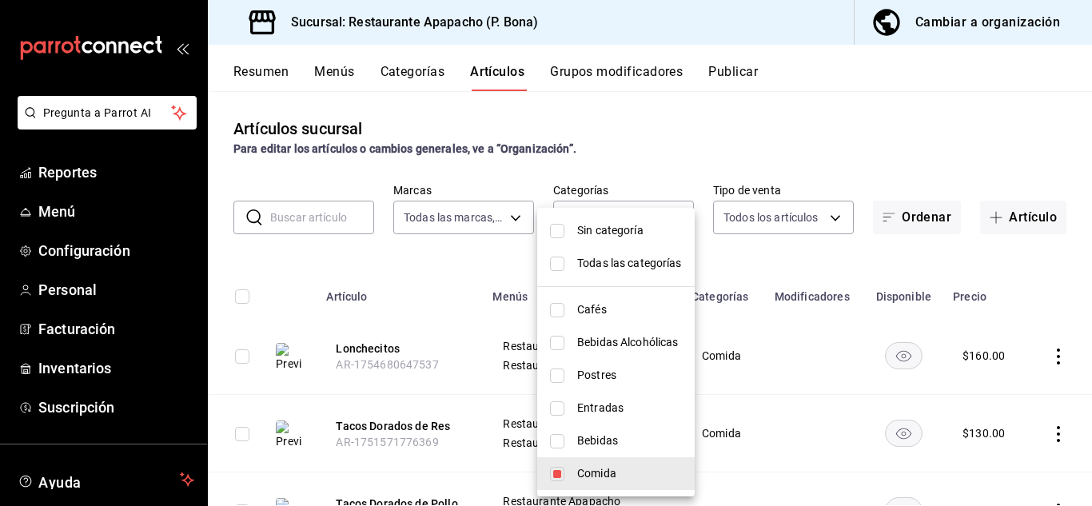
click at [591, 441] on span "Bebidas" at bounding box center [629, 441] width 105 height 17
type input "fb0be4e7-4102-4de7-91d8-bc66af7c9313,342502c9-a23f-4e49-88c1-2ec3c3e8bea7"
click at [556, 444] on input "checkbox" at bounding box center [557, 441] width 14 height 14
checkbox input "false"
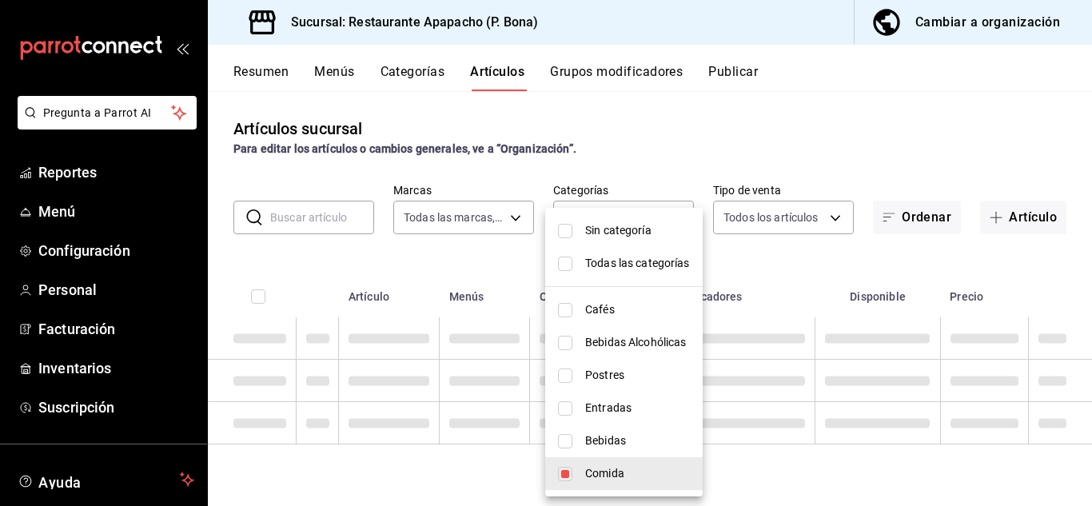
click at [556, 444] on li "Bebidas" at bounding box center [624, 441] width 158 height 33
type input "fb0be4e7-4102-4de7-91d8-bc66af7c9313,342502c9-a23f-4e49-88c1-2ec3c3e8bea7"
checkbox input "true"
click at [564, 478] on input "checkbox" at bounding box center [565, 474] width 14 height 14
checkbox input "false"
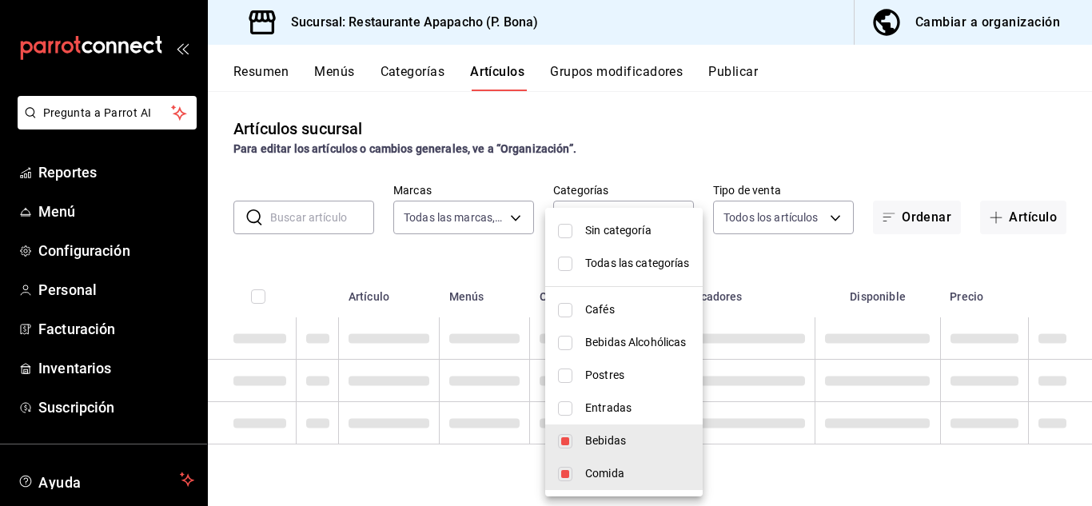
type input "342502c9-a23f-4e49-88c1-2ec3c3e8bea7"
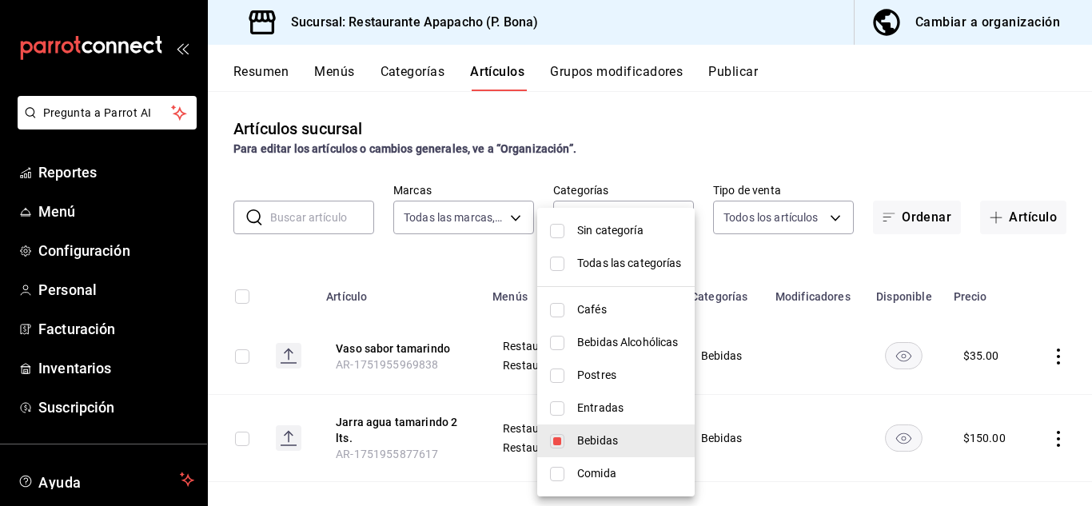
click at [930, 261] on div at bounding box center [546, 253] width 1092 height 506
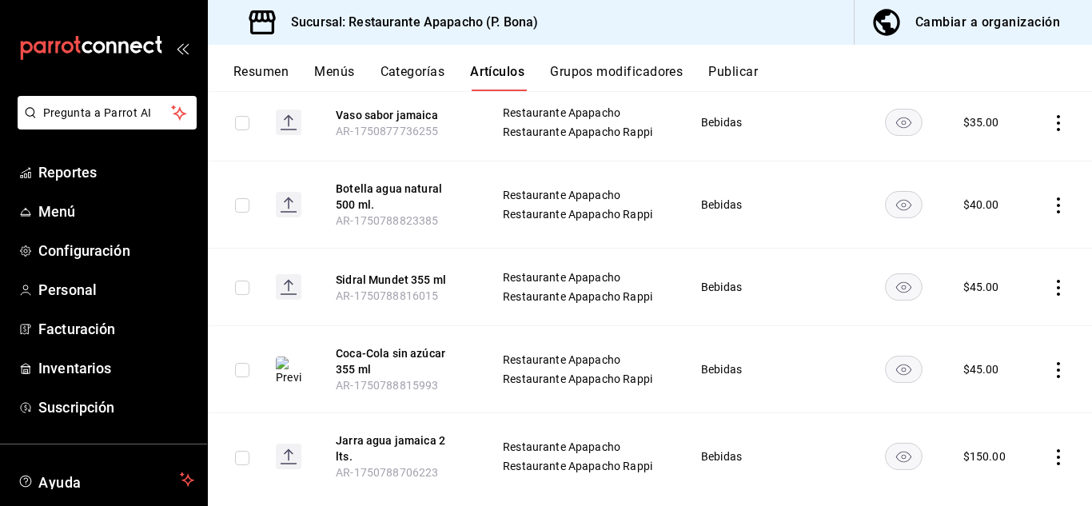
scroll to position [993, 0]
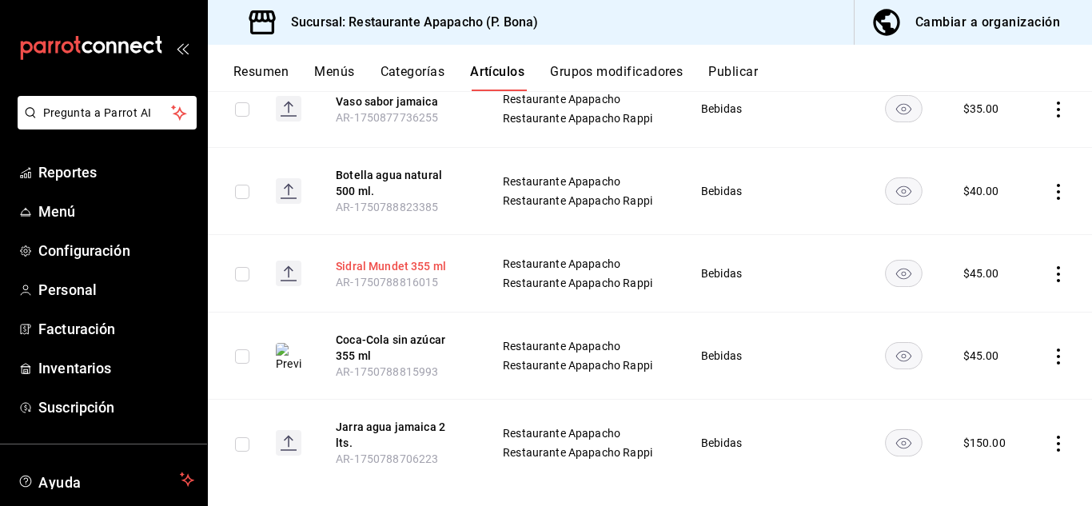
click at [393, 258] on button "Sidral Mundet 355 ml" at bounding box center [400, 266] width 128 height 16
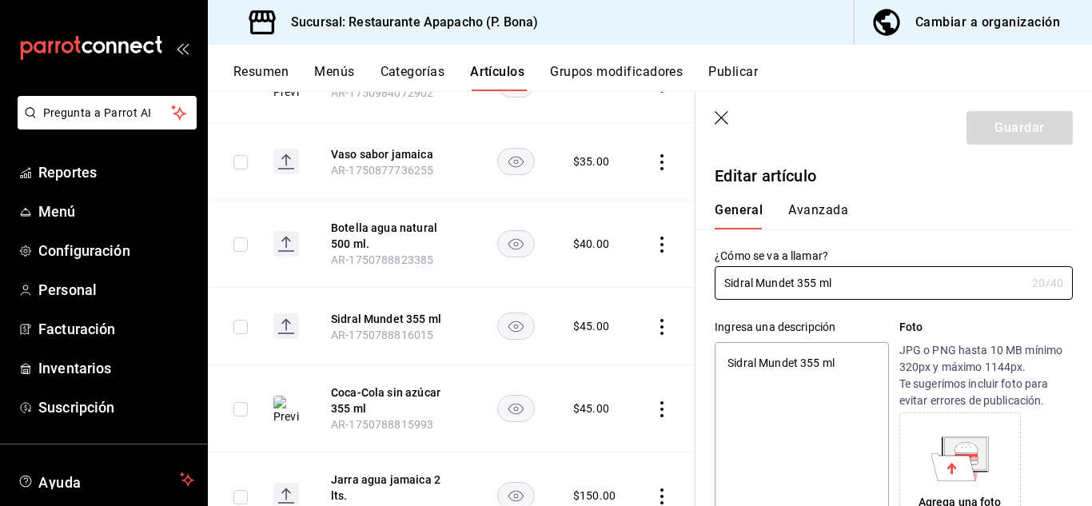
type textarea "x"
type input "$45.00"
radio input "false"
radio input "true"
click at [956, 455] on icon at bounding box center [967, 455] width 23 height 4
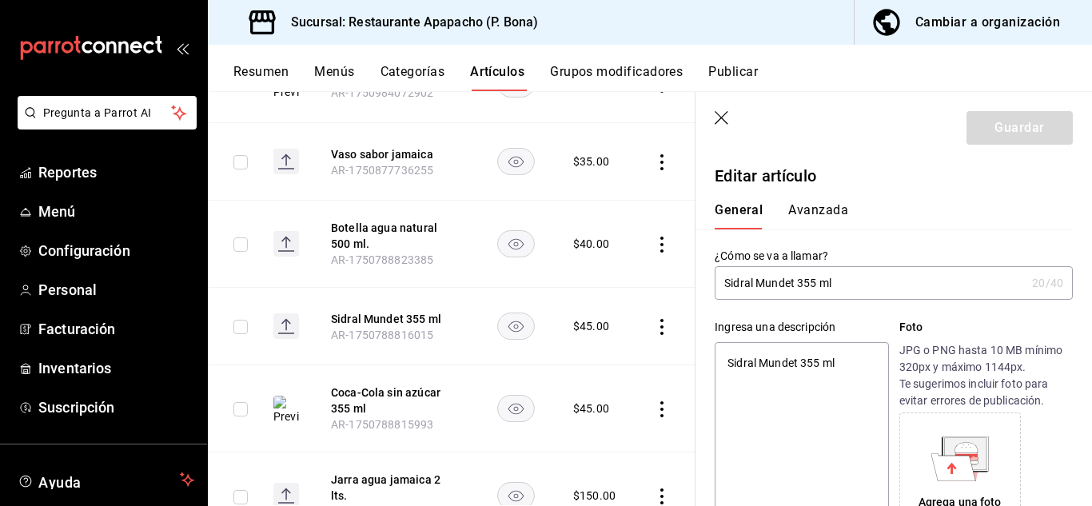
click at [948, 465] on icon at bounding box center [952, 467] width 10 height 11
drag, startPoint x: 865, startPoint y: 275, endPoint x: 553, endPoint y: 276, distance: 311.9
click at [553, 276] on main "Artículos sucursal Para editar los artículos o cambios generales, ve a “Organiz…" at bounding box center [650, 298] width 885 height 415
click at [724, 117] on icon "button" at bounding box center [723, 119] width 16 height 16
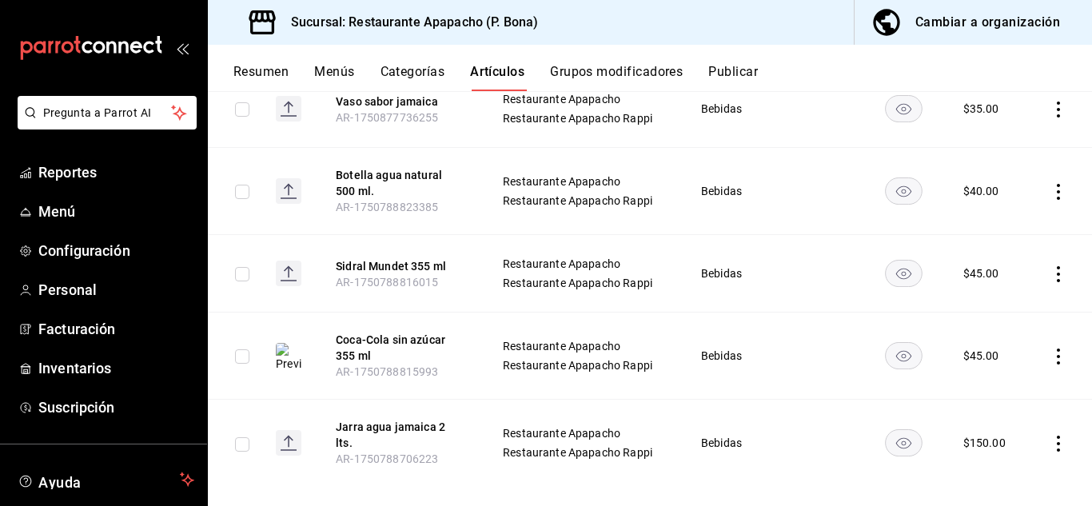
click at [1051, 268] on icon "actions" at bounding box center [1059, 274] width 16 height 16
click at [983, 370] on span "Eliminar" at bounding box center [998, 366] width 41 height 13
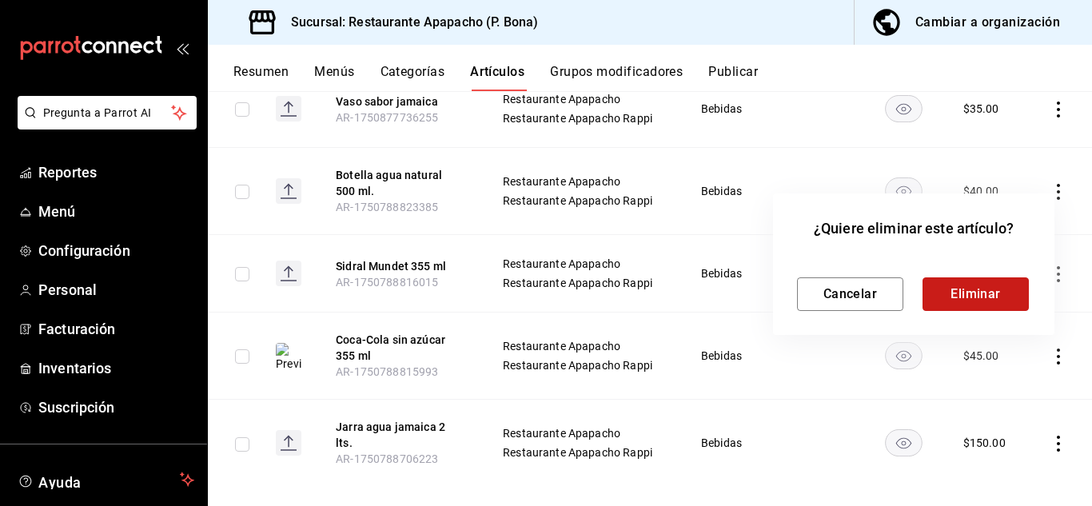
click at [960, 295] on button "Eliminar" at bounding box center [976, 295] width 106 height 34
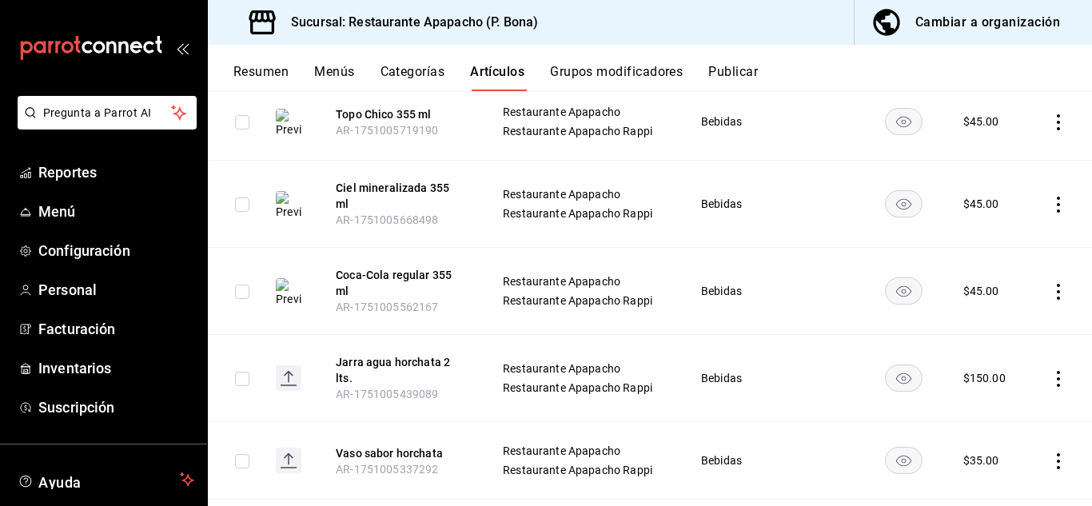
scroll to position [400, 0]
click at [416, 266] on button "Coca-Cola regular 355 ml" at bounding box center [400, 282] width 128 height 32
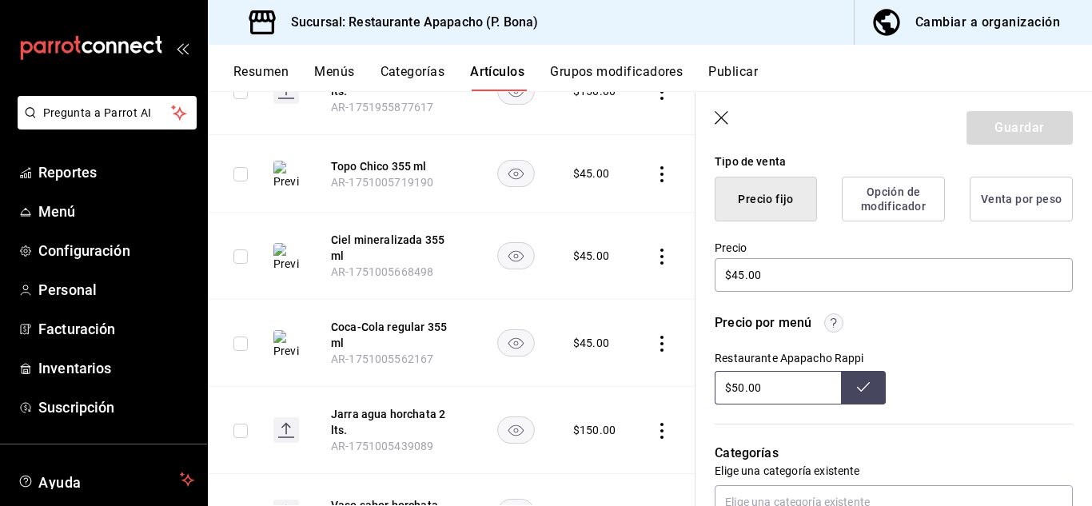
scroll to position [800, 0]
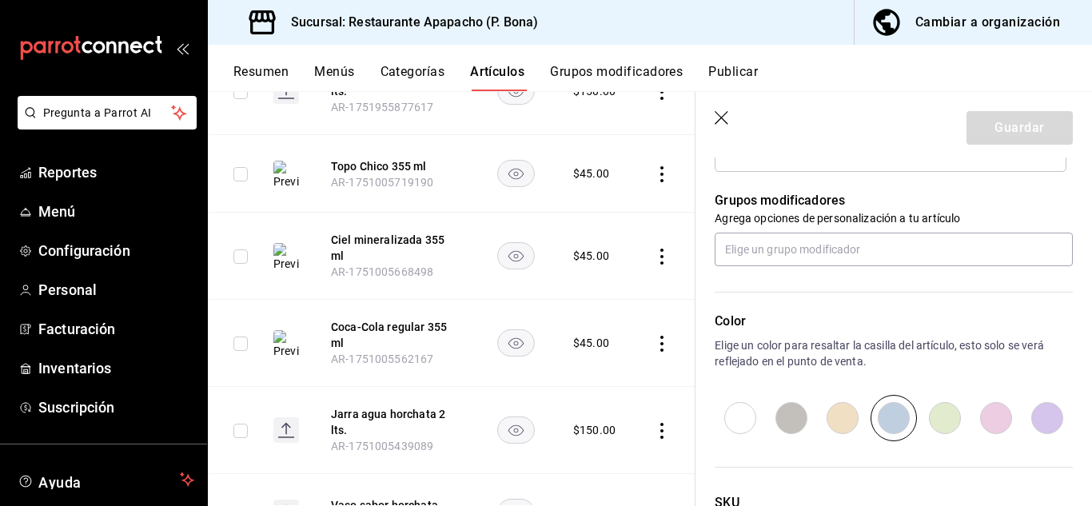
click at [727, 118] on icon "button" at bounding box center [723, 119] width 16 height 16
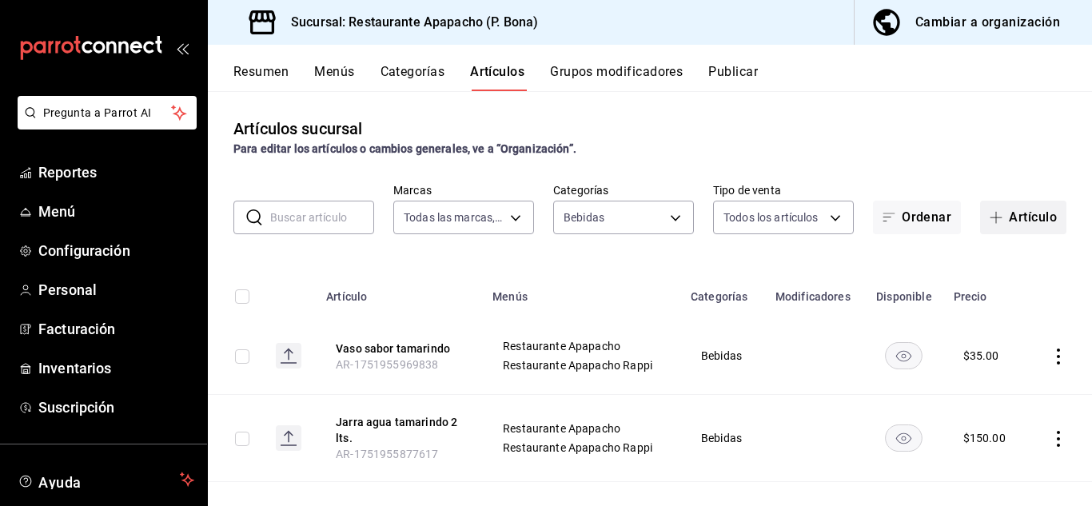
click at [983, 226] on button "Artículo" at bounding box center [1023, 218] width 86 height 34
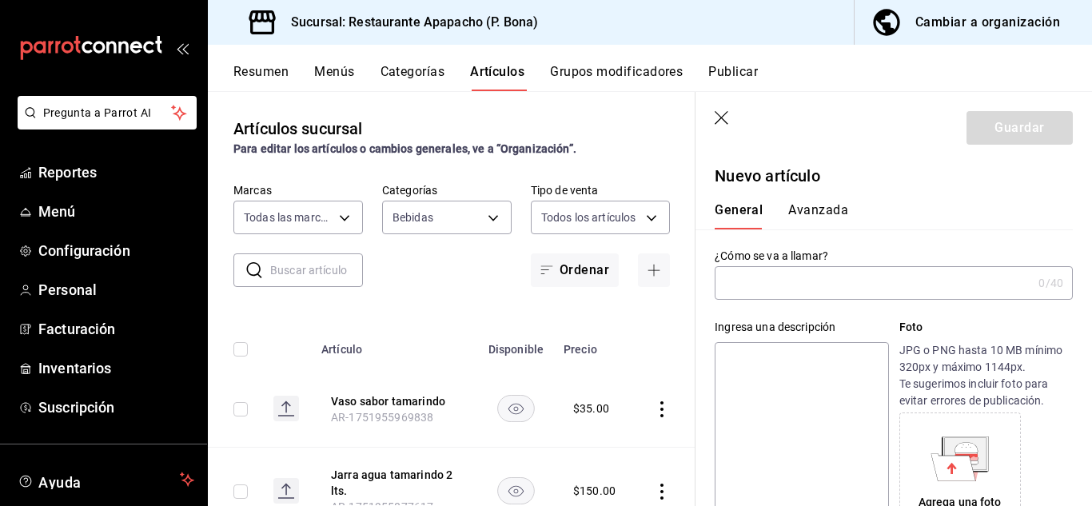
click at [754, 290] on input "text" at bounding box center [873, 283] width 317 height 32
type input "Sidral Mundet 355 ml"
click at [767, 371] on textarea at bounding box center [802, 438] width 174 height 192
paste textarea "Sidral Mundet 355 ml"
type textarea "Sidral Mundet 355 ml"
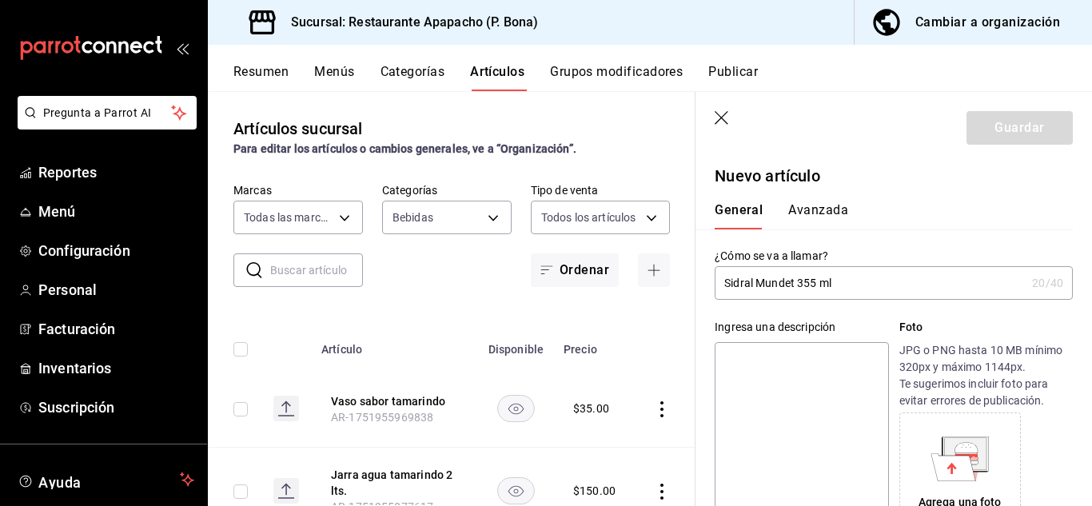
type textarea "x"
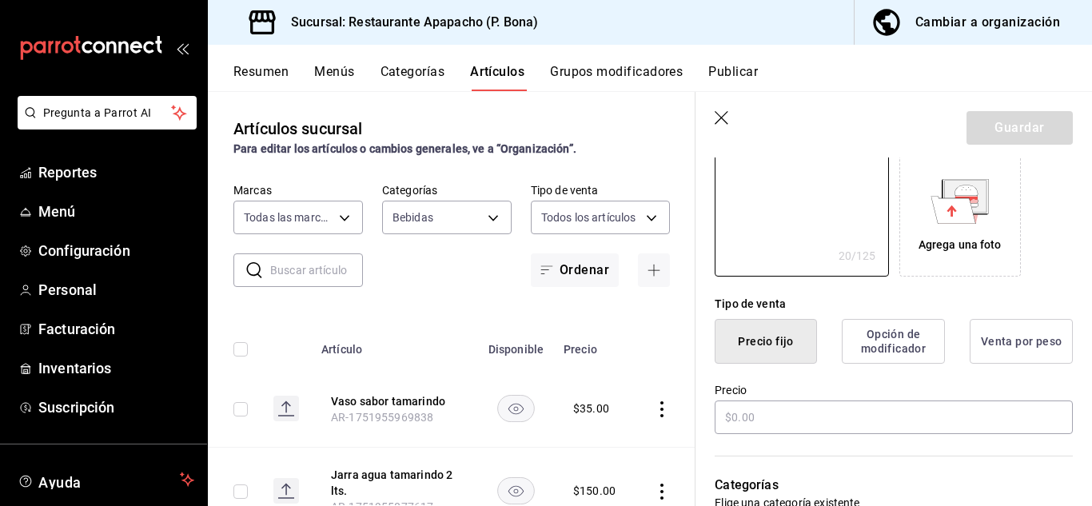
scroll to position [266, 0]
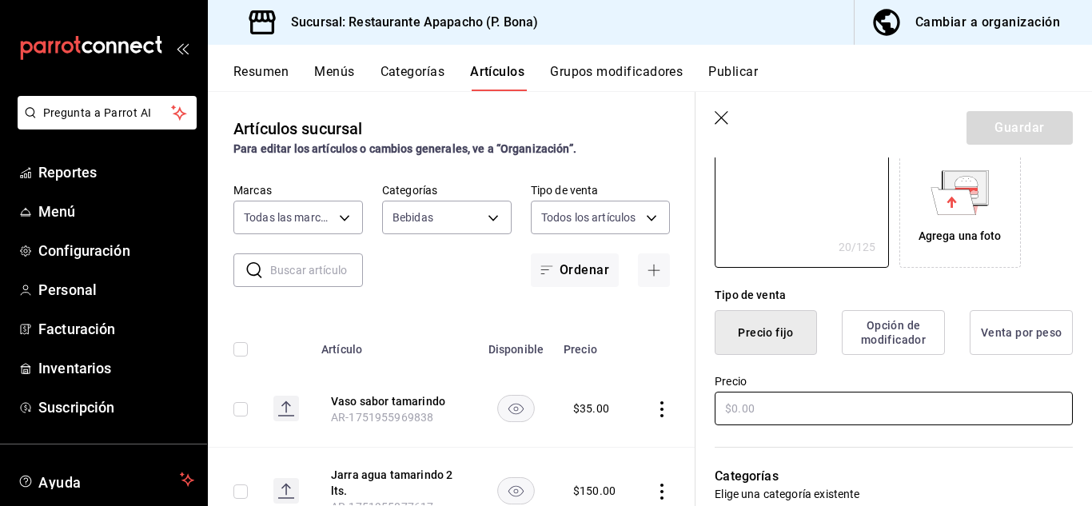
type textarea "Sidral Mundet 355 ml"
click at [872, 401] on input "text" at bounding box center [894, 409] width 358 height 34
type textarea "x"
type input "$45.00"
type textarea "x"
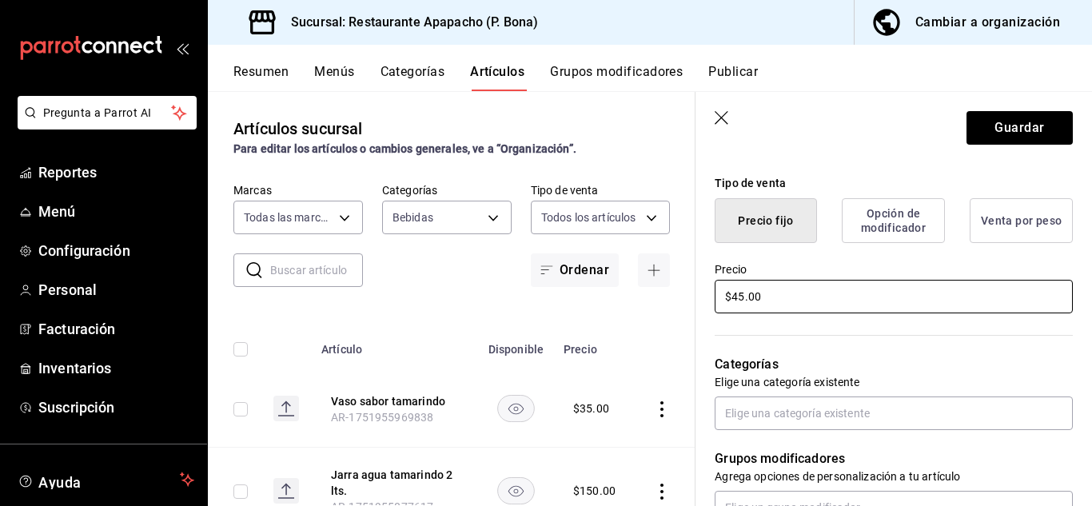
scroll to position [400, 0]
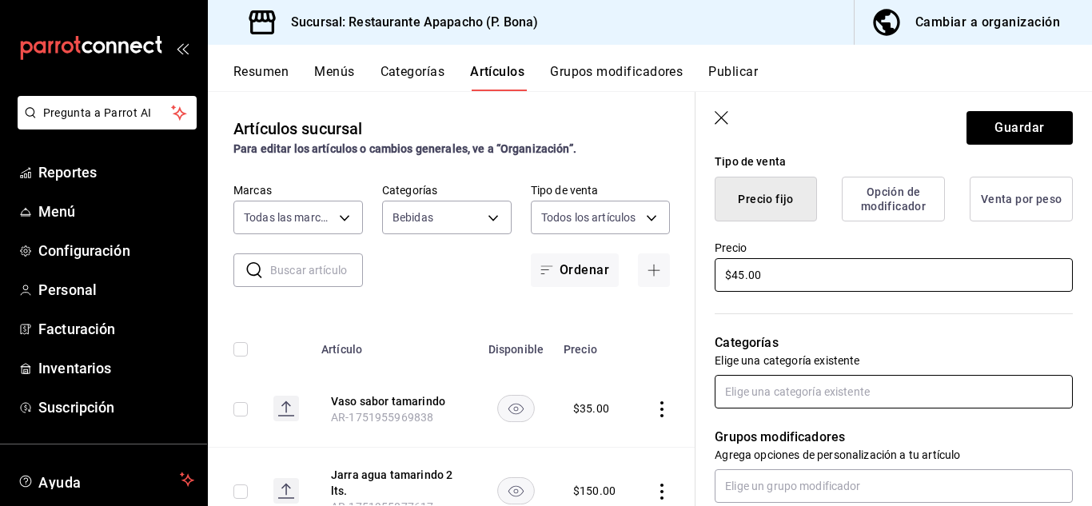
type input "$45.00"
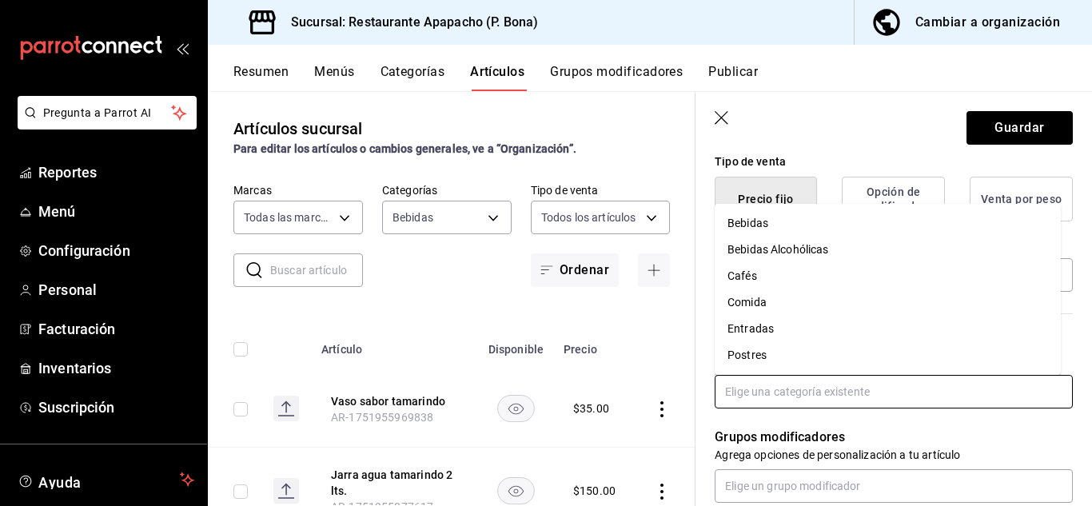
click at [848, 400] on input "text" at bounding box center [894, 392] width 358 height 34
click at [738, 226] on li "Bebidas" at bounding box center [888, 223] width 346 height 26
type textarea "x"
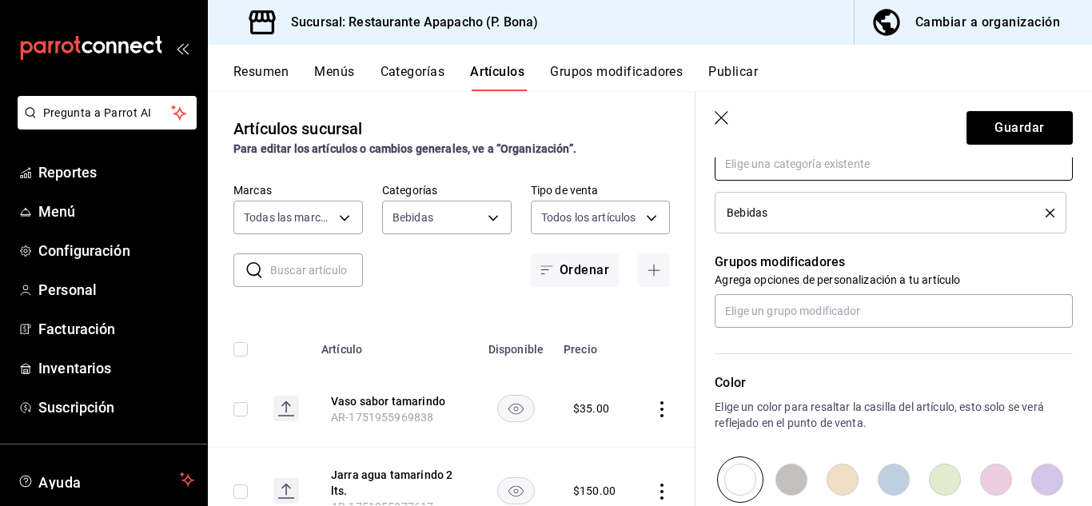
scroll to position [666, 0]
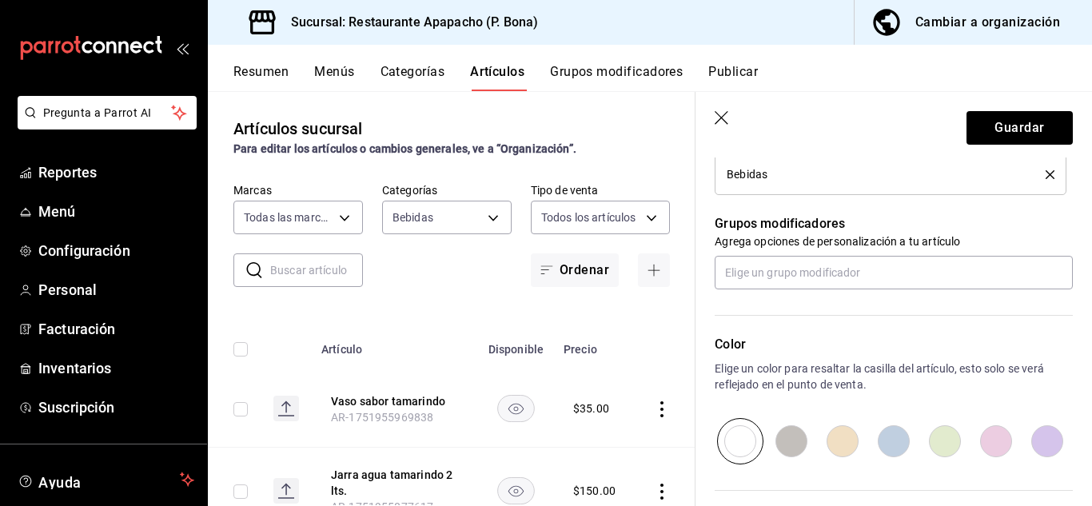
click at [890, 447] on input "radio" at bounding box center [894, 441] width 51 height 46
radio input "true"
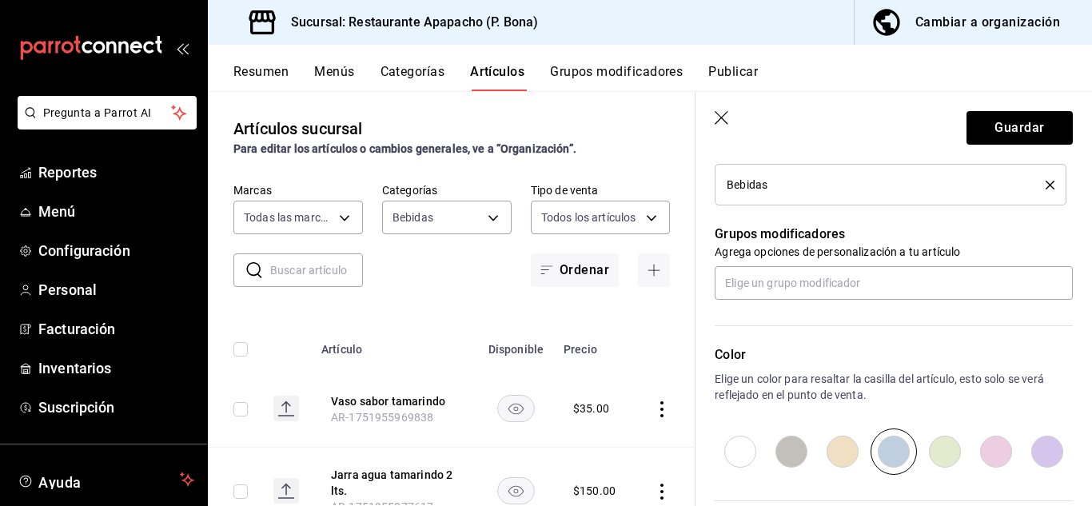
scroll to position [292, 0]
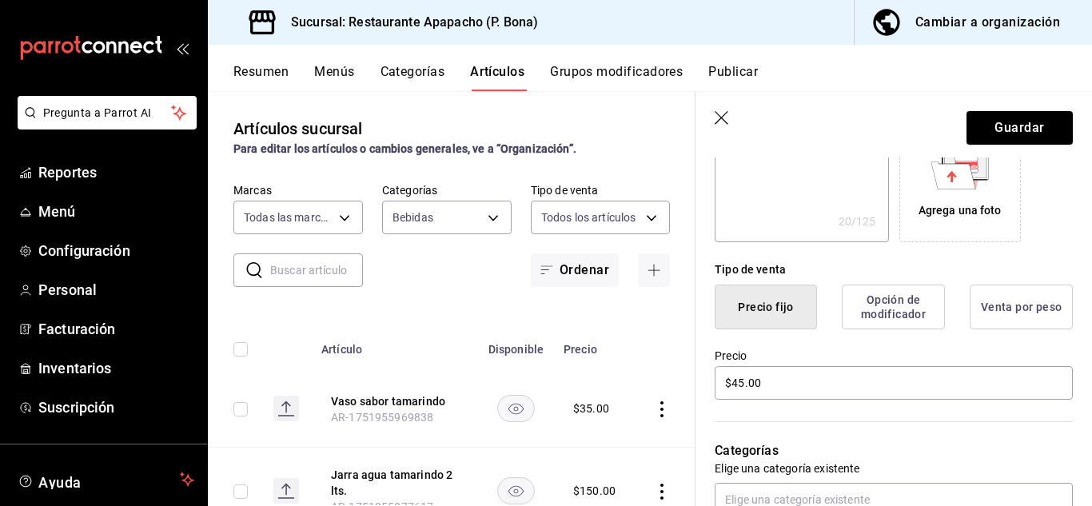
click at [985, 178] on div "Agrega una foto" at bounding box center [961, 182] width 114 height 114
click at [978, 187] on icon at bounding box center [960, 167] width 58 height 45
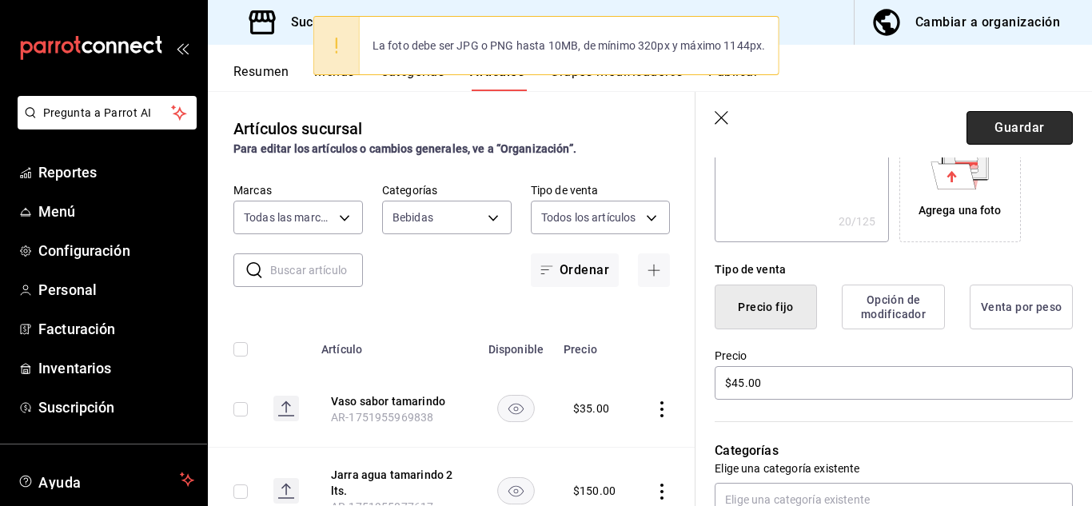
click at [1032, 125] on button "Guardar" at bounding box center [1020, 128] width 106 height 34
type textarea "x"
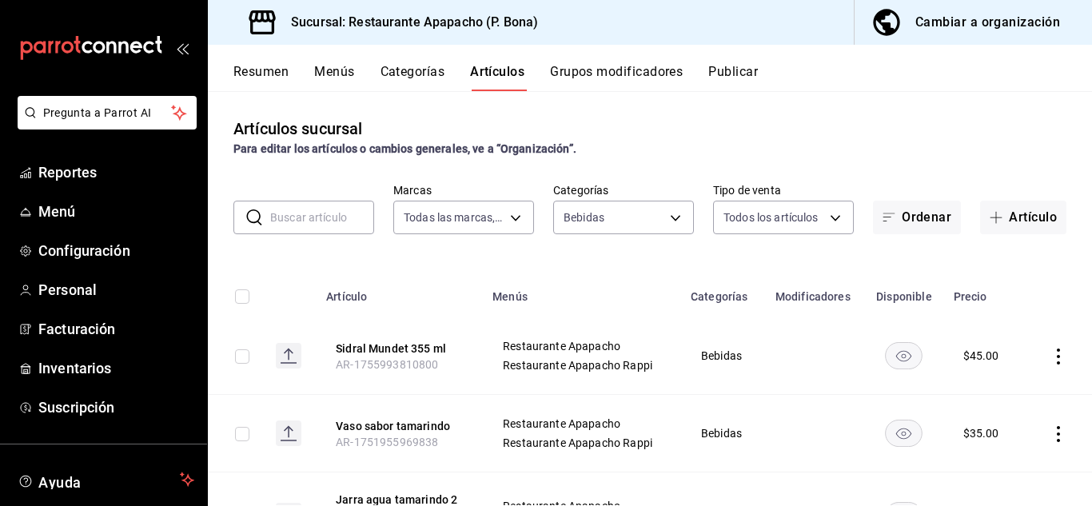
click at [713, 66] on button "Publicar" at bounding box center [734, 77] width 50 height 27
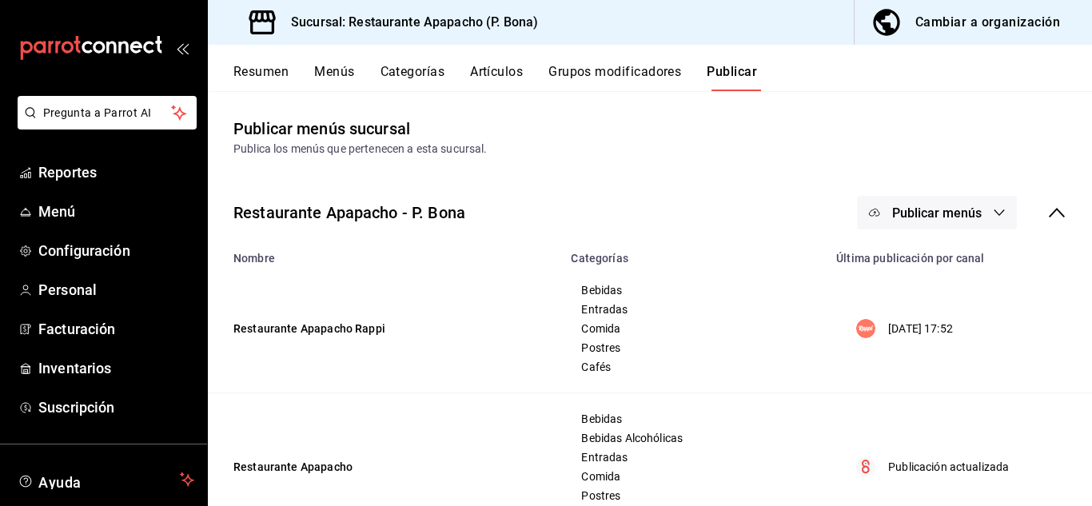
click at [935, 210] on span "Publicar menús" at bounding box center [938, 213] width 90 height 15
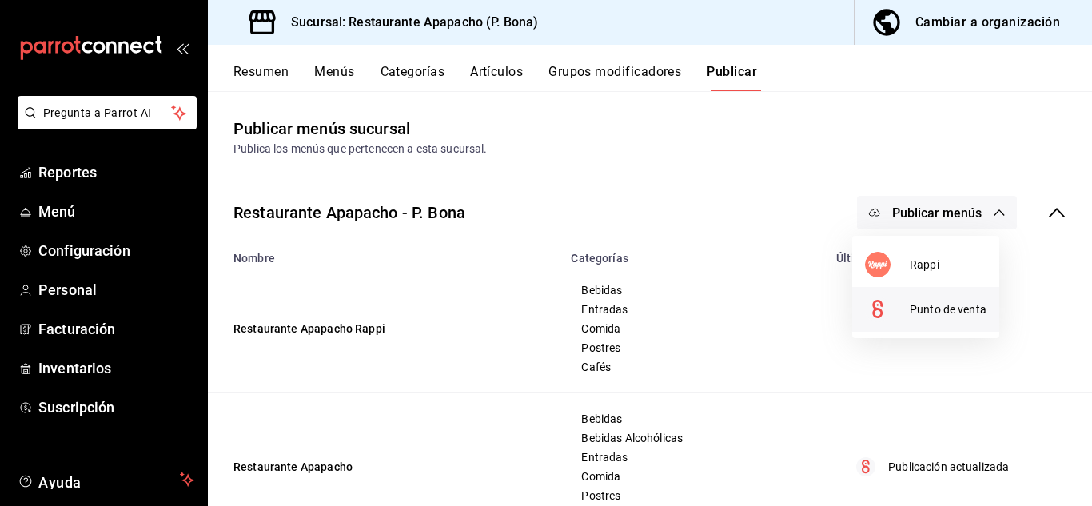
click at [932, 307] on span "Punto de venta" at bounding box center [948, 310] width 77 height 17
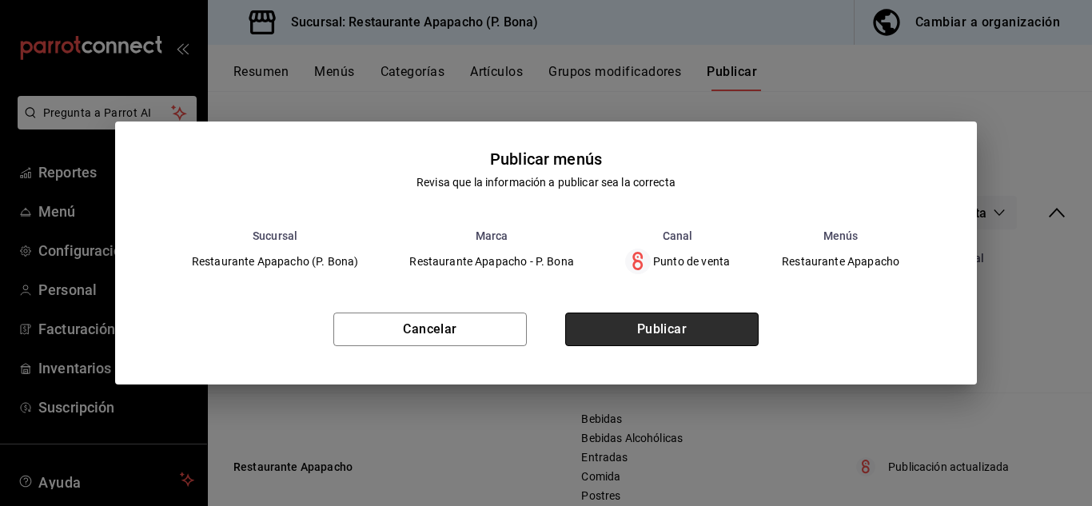
click at [635, 329] on button "Publicar" at bounding box center [662, 330] width 194 height 34
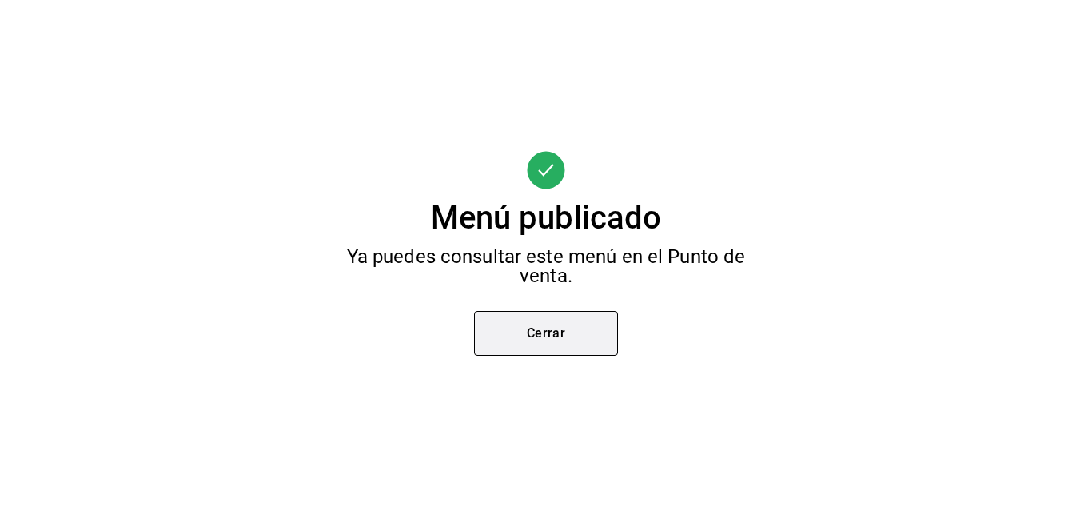
click at [494, 331] on button "Cerrar" at bounding box center [546, 333] width 144 height 45
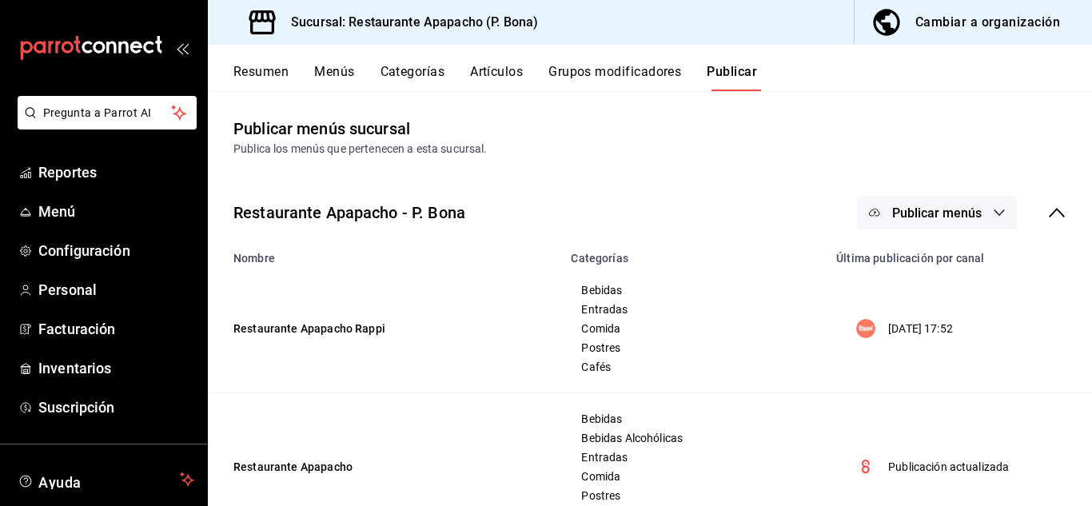
click at [954, 212] on span "Publicar menús" at bounding box center [938, 213] width 90 height 15
click at [932, 267] on span "Rappi" at bounding box center [948, 265] width 77 height 17
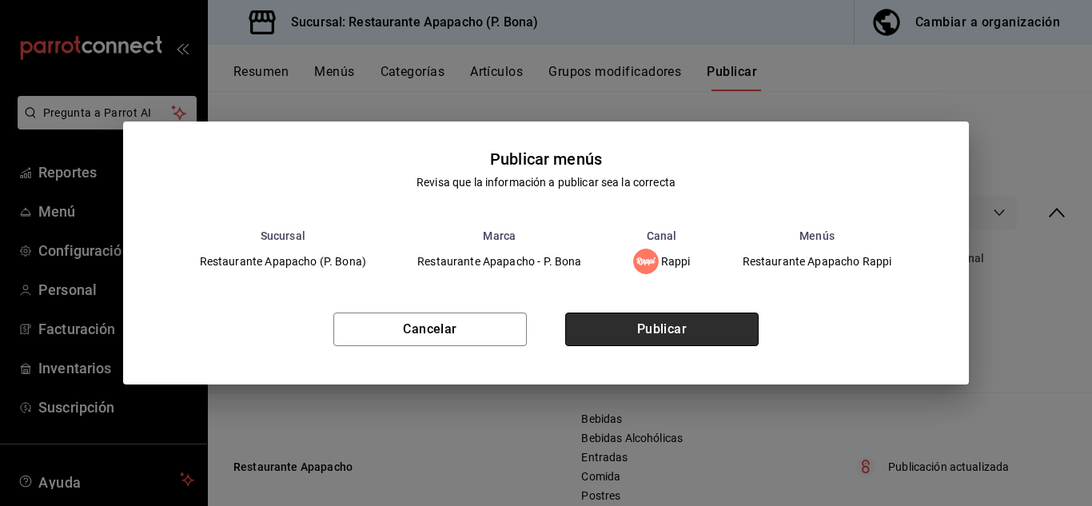
click at [693, 318] on button "Publicar" at bounding box center [662, 330] width 194 height 34
